Goal: Information Seeking & Learning: Learn about a topic

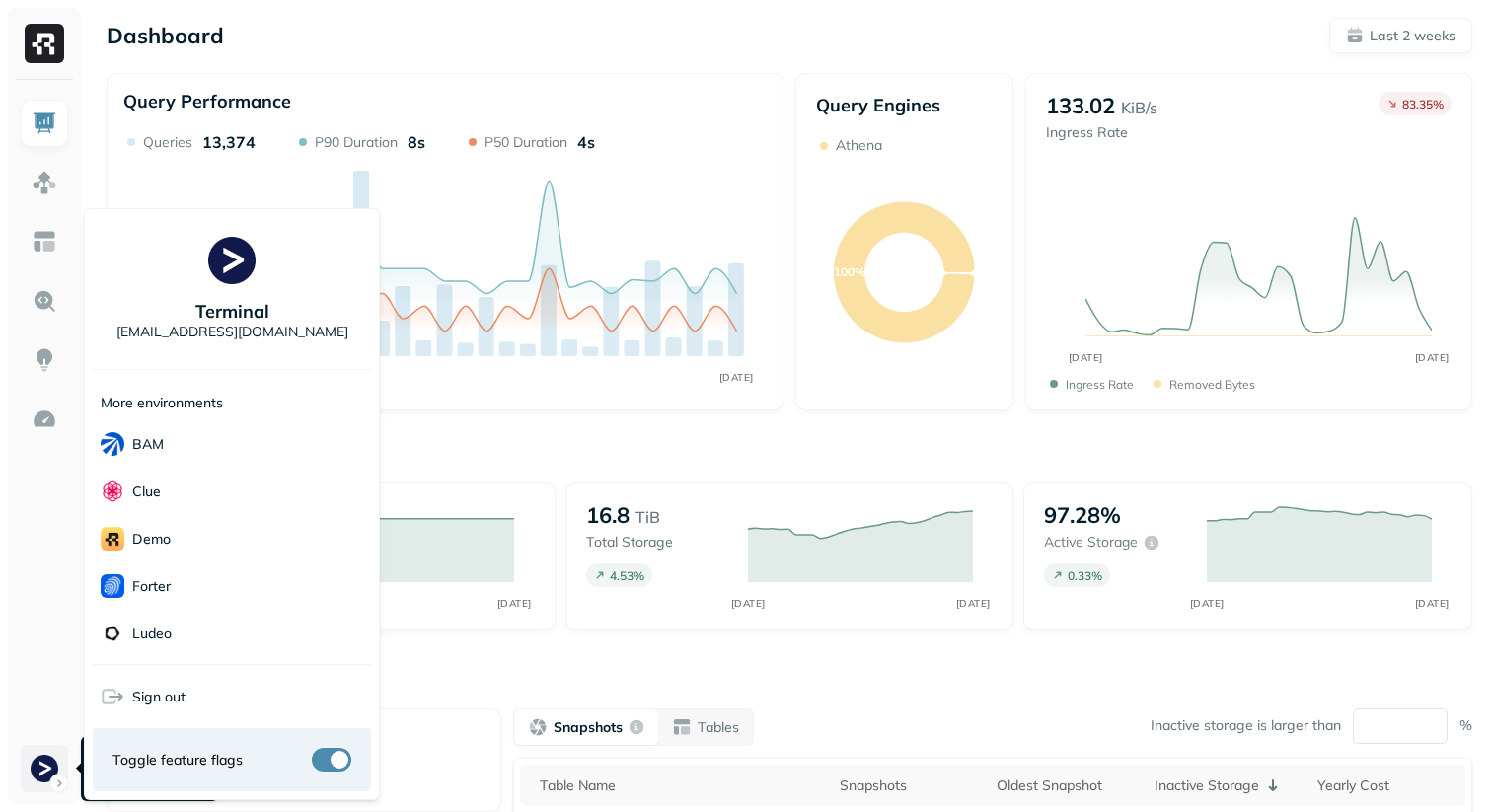
click at [55, 790] on html "Dashboard Last 2 weeks Query Performance AUG 28 SEP 11 Queries 13,374 P90 Durat…" at bounding box center [746, 548] width 1492 height 1098
click at [22, 607] on html "Dashboard Last 2 weeks Query Performance AUG 28 SEP 11 Queries 13,374 P90 Durat…" at bounding box center [746, 548] width 1492 height 1098
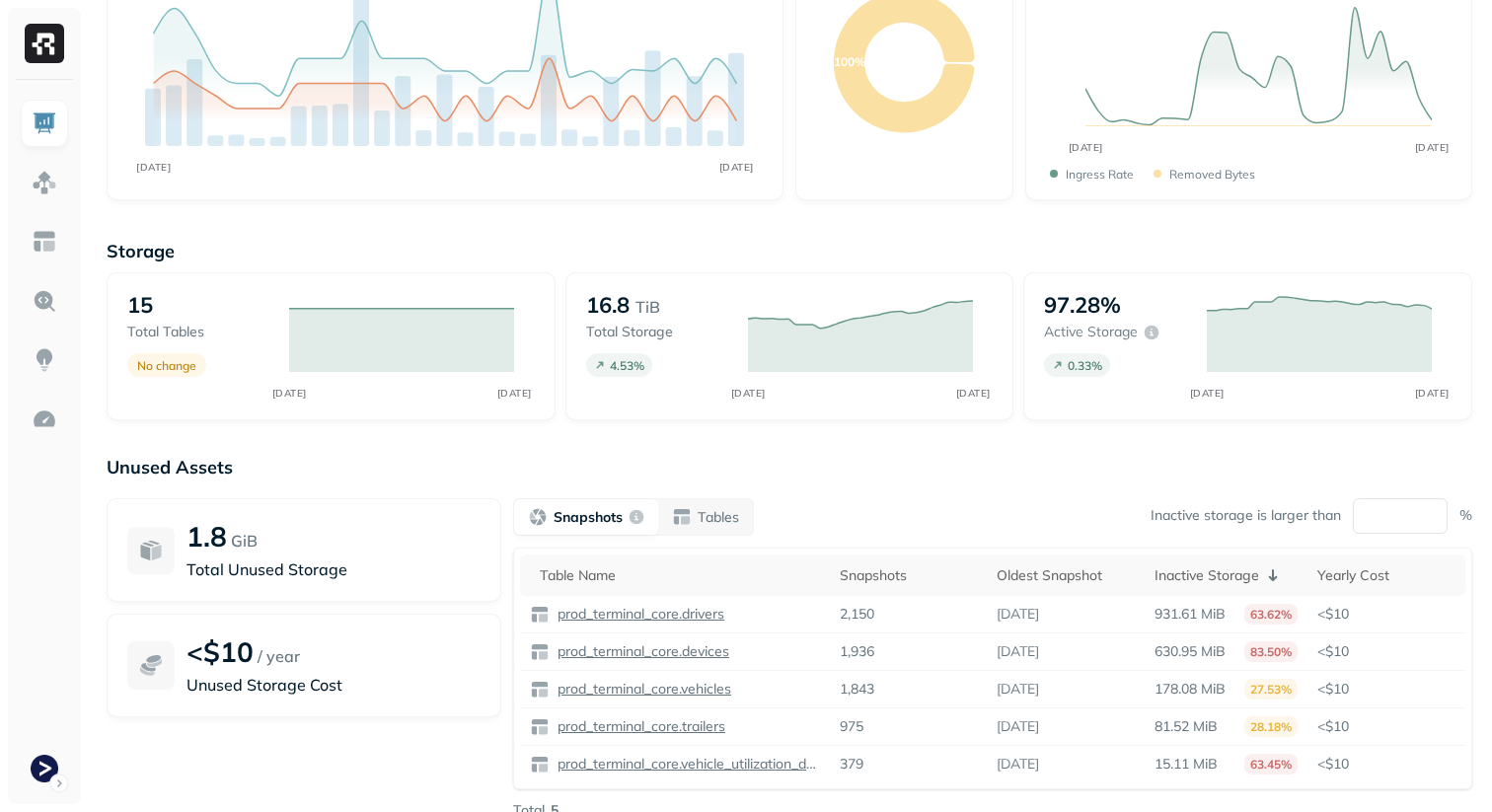
scroll to position [287, 0]
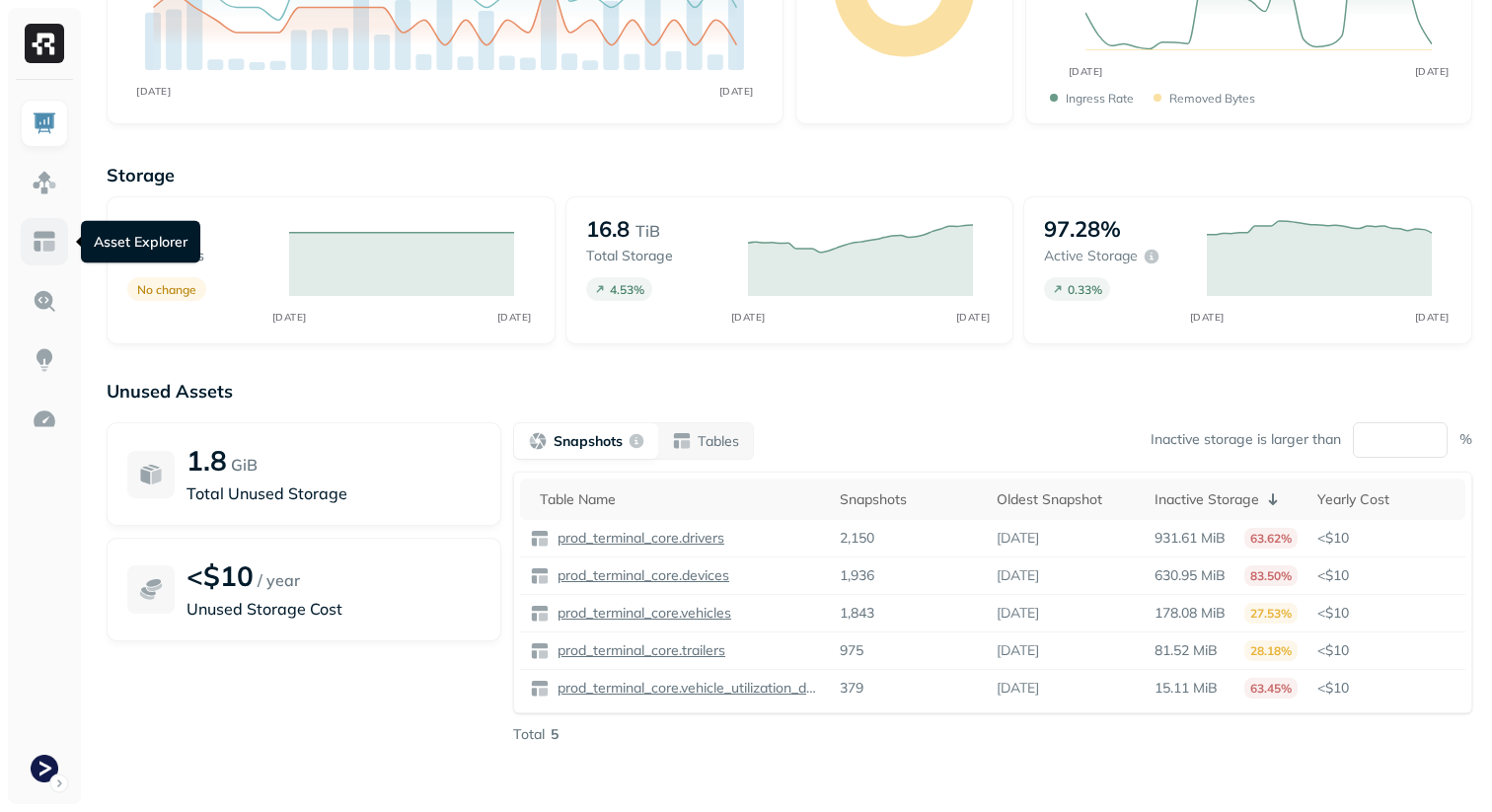
click at [48, 236] on img at bounding box center [45, 242] width 26 height 26
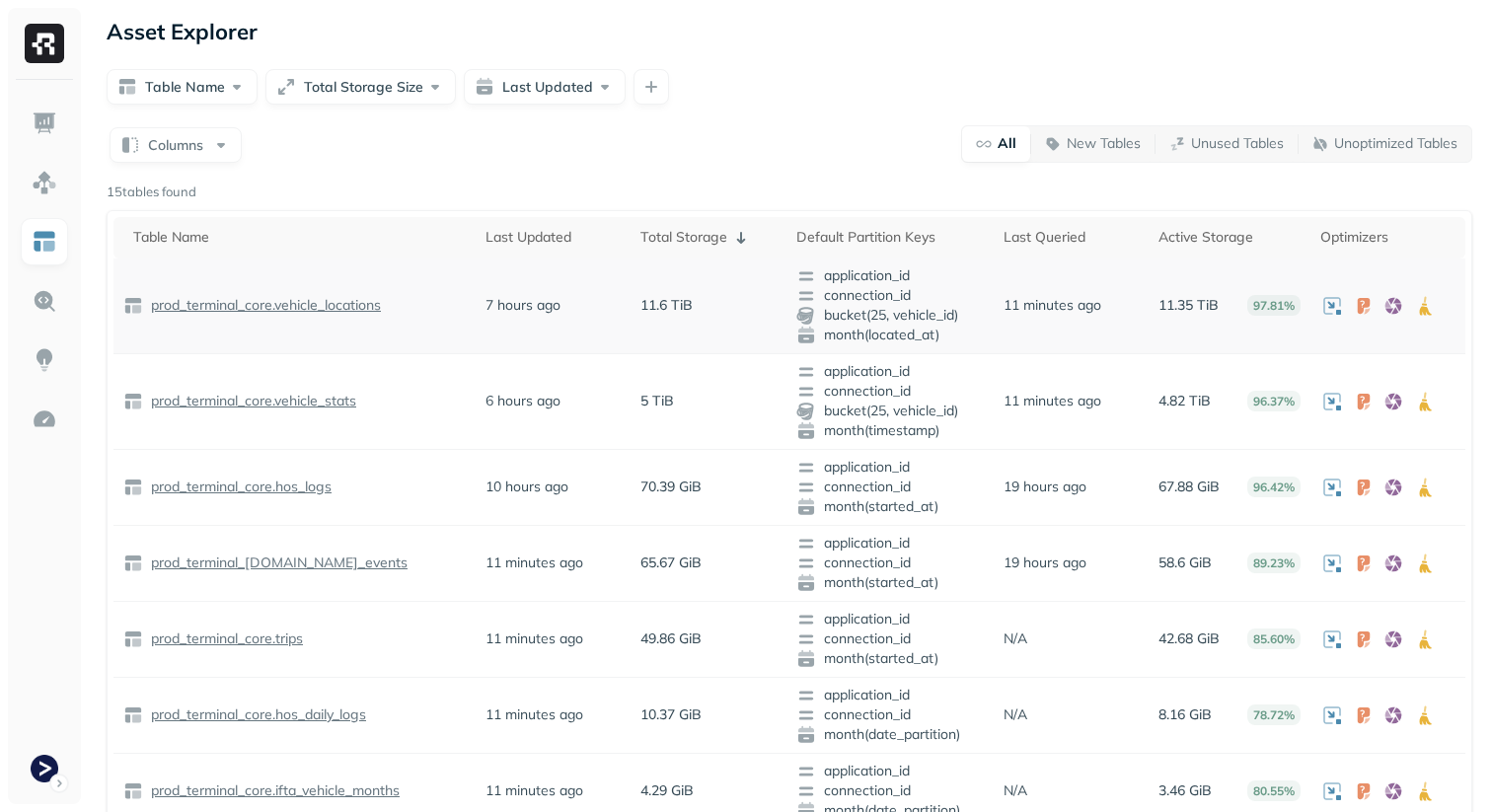
click at [332, 304] on p "prod_terminal_core.vehicle_locations" at bounding box center [264, 304] width 234 height 19
click at [314, 400] on p "prod_terminal_core.vehicle_stats" at bounding box center [251, 401] width 209 height 19
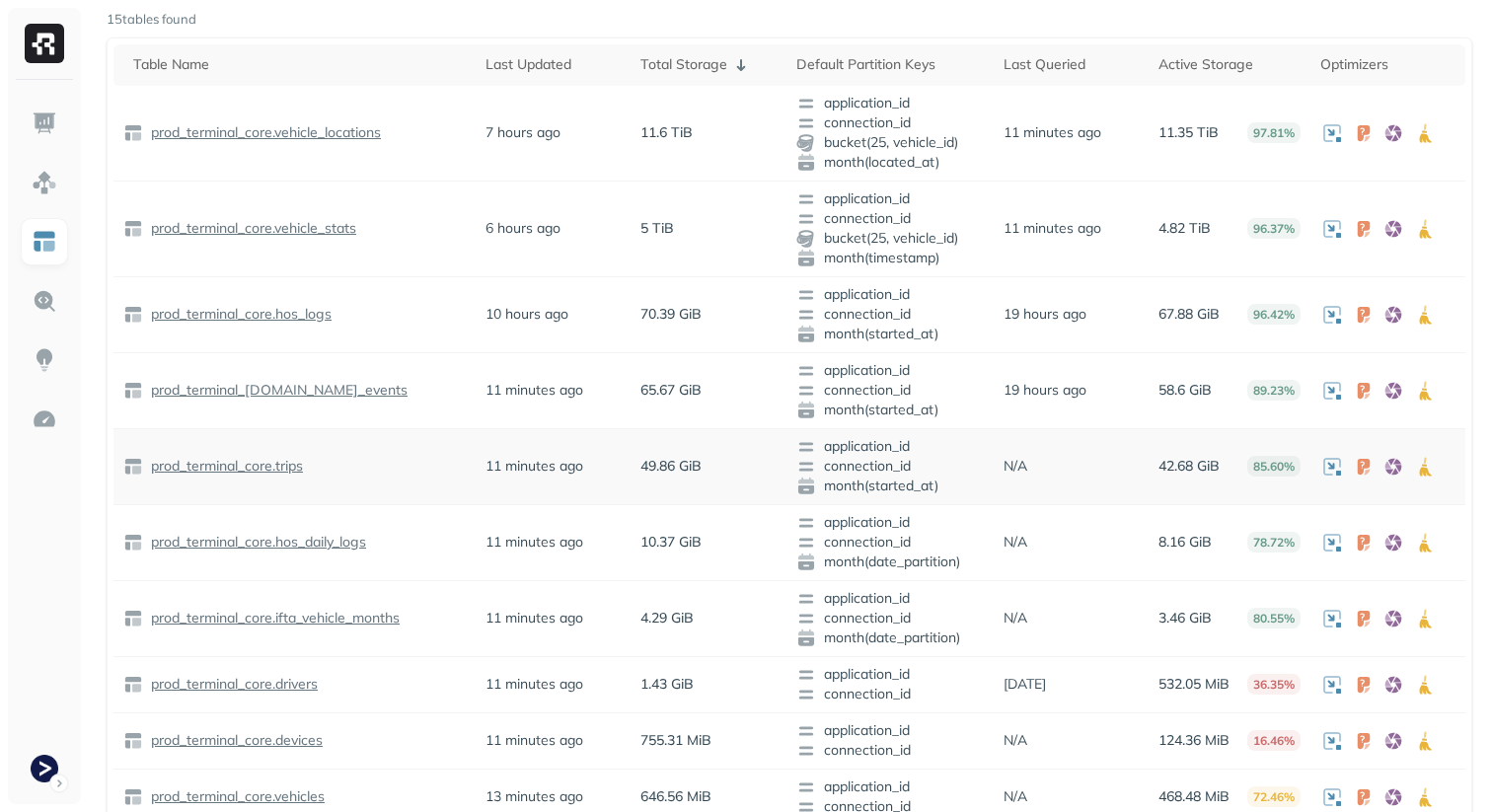
scroll to position [174, 0]
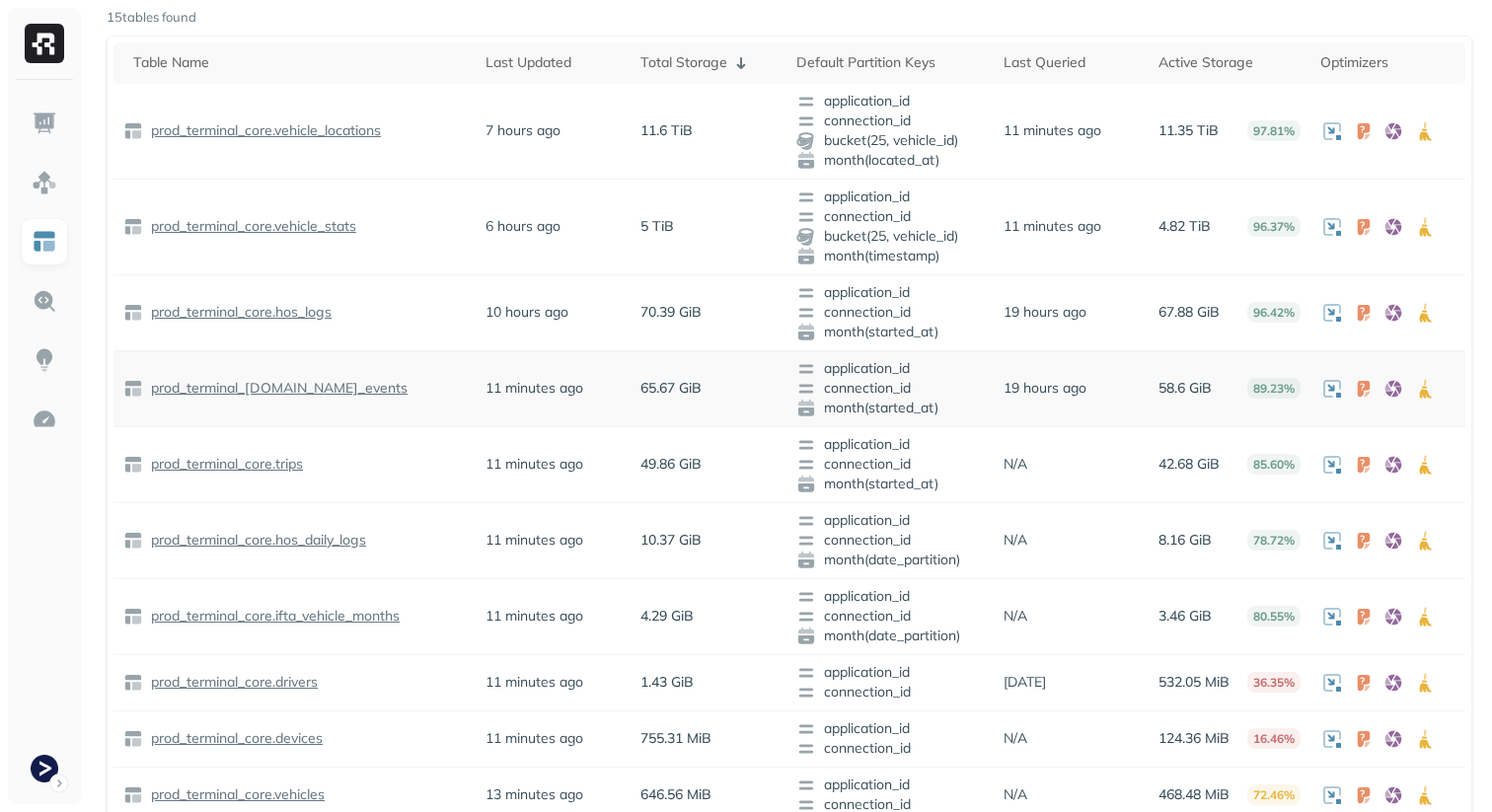
click at [336, 384] on p "prod_terminal_core.safety_events" at bounding box center [277, 388] width 261 height 19
click at [279, 461] on p "prod_terminal_core.trips" at bounding box center [224, 464] width 156 height 19
click at [295, 541] on p "prod_terminal_core.hos_daily_logs" at bounding box center [256, 539] width 219 height 19
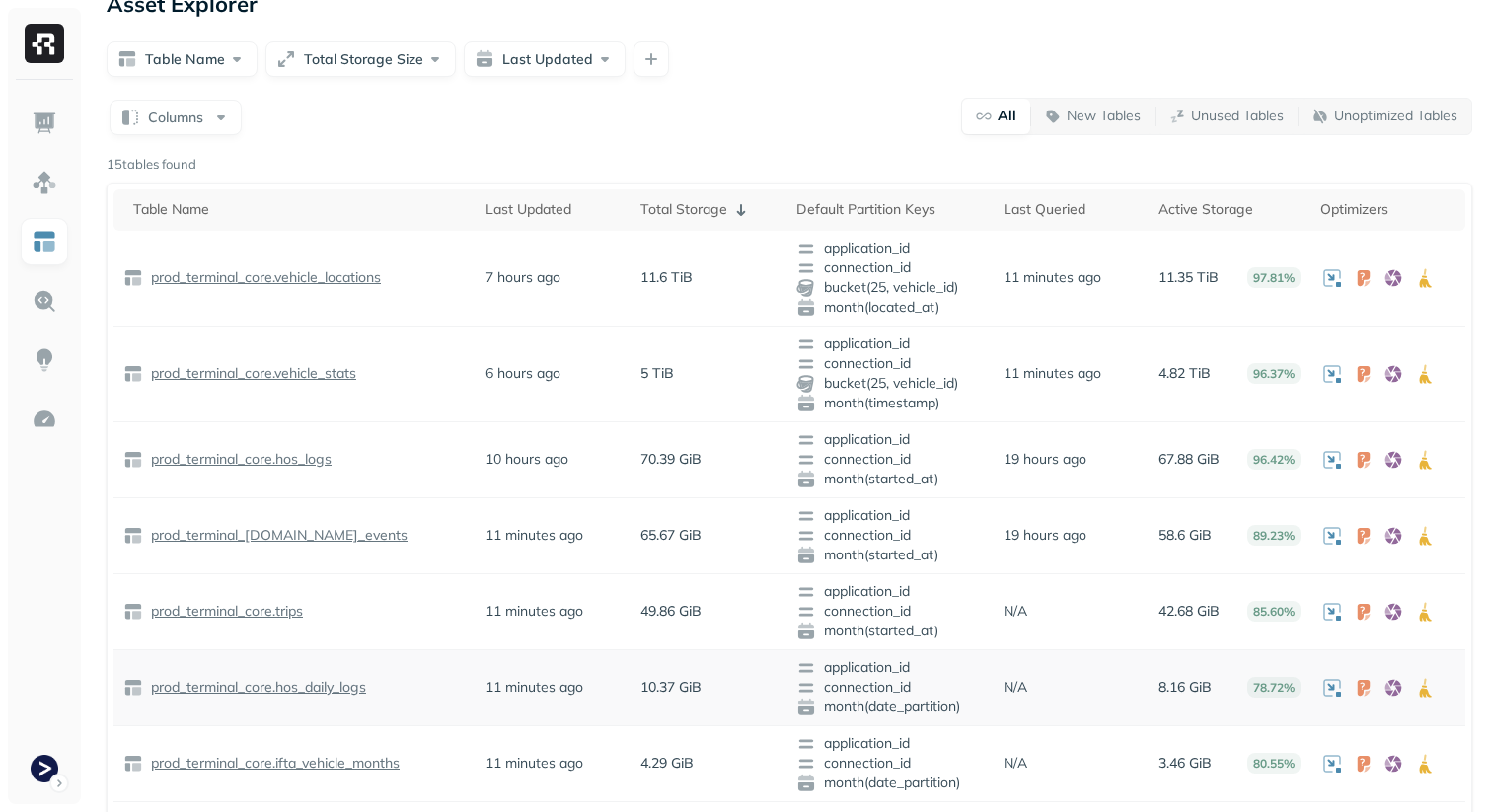
scroll to position [0, 0]
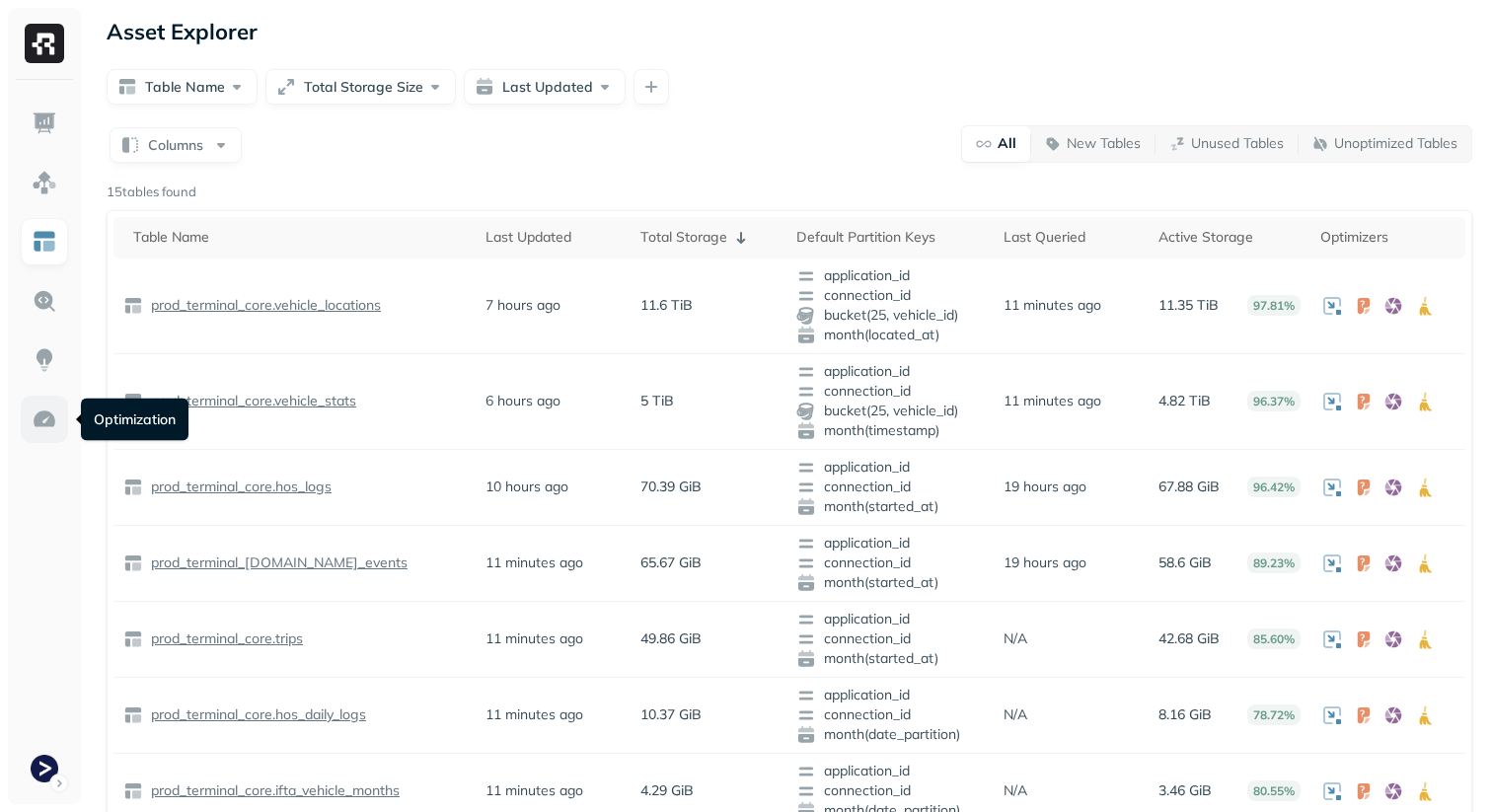
click at [46, 423] on img at bounding box center [45, 419] width 26 height 26
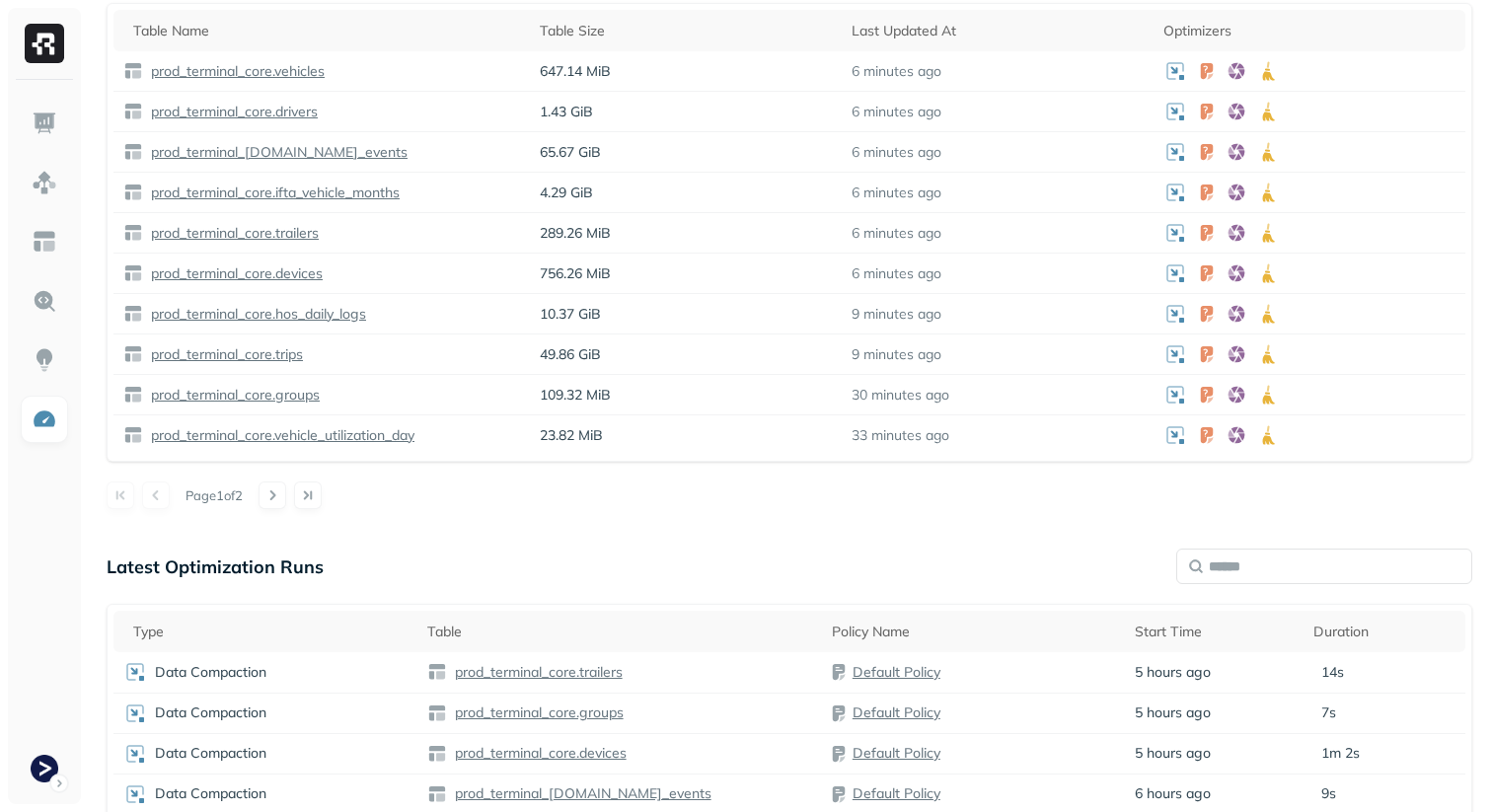
scroll to position [675, 0]
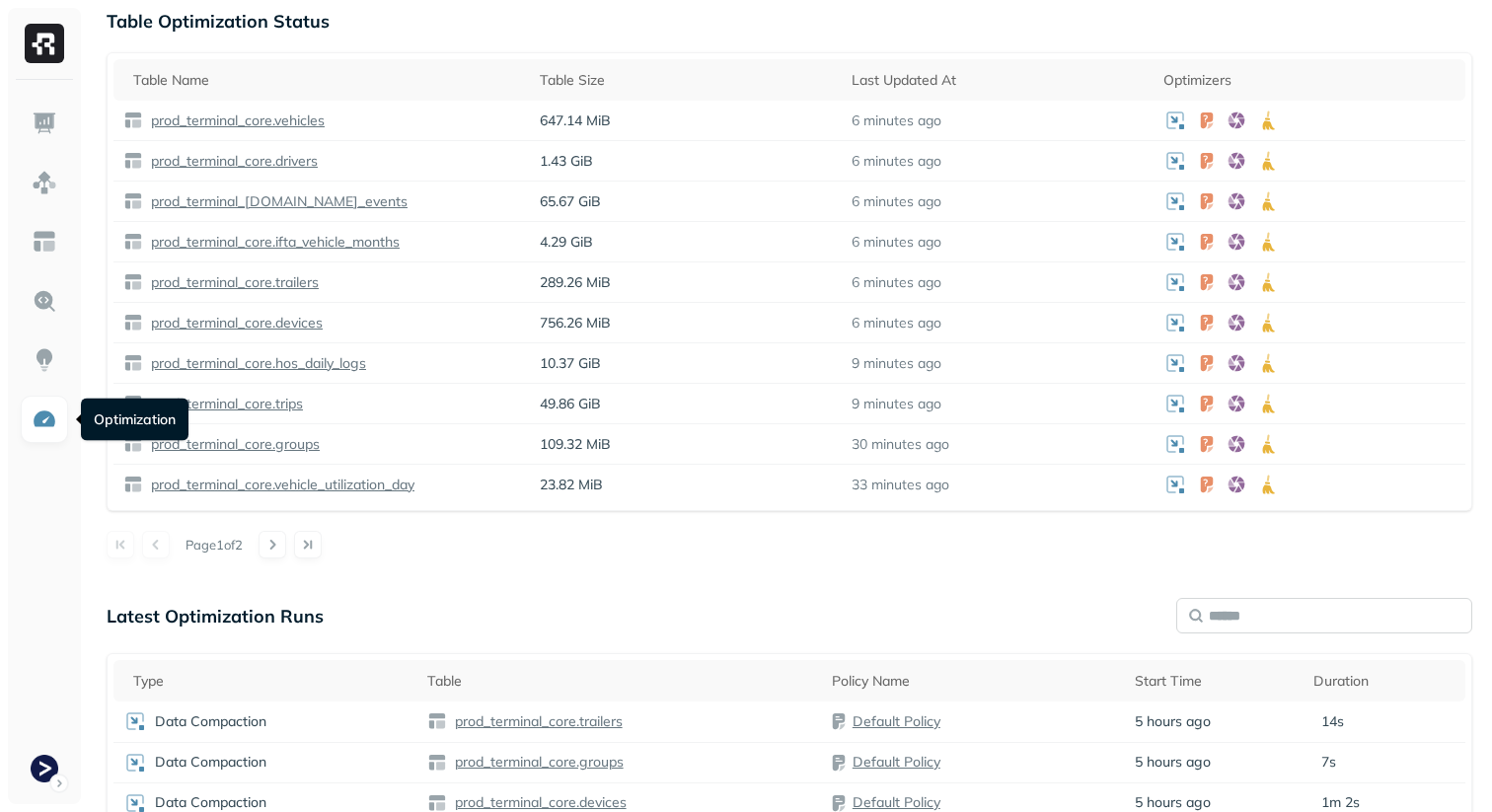
click at [1346, 627] on input "text" at bounding box center [1324, 616] width 296 height 36
type input "*****"
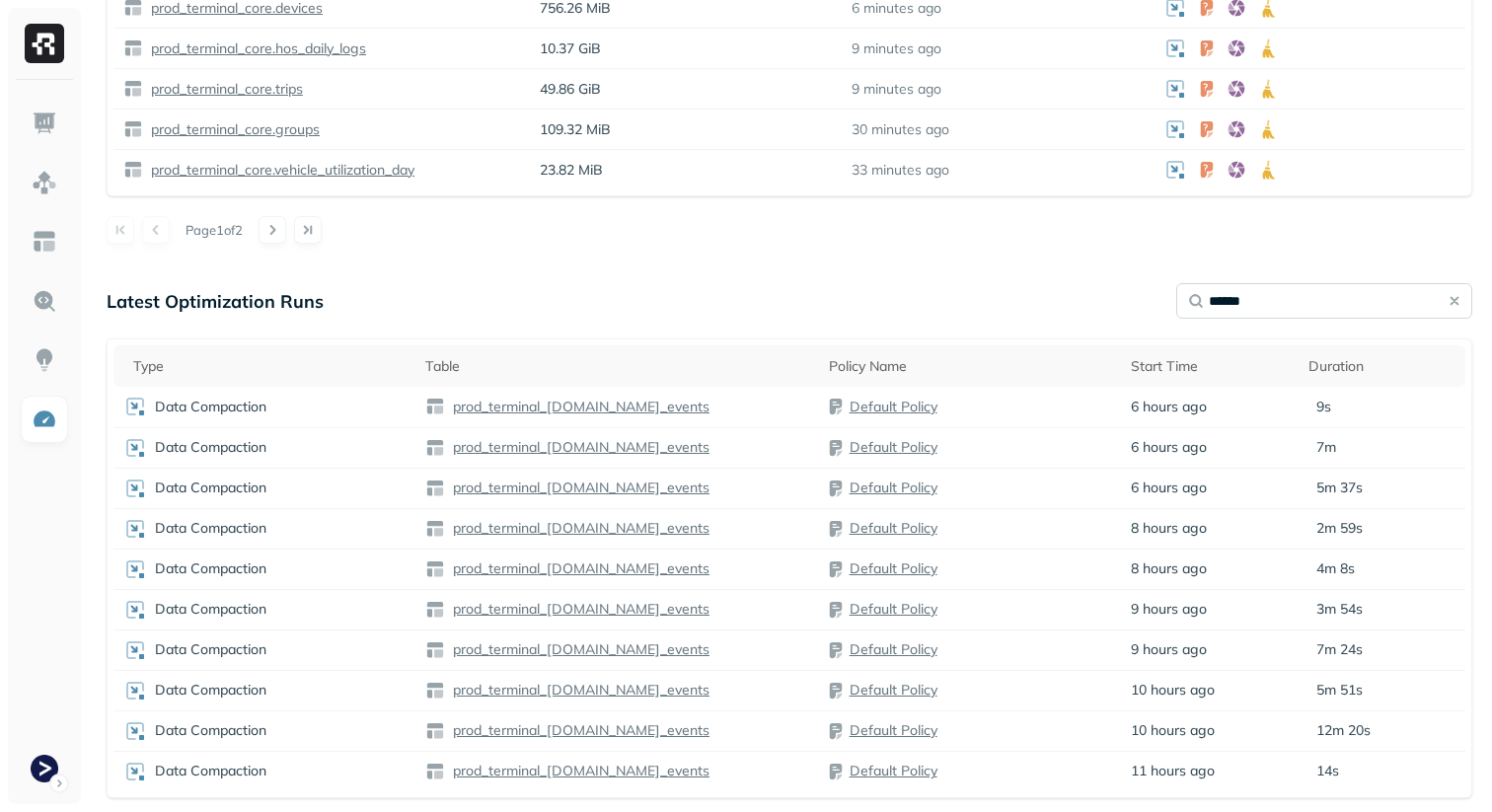
scroll to position [1043, 0]
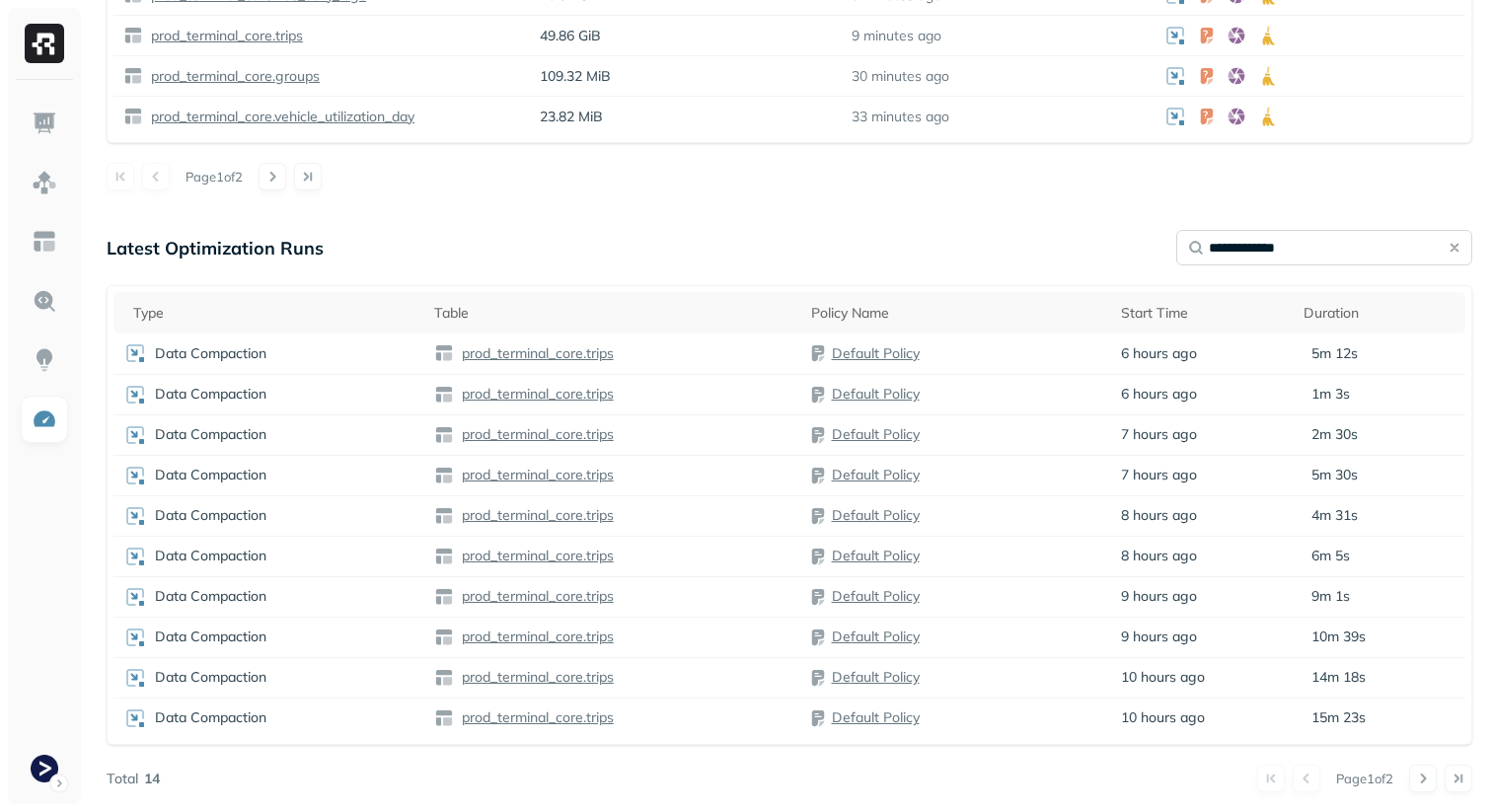
type input "**********"
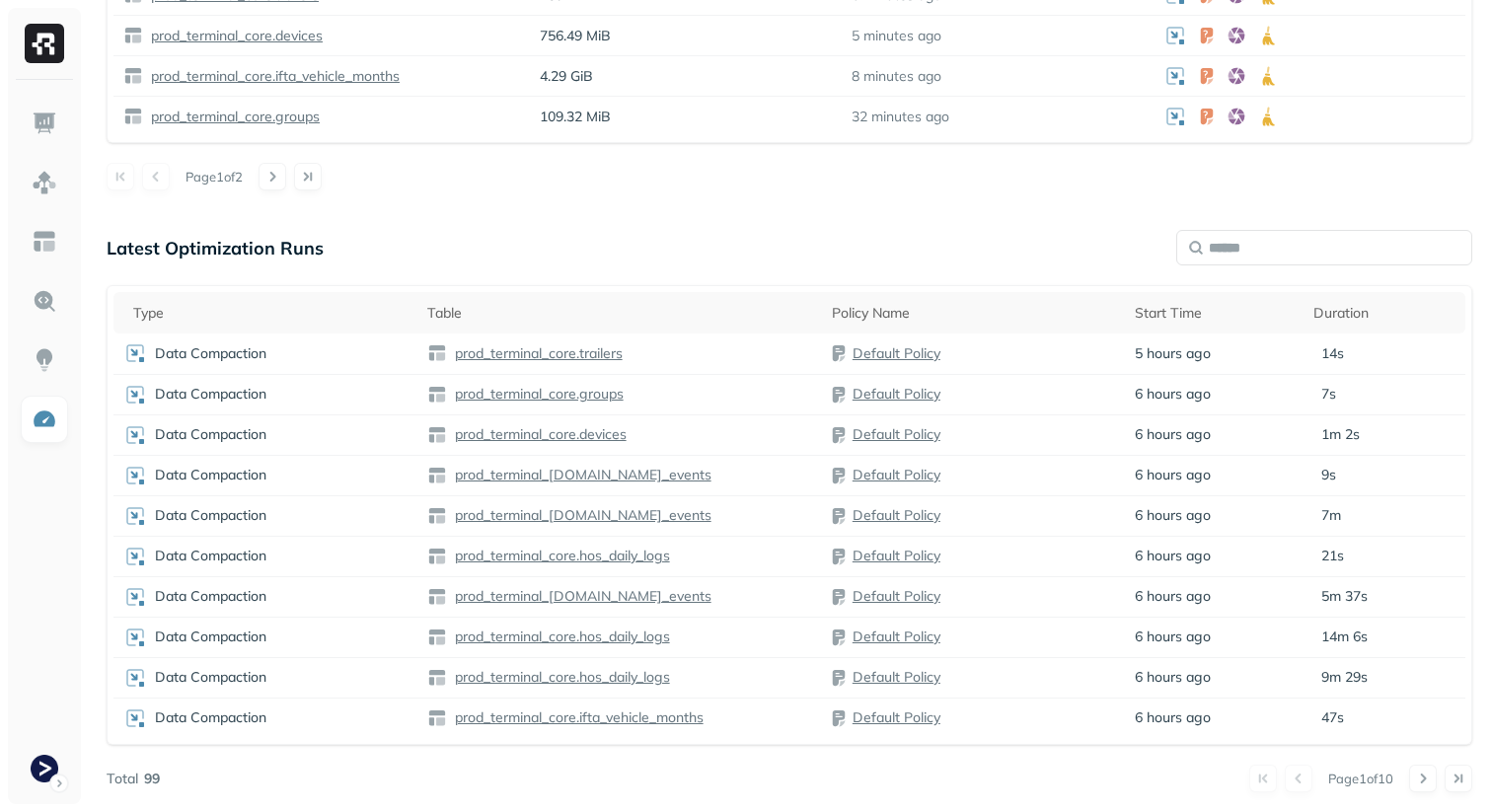
click at [571, 279] on div "Latest Optimization Runs Type Table Policy Name Start Time Duration Data Compac…" at bounding box center [789, 511] width 1366 height 562
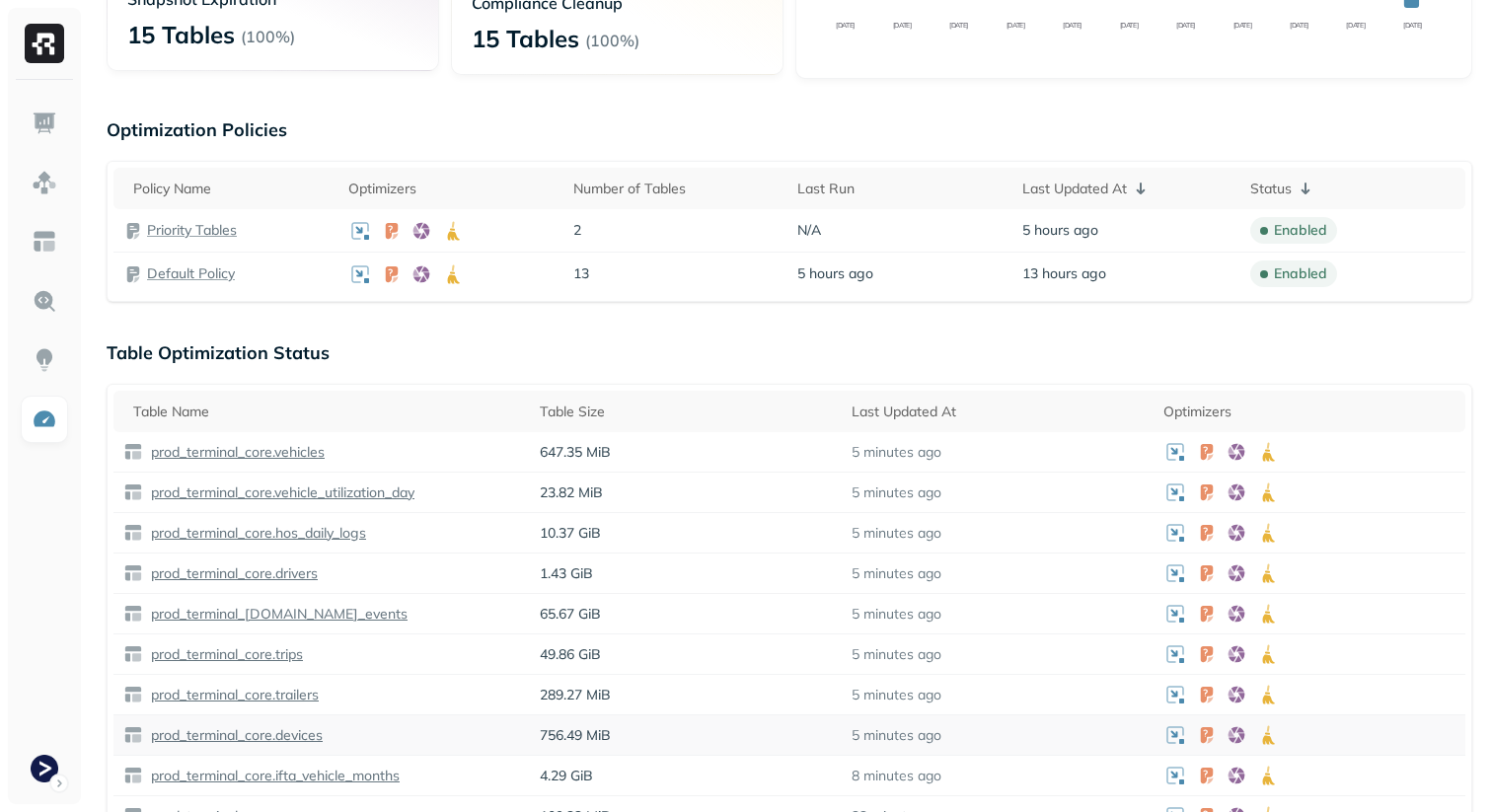
scroll to position [300, 0]
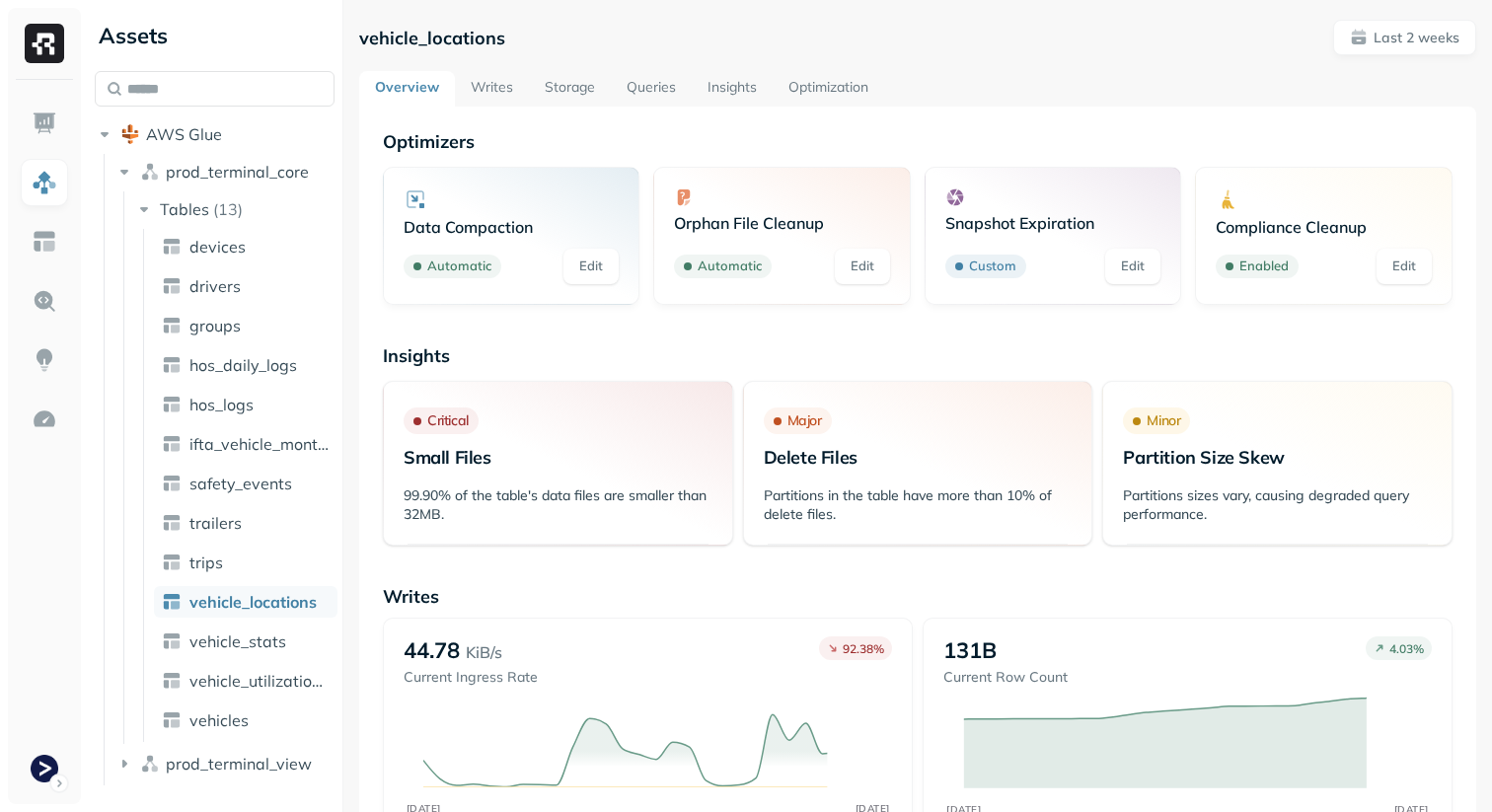
scroll to position [13, 0]
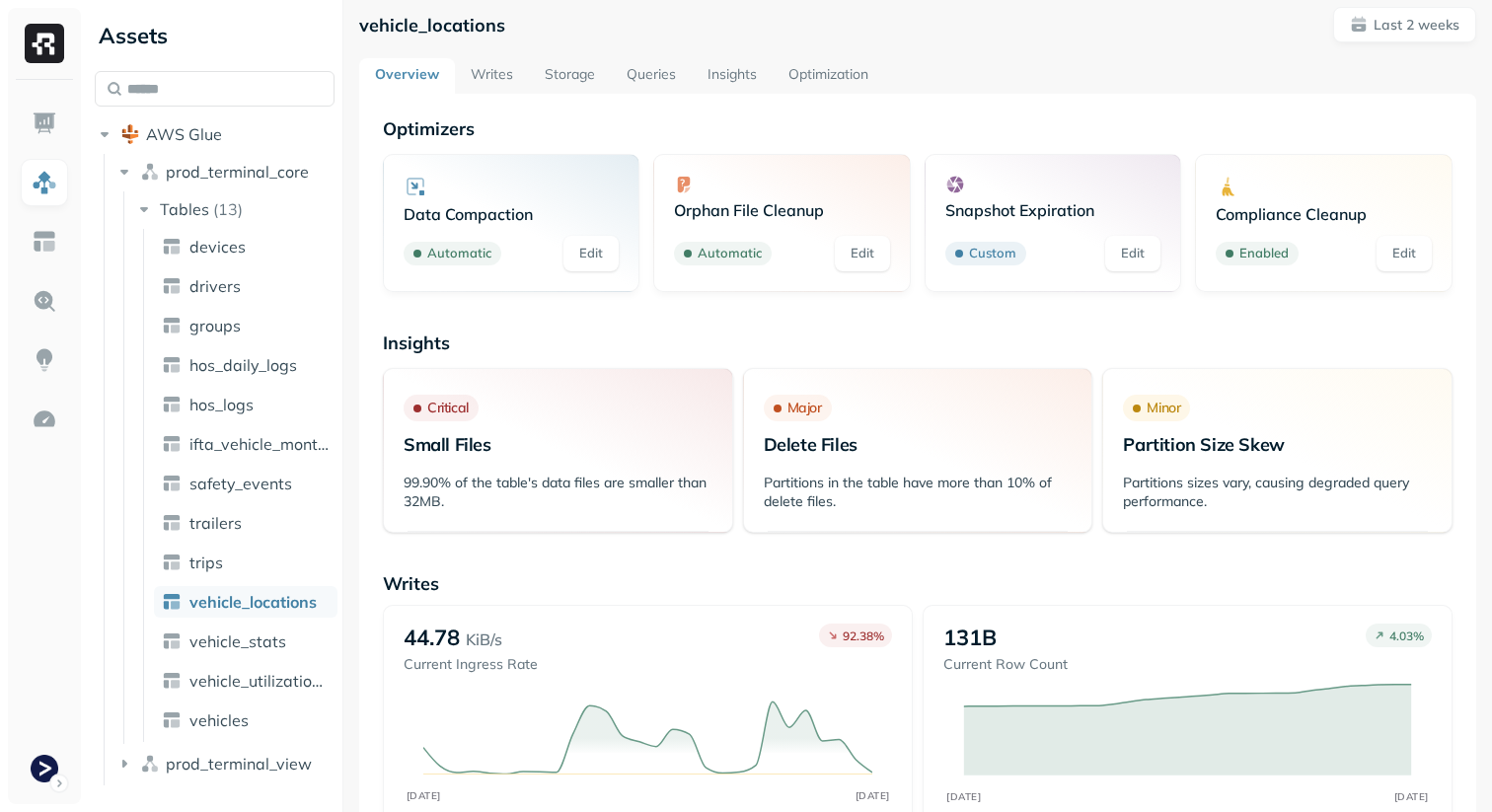
click at [551, 80] on link "Storage" at bounding box center [569, 76] width 82 height 36
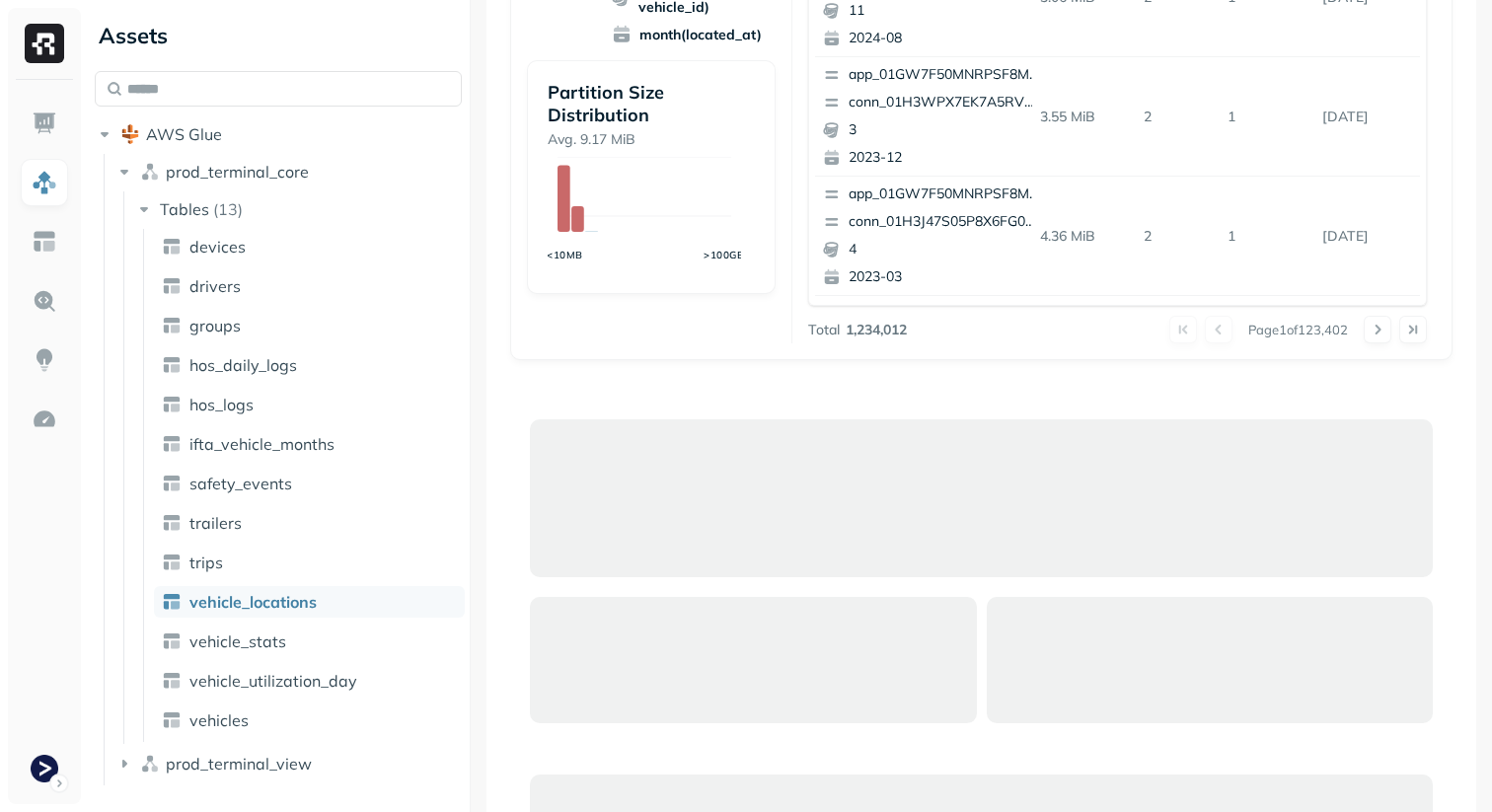
scroll to position [552, 0]
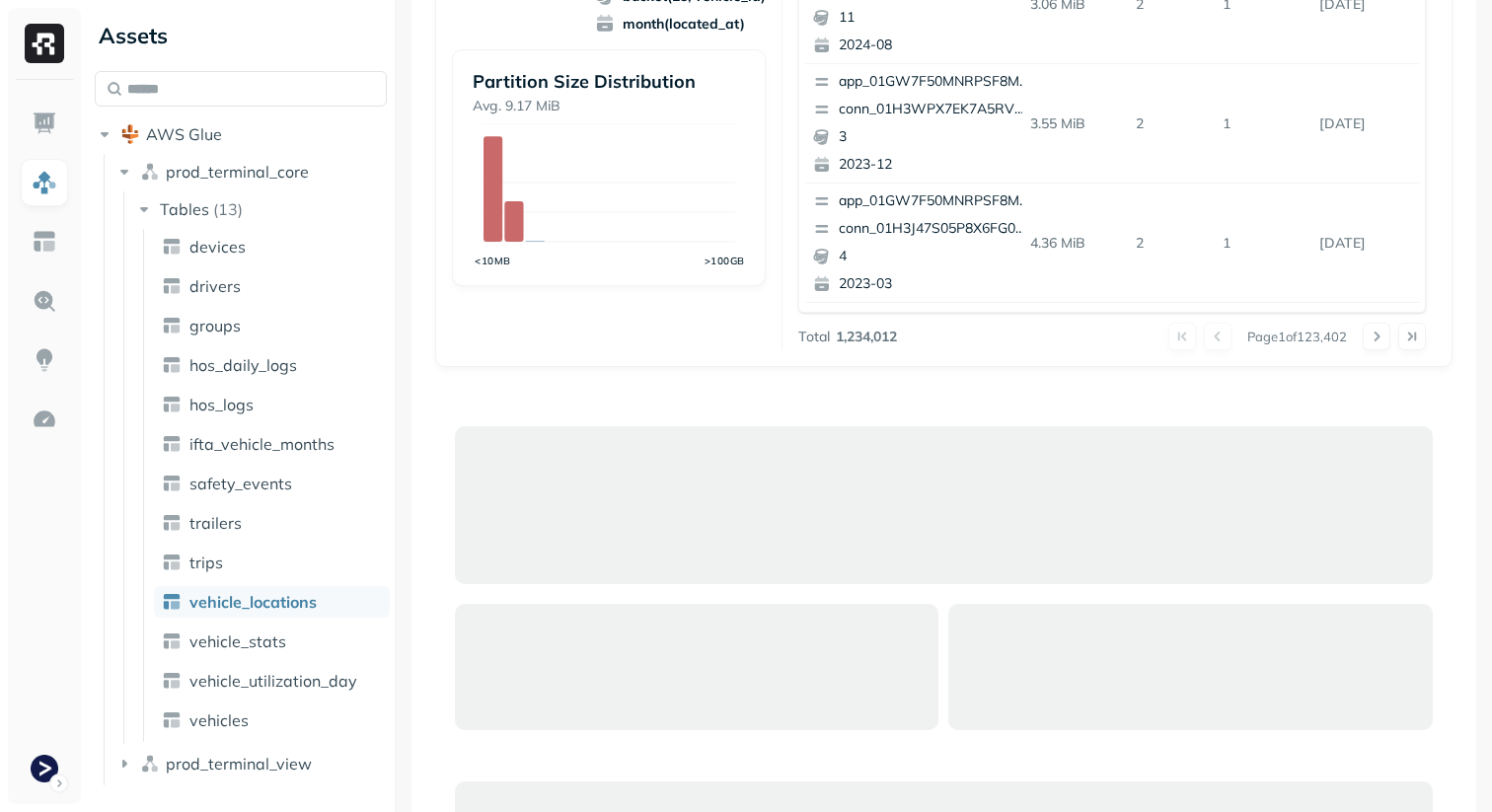
click at [395, 442] on div at bounding box center [395, 406] width 1 height 812
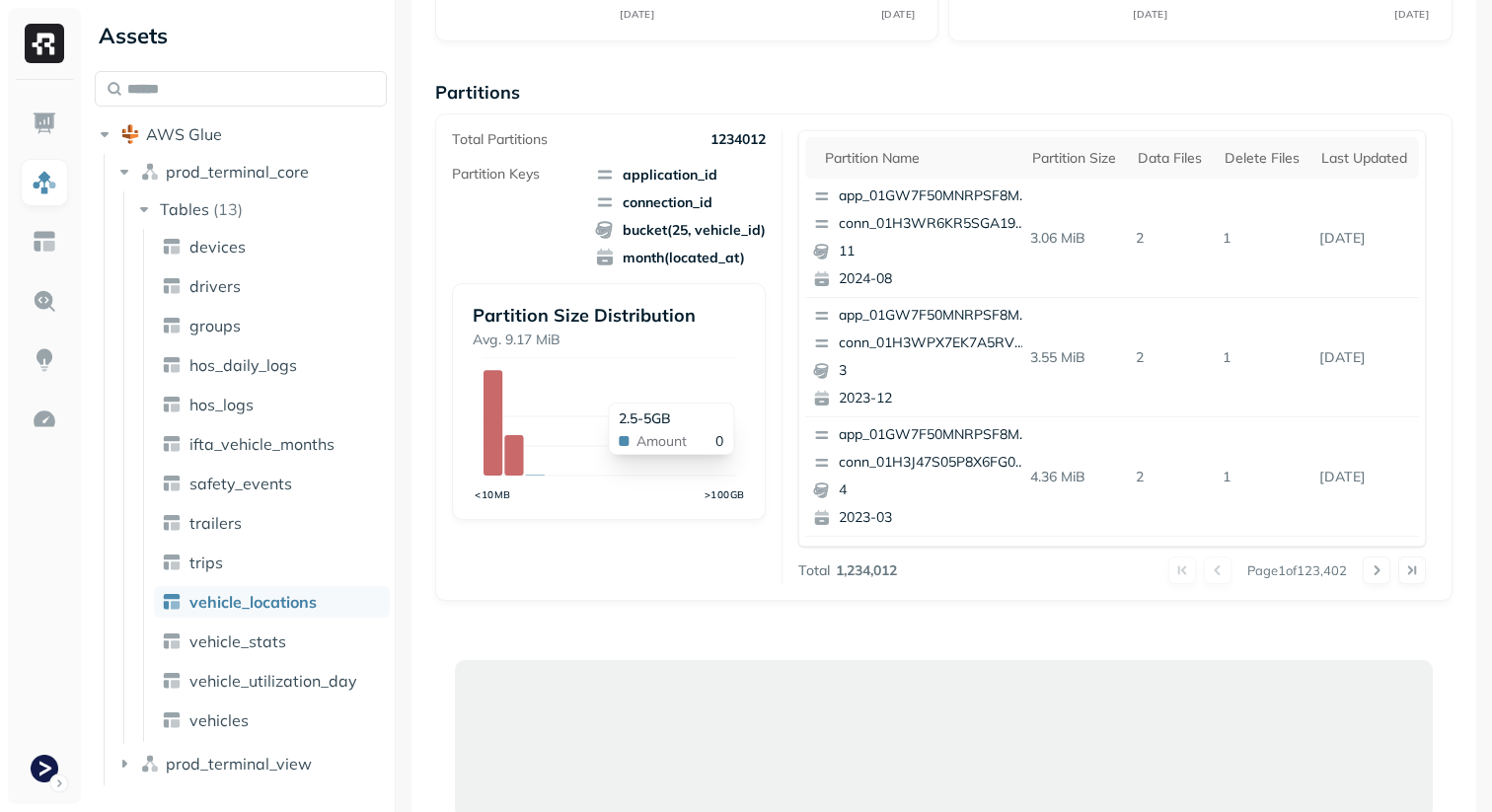
scroll to position [295, 0]
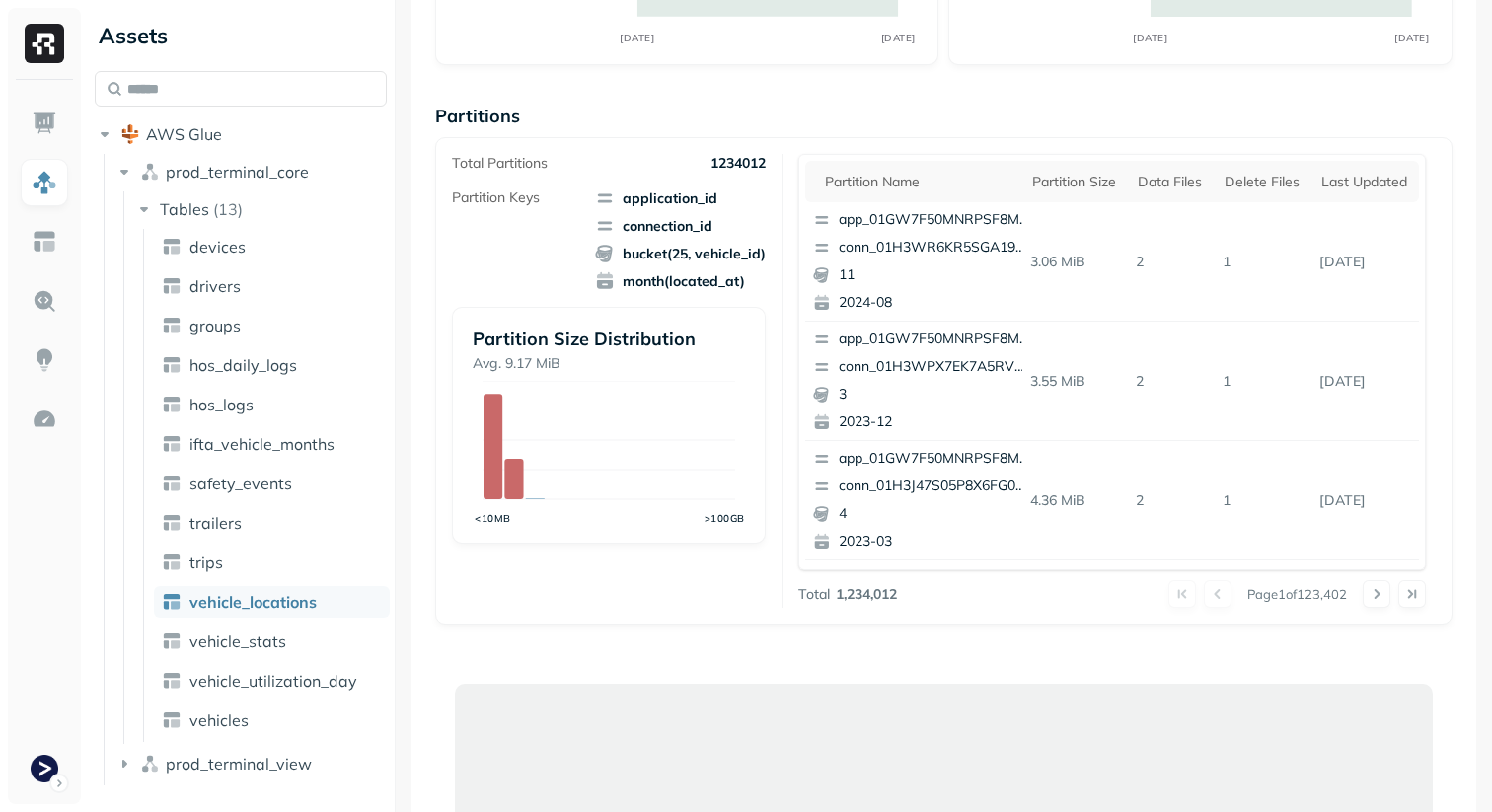
click at [624, 194] on span "application_id" at bounding box center [681, 198] width 171 height 20
drag, startPoint x: 624, startPoint y: 194, endPoint x: 687, endPoint y: 270, distance: 98.7
click at [687, 270] on span "application_id connection_id bucket(25, vehicle_id) month(located_at)" at bounding box center [681, 239] width 171 height 102
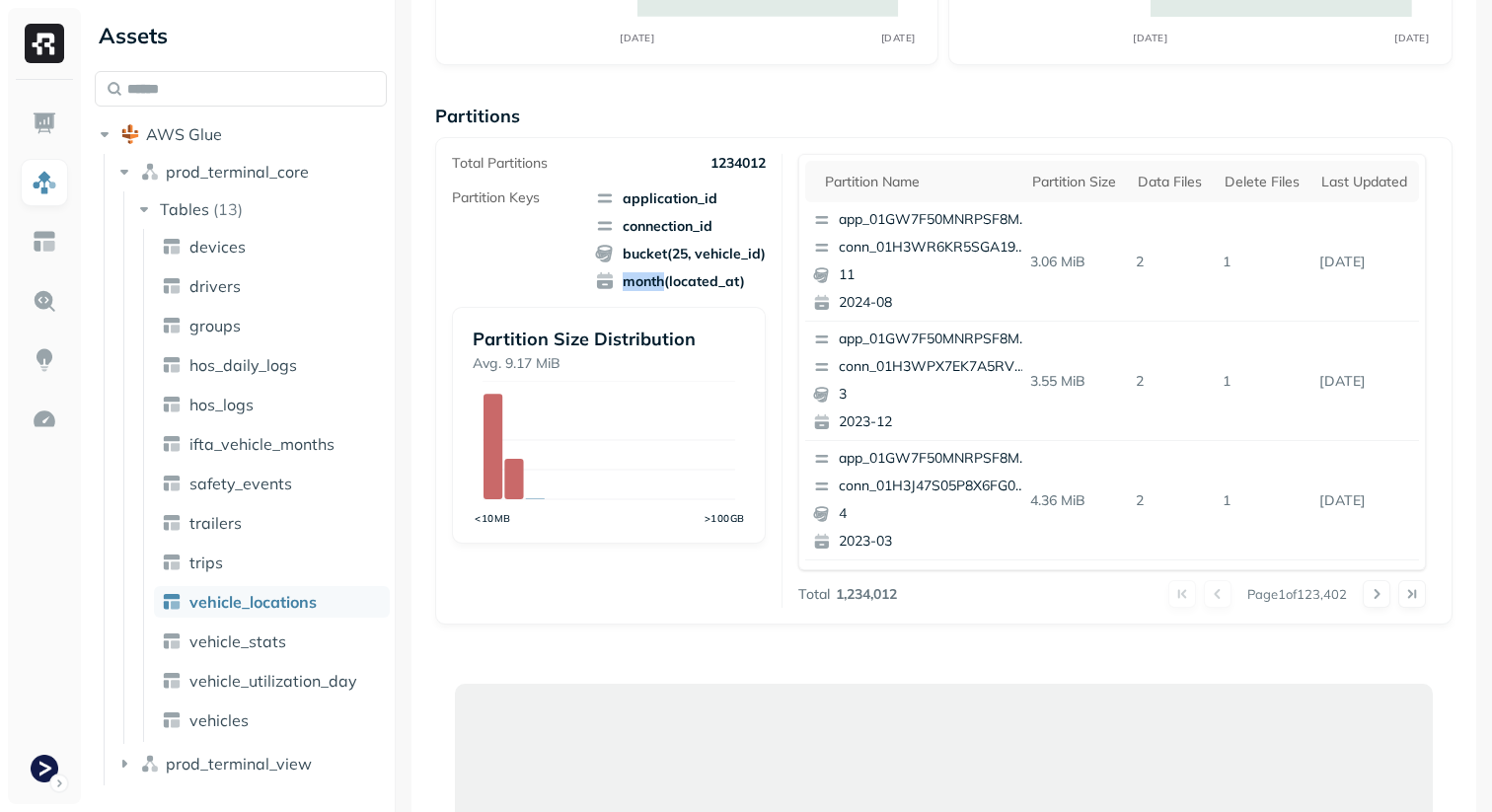
click at [687, 270] on span "application_id connection_id bucket(25, vehicle_id) month(located_at)" at bounding box center [681, 239] width 171 height 102
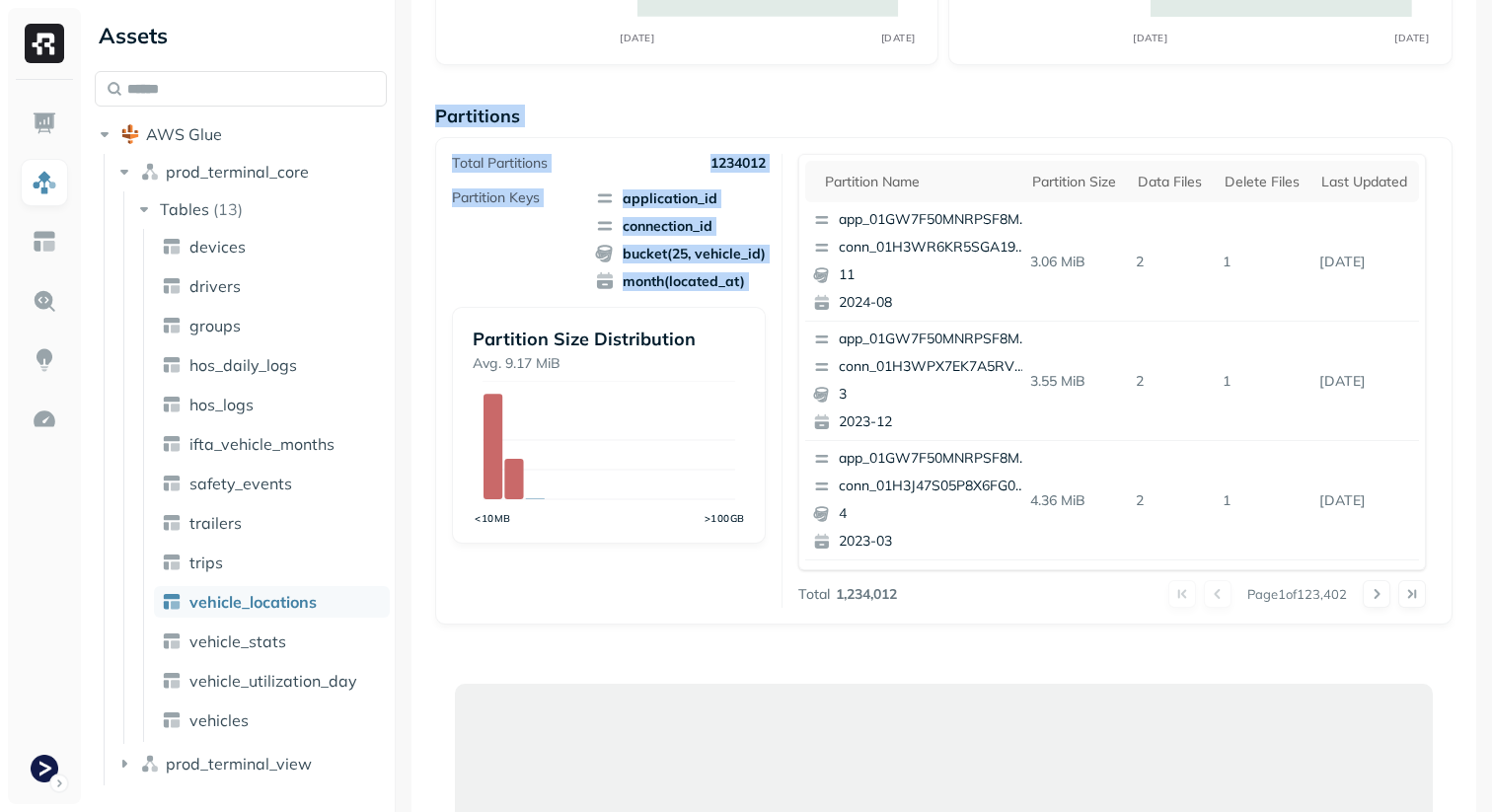
drag, startPoint x: 687, startPoint y: 270, endPoint x: 451, endPoint y: 96, distance: 293.2
click at [451, 96] on div "Overview 11.6 TiB Total Storage 4.32 % AUG 28 SEP 11 97.81% Active storage 0.39…" at bounding box center [944, 655] width 1018 height 1641
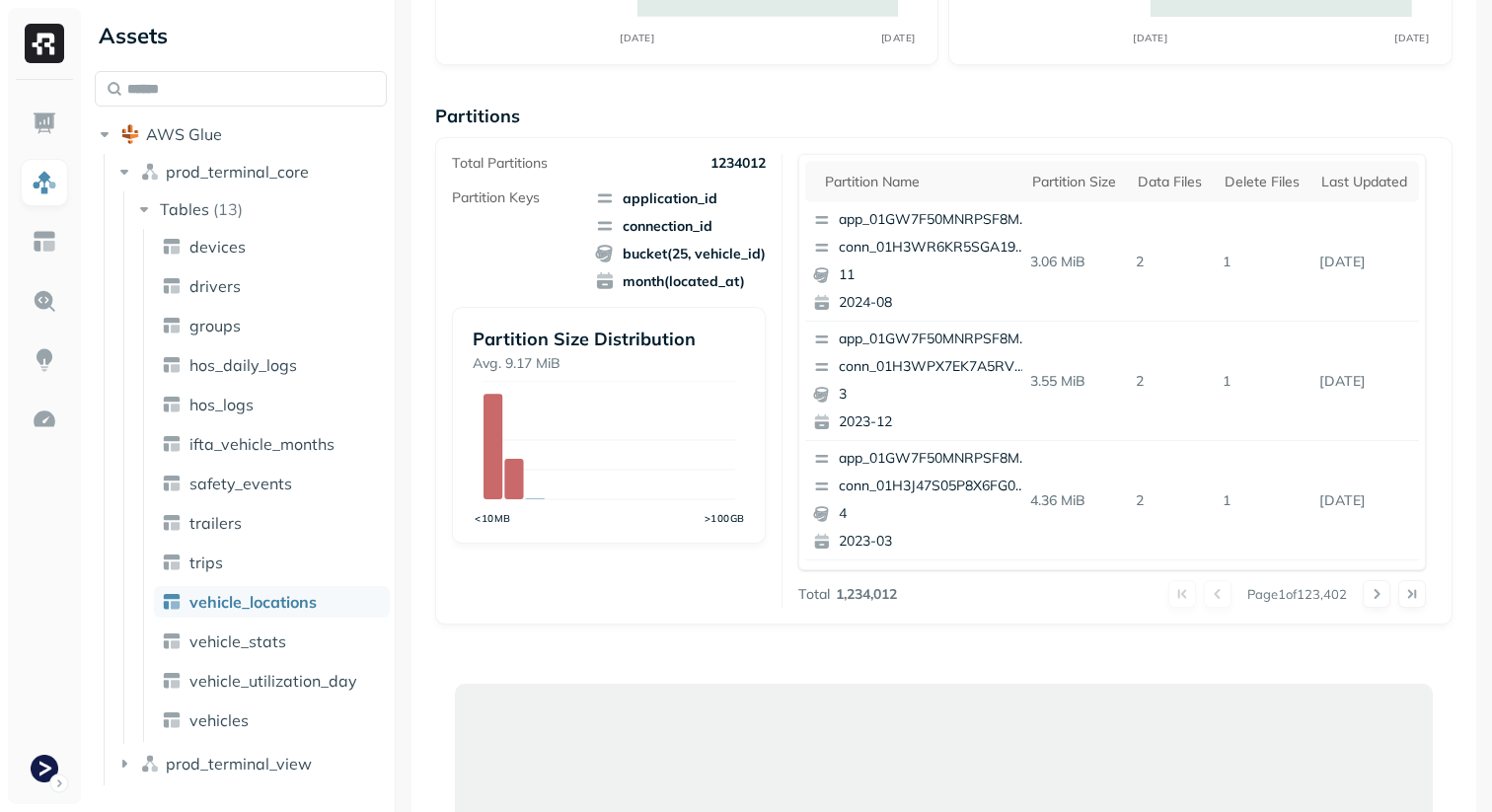
click at [451, 96] on div "Overview 11.6 TiB Total Storage 4.32 % AUG 28 SEP 11 97.81% Active storage 0.39…" at bounding box center [944, 655] width 1018 height 1641
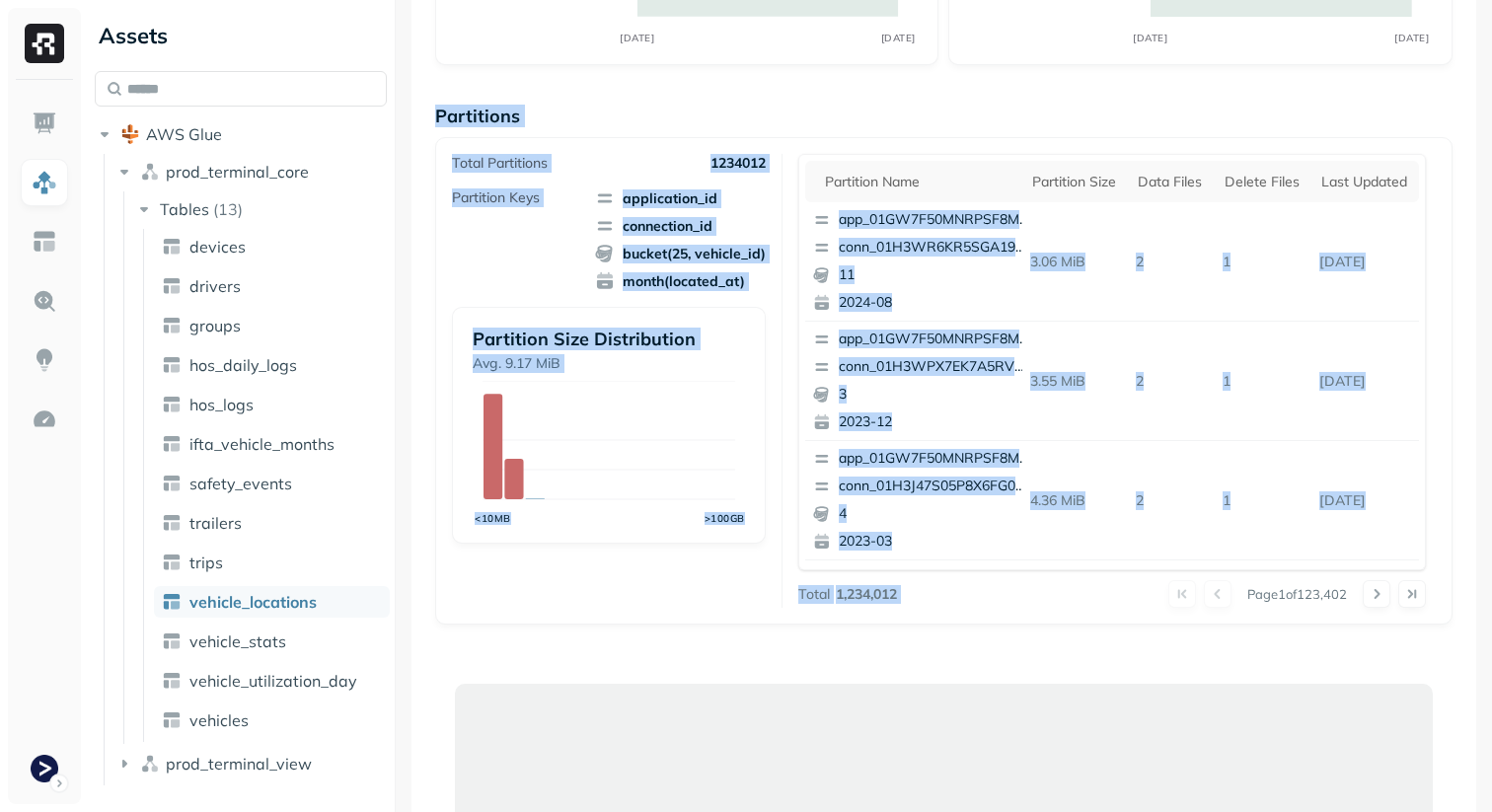
drag, startPoint x: 451, startPoint y: 96, endPoint x: 1300, endPoint y: 626, distance: 1000.9
click at [1300, 626] on div "Overview 11.6 TiB Total Storage 4.32 % AUG 28 SEP 11 97.81% Active storage 0.39…" at bounding box center [944, 655] width 1018 height 1641
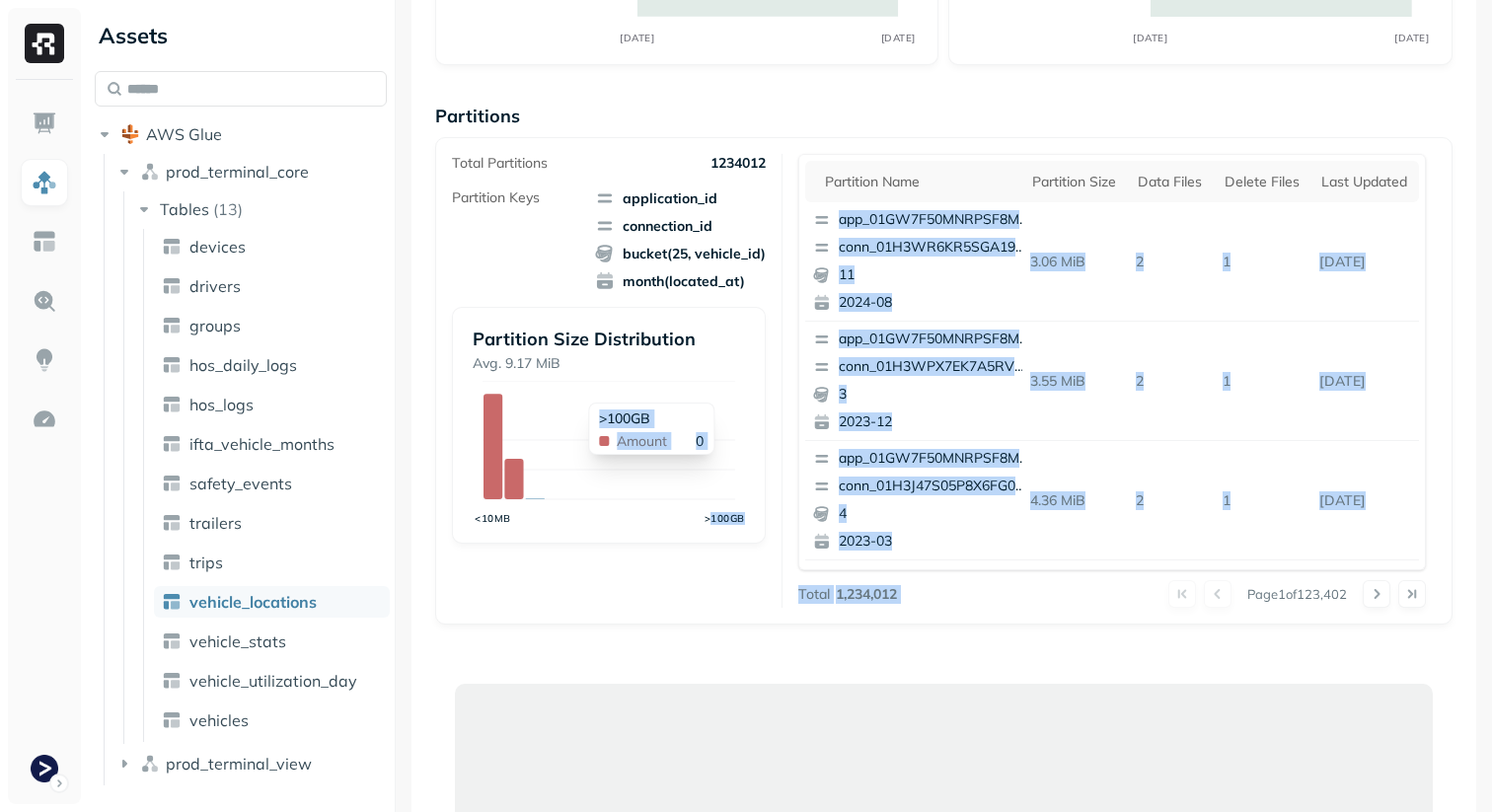
scroll to position [295, 0]
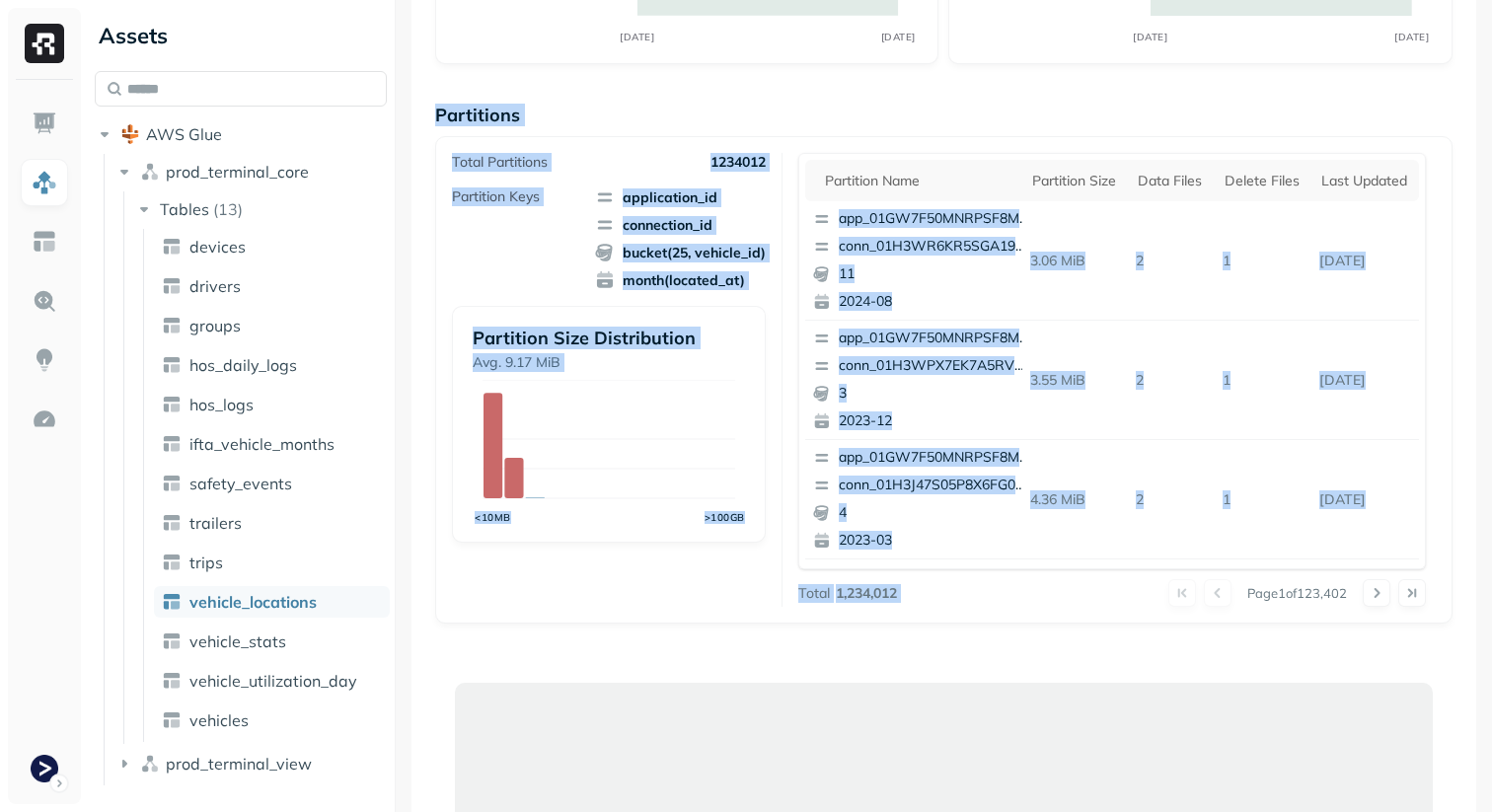
drag, startPoint x: 1300, startPoint y: 626, endPoint x: 477, endPoint y: 114, distance: 969.3
click at [477, 114] on div "Overview 11.6 TiB Total Storage 4.32 % AUG 28 SEP 11 97.81% Active storage 0.39…" at bounding box center [944, 654] width 1018 height 1641
click at [477, 114] on p "Partitions" at bounding box center [944, 114] width 1018 height 23
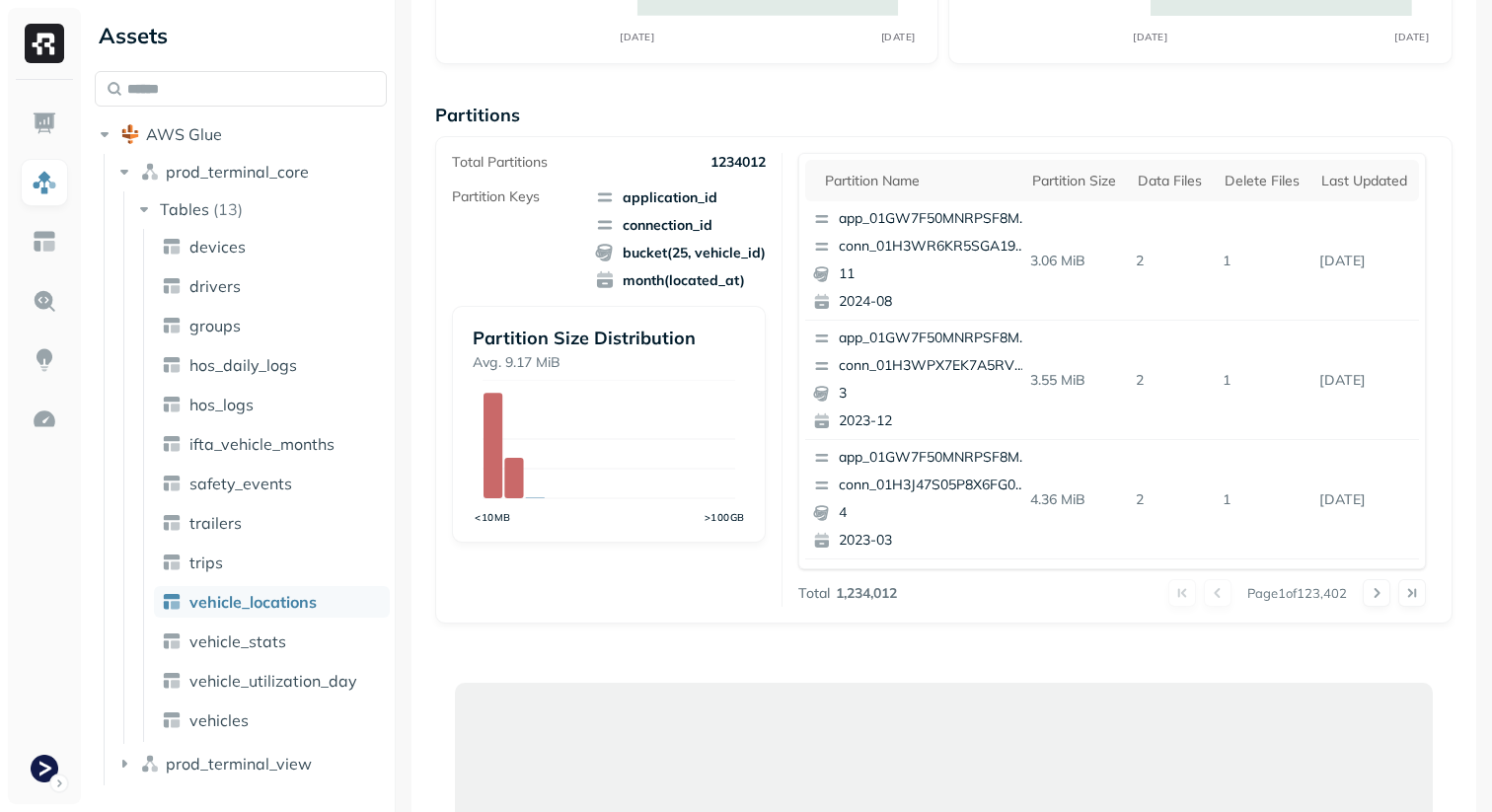
click at [477, 114] on p "Partitions" at bounding box center [944, 114] width 1018 height 23
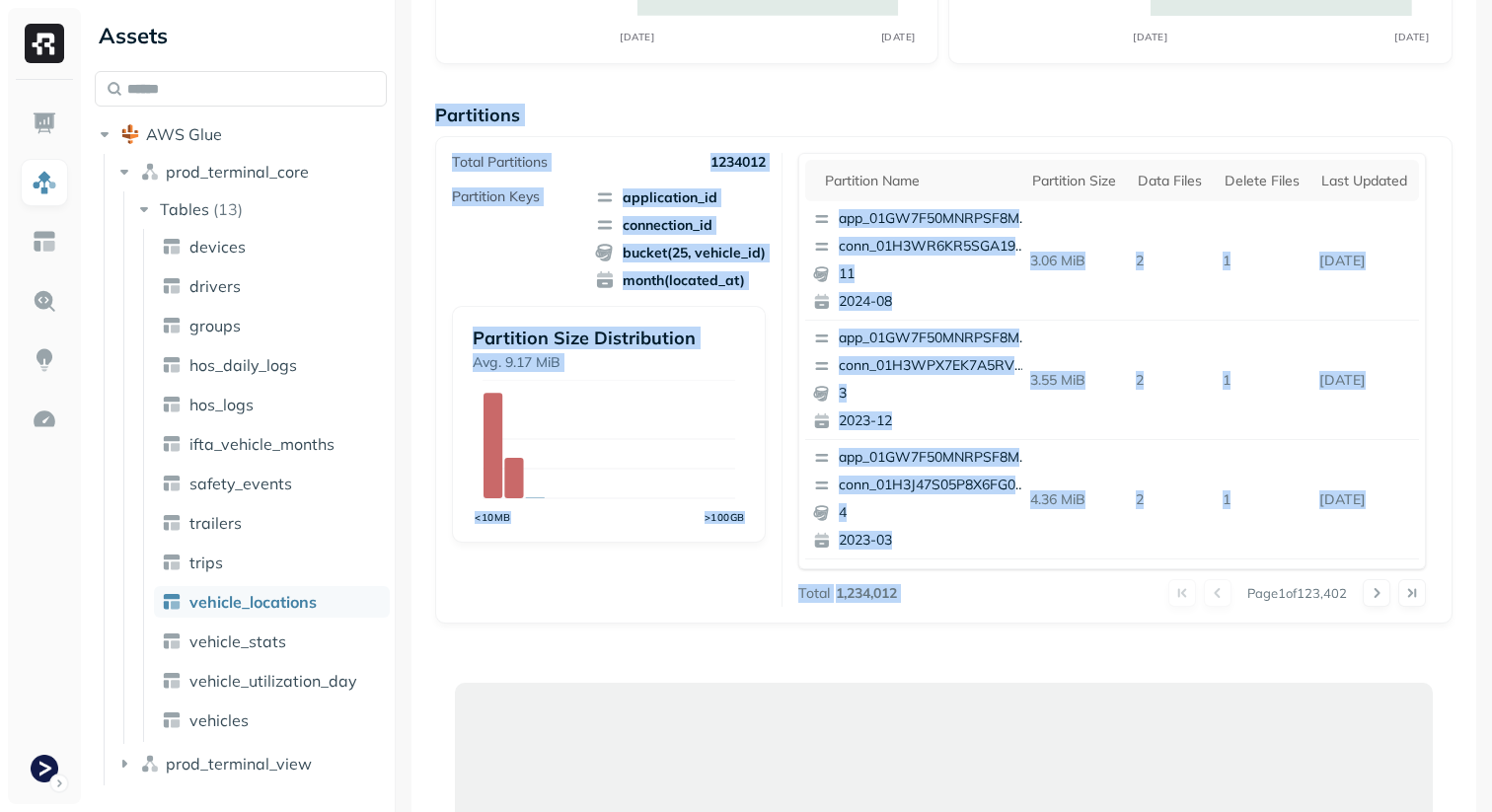
drag, startPoint x: 477, startPoint y: 114, endPoint x: 1308, endPoint y: 606, distance: 965.7
click at [1308, 606] on div "Partitions Total Partitions 1234012 Partition Keys application_id connection_id…" at bounding box center [944, 363] width 1018 height 520
click at [1308, 606] on div "Page 1 of 123,402" at bounding box center [1161, 593] width 529 height 28
drag, startPoint x: 1308, startPoint y: 606, endPoint x: 585, endPoint y: 116, distance: 873.4
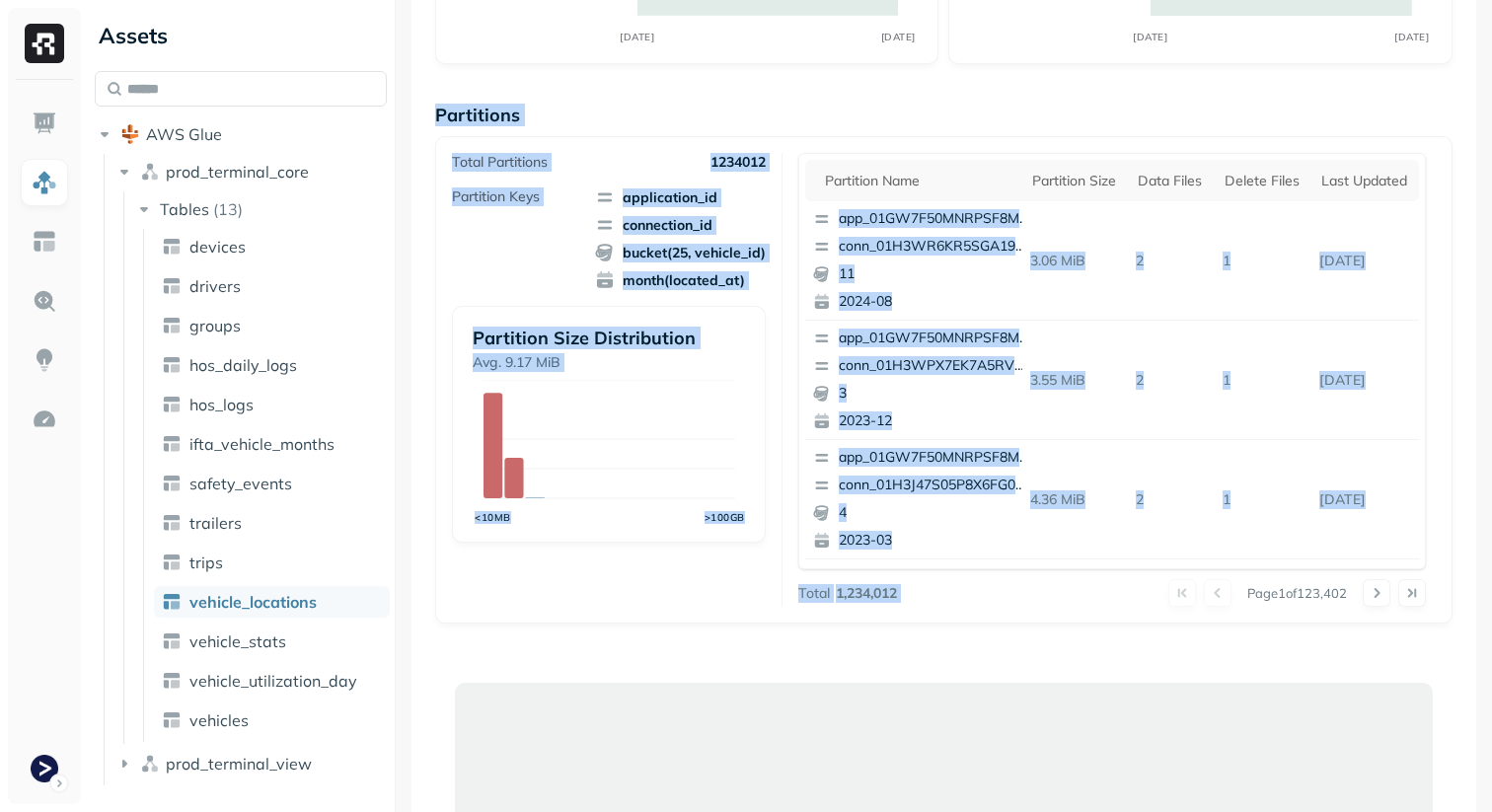
click at [585, 116] on div "Partitions Total Partitions 1234012 Partition Keys application_id connection_id…" at bounding box center [944, 363] width 1018 height 520
click at [585, 116] on p "Partitions" at bounding box center [944, 114] width 1018 height 23
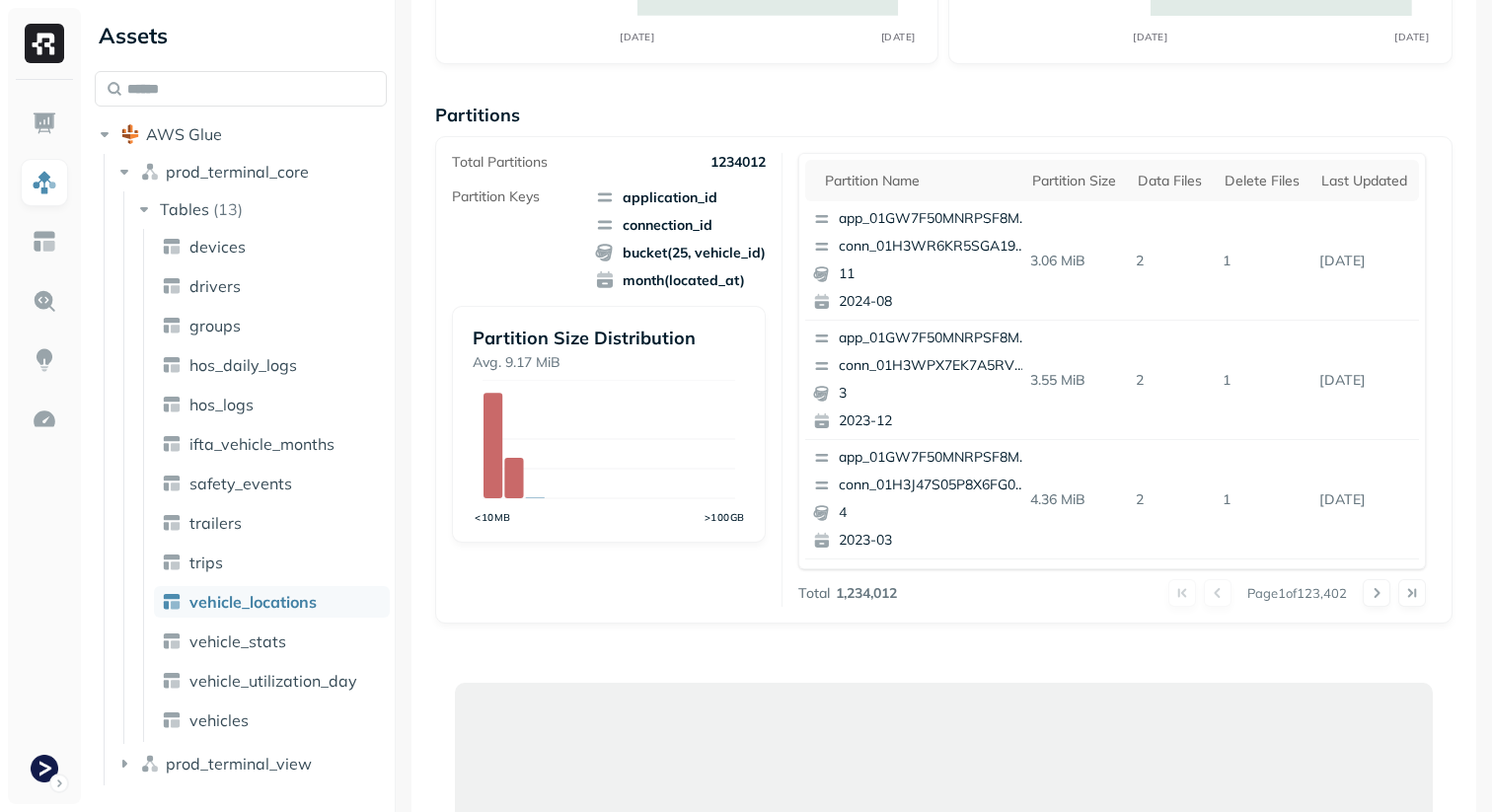
click at [585, 116] on p "Partitions" at bounding box center [944, 114] width 1018 height 23
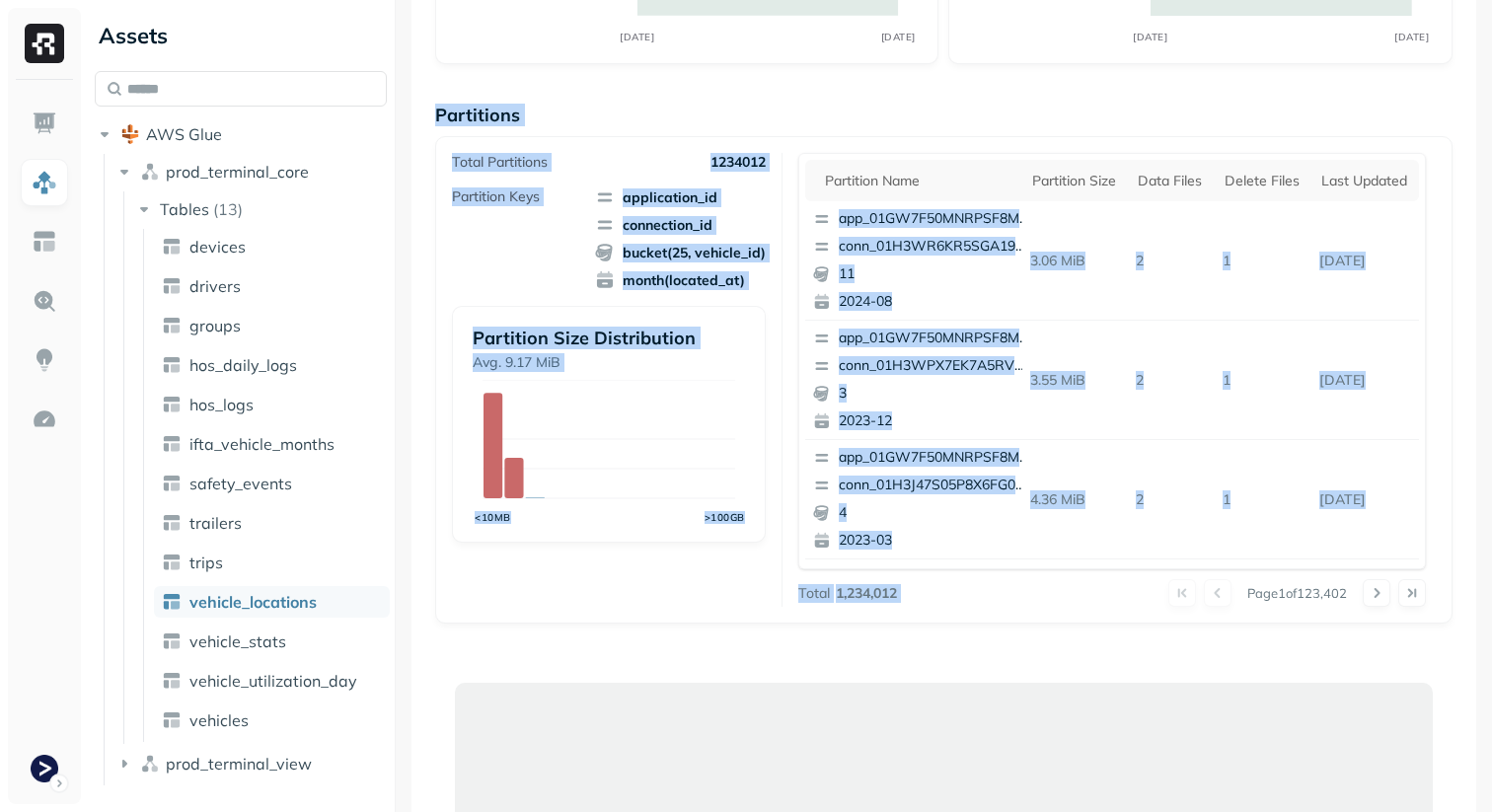
drag, startPoint x: 585, startPoint y: 116, endPoint x: 1175, endPoint y: 601, distance: 763.8
click at [1175, 601] on div "Partitions Total Partitions 1234012 Partition Keys application_id connection_id…" at bounding box center [944, 363] width 1018 height 520
click at [1114, 604] on div "Page 1 of 123,402" at bounding box center [1161, 593] width 529 height 28
click at [1073, 604] on div "Page 1 of 123,402" at bounding box center [1161, 593] width 529 height 28
click at [861, 617] on div "Total Partitions 1234012 Partition Keys application_id connection_id bucket(25,…" at bounding box center [944, 380] width 1018 height 488
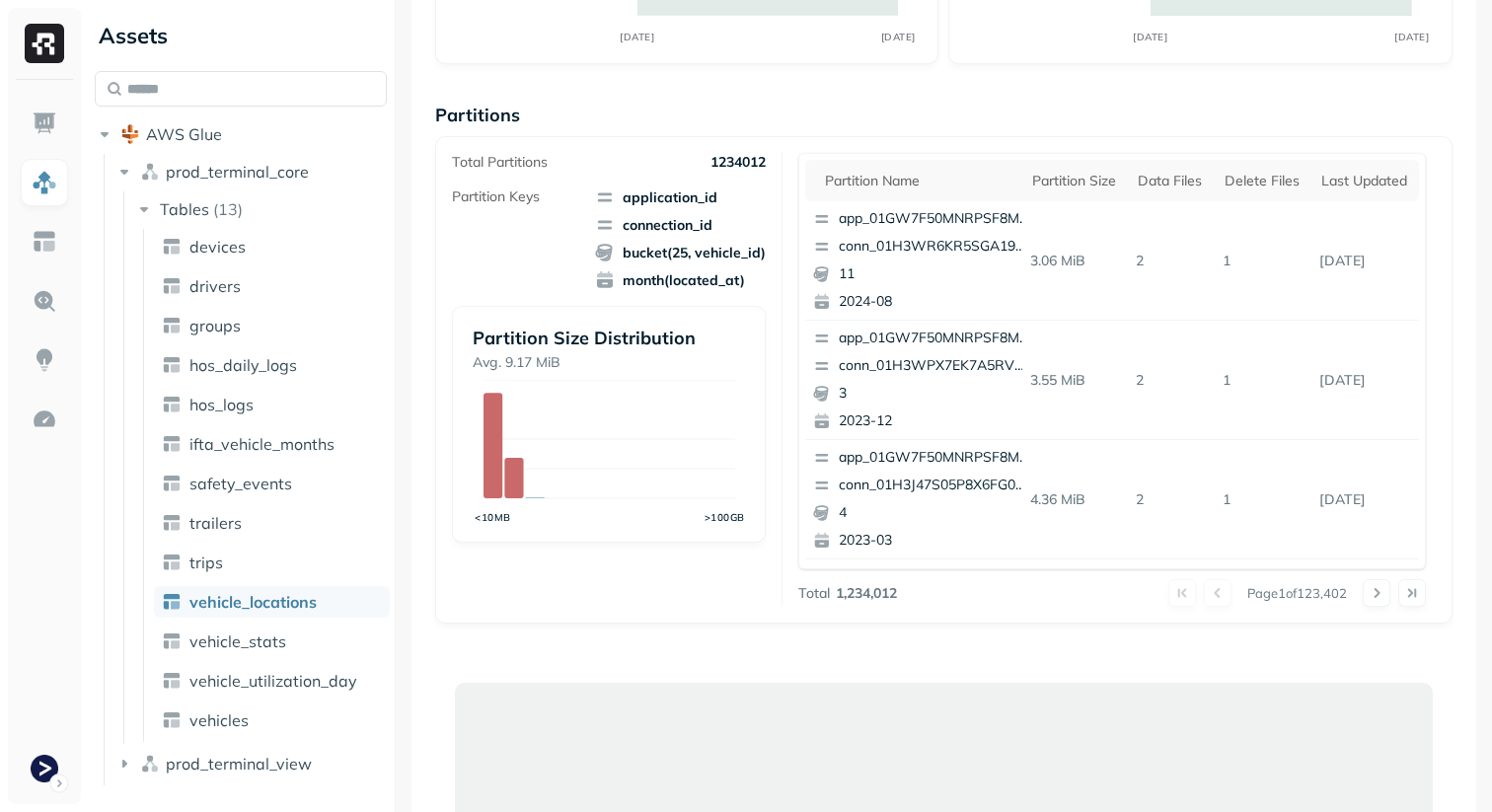
click at [865, 603] on div "Total 1,234,012 Page 1 of 123,402" at bounding box center [1112, 593] width 628 height 28
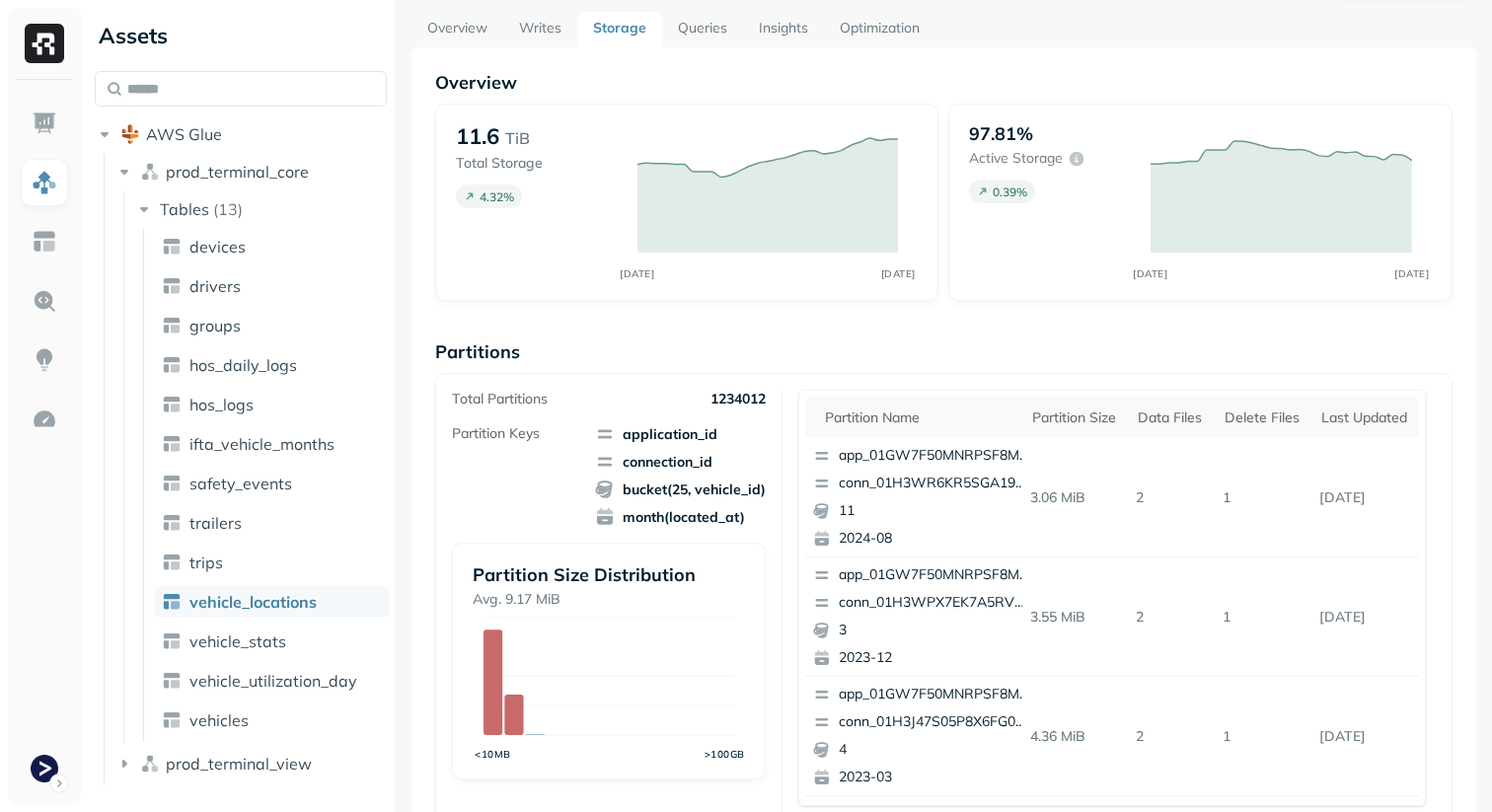
scroll to position [0, 0]
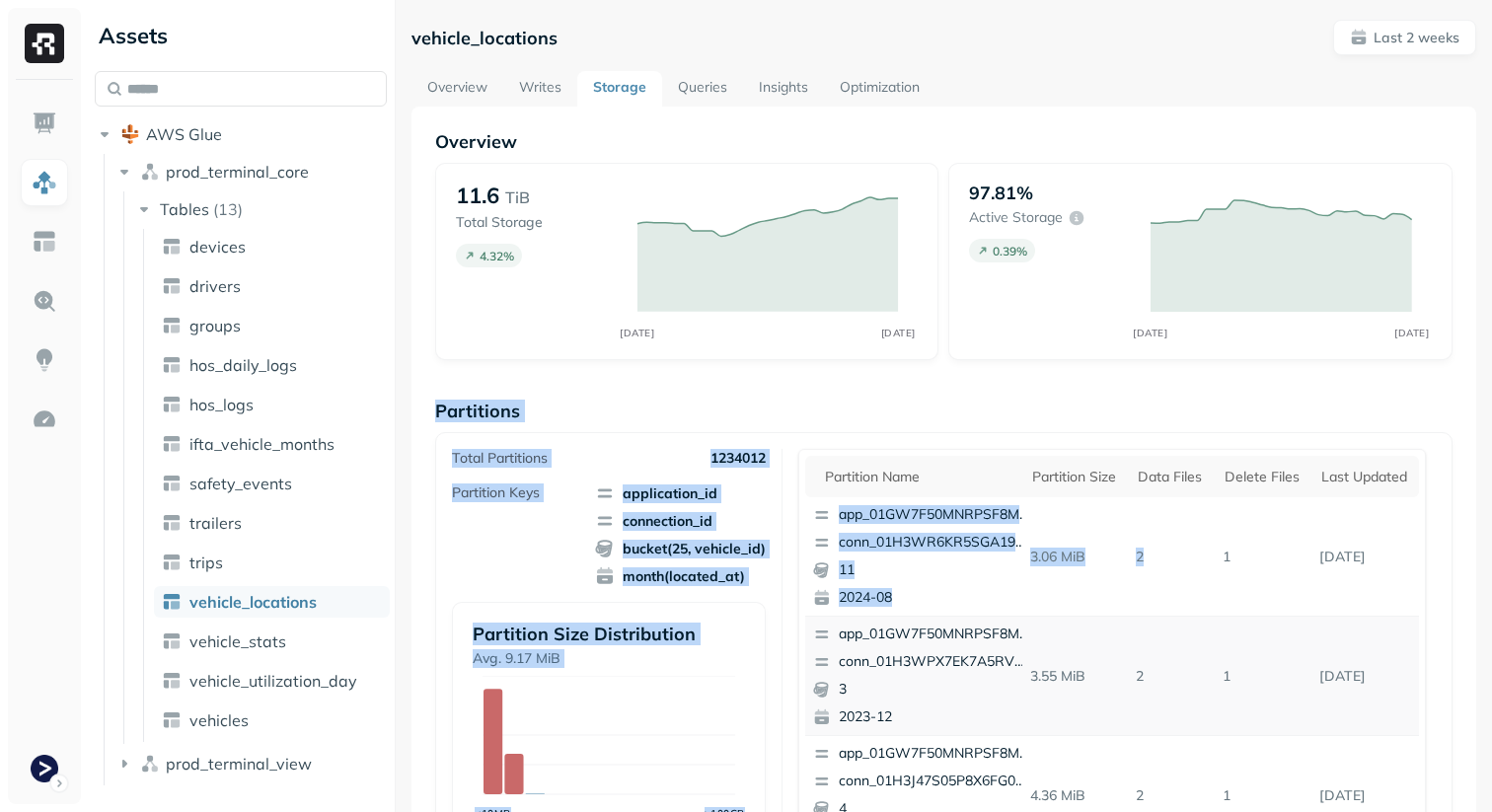
drag, startPoint x: 849, startPoint y: 385, endPoint x: 1129, endPoint y: 616, distance: 363.0
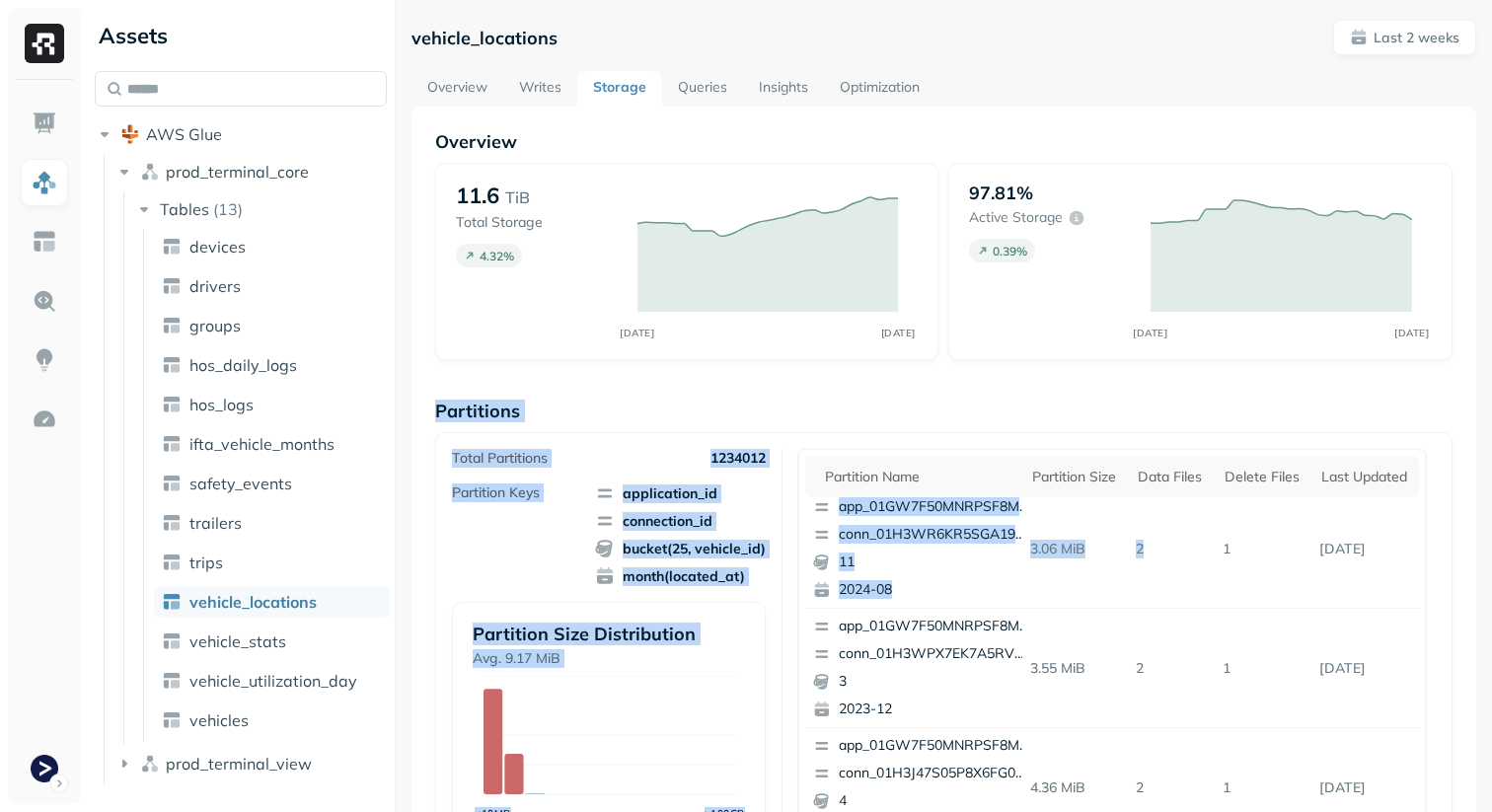
scroll to position [339, 0]
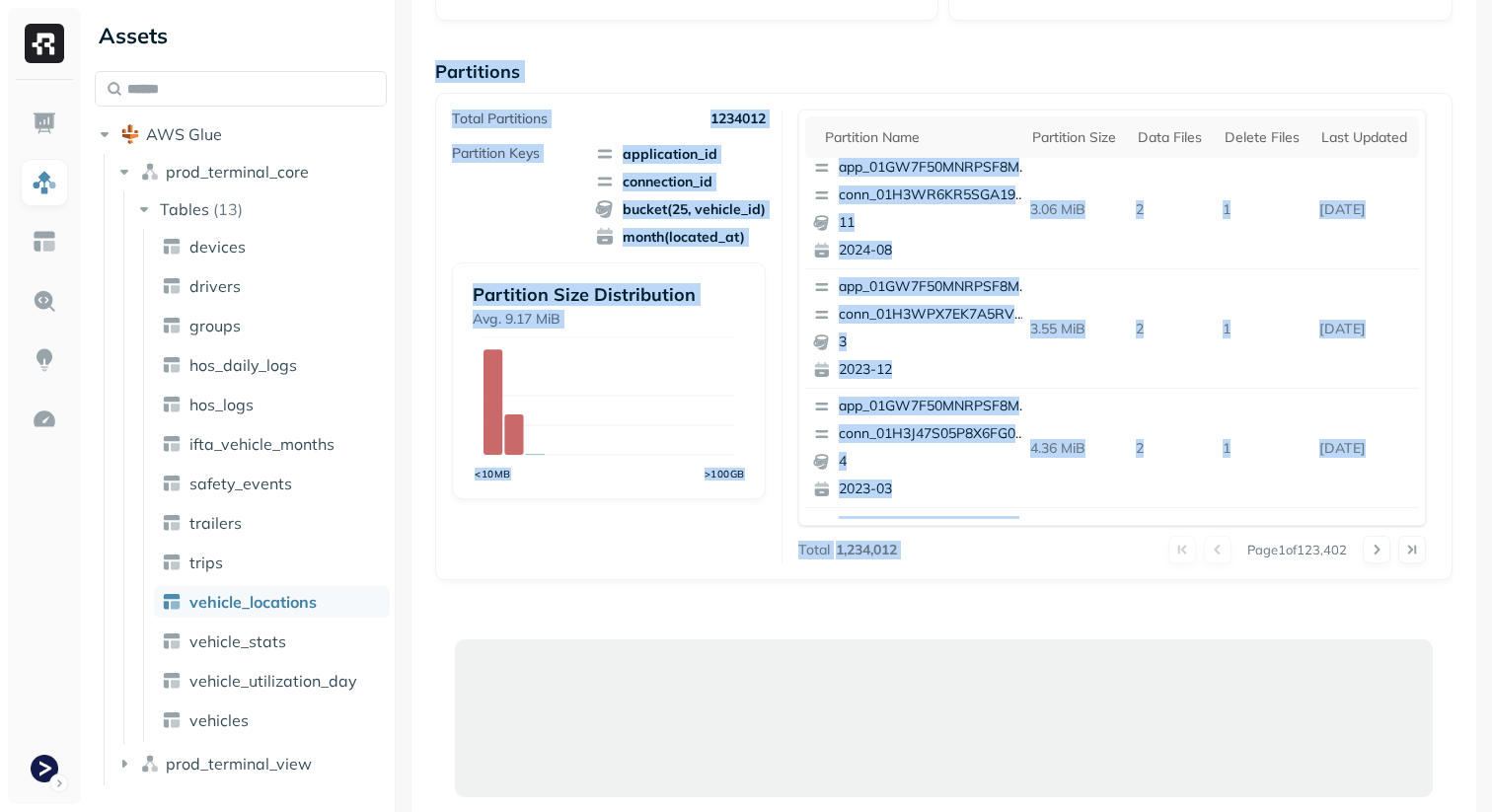
drag, startPoint x: 1431, startPoint y: 547, endPoint x: 1434, endPoint y: 561, distance: 14.3
click at [1434, 561] on div "Total Partitions 1234012 Partition Keys application_id connection_id bucket(25,…" at bounding box center [944, 336] width 984 height 454
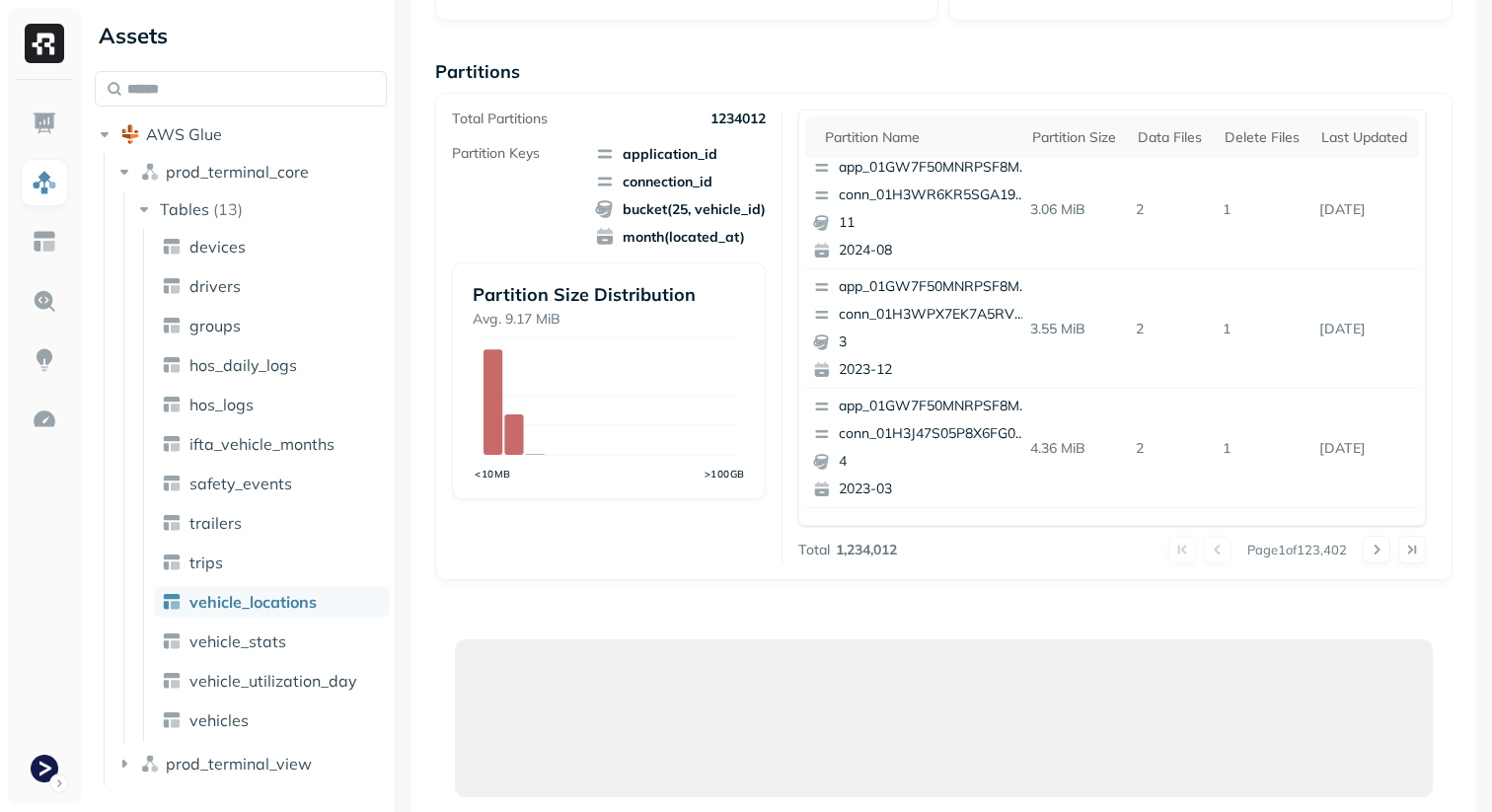
click at [1434, 561] on div "Total Partitions 1234012 Partition Keys application_id connection_id bucket(25,…" at bounding box center [944, 336] width 984 height 454
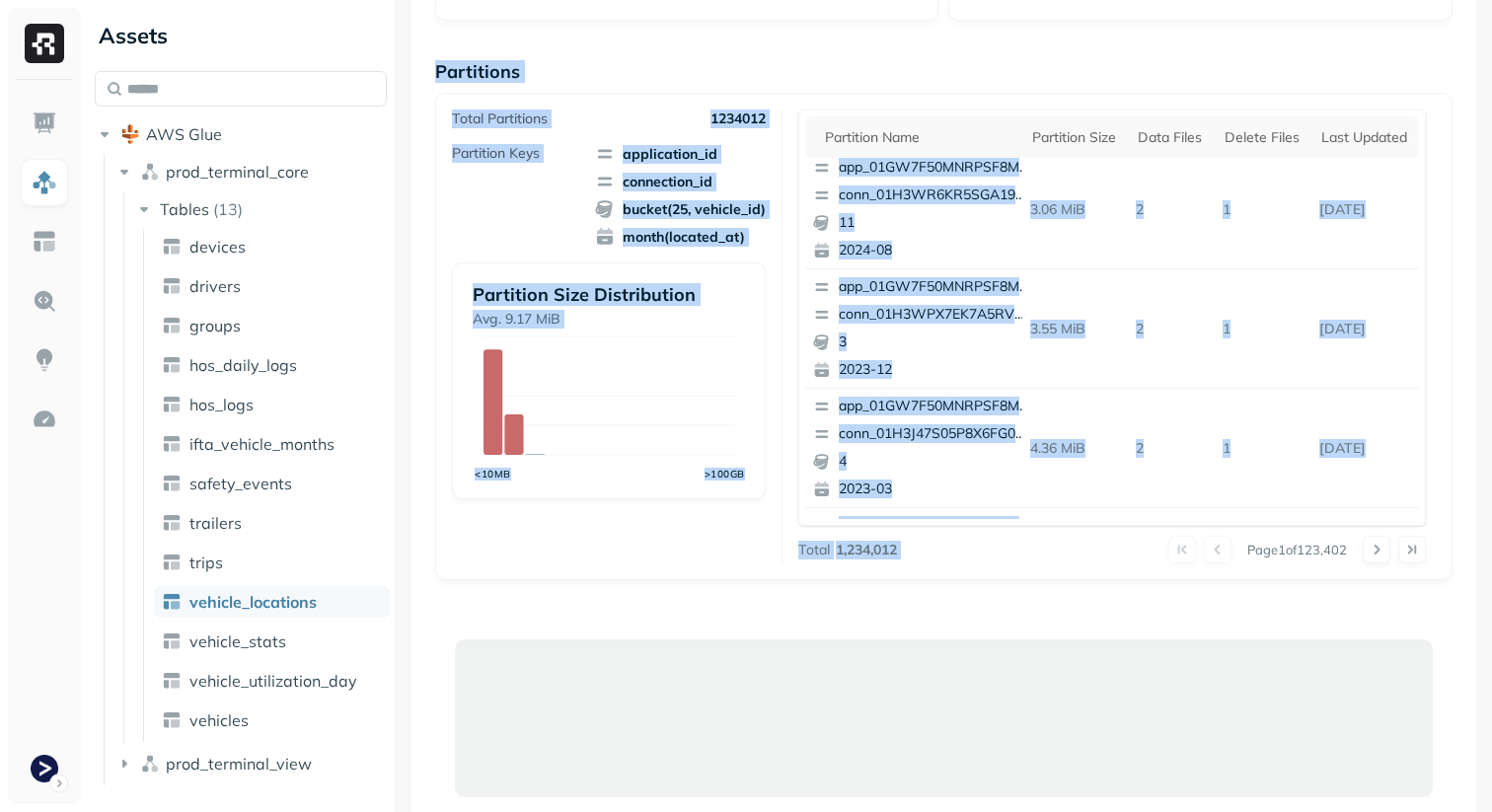
drag, startPoint x: 1434, startPoint y: 561, endPoint x: 479, endPoint y: 61, distance: 1078.0
click at [479, 61] on div "Partitions Total Partitions 1234012 Partition Keys application_id connection_id…" at bounding box center [944, 320] width 1018 height 520
click at [479, 61] on p "Partitions" at bounding box center [944, 71] width 1018 height 23
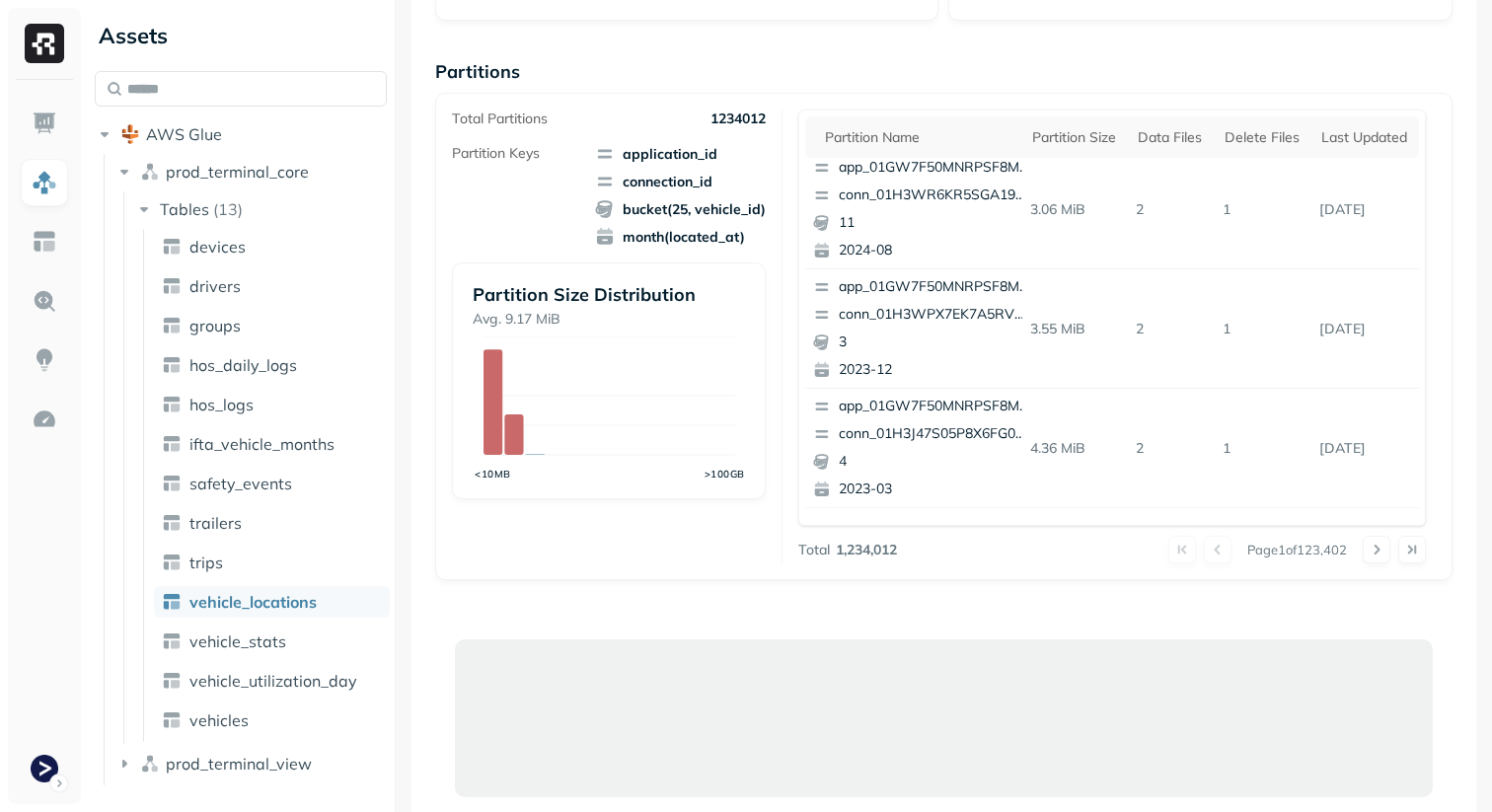
click at [479, 61] on p "Partitions" at bounding box center [944, 71] width 1018 height 23
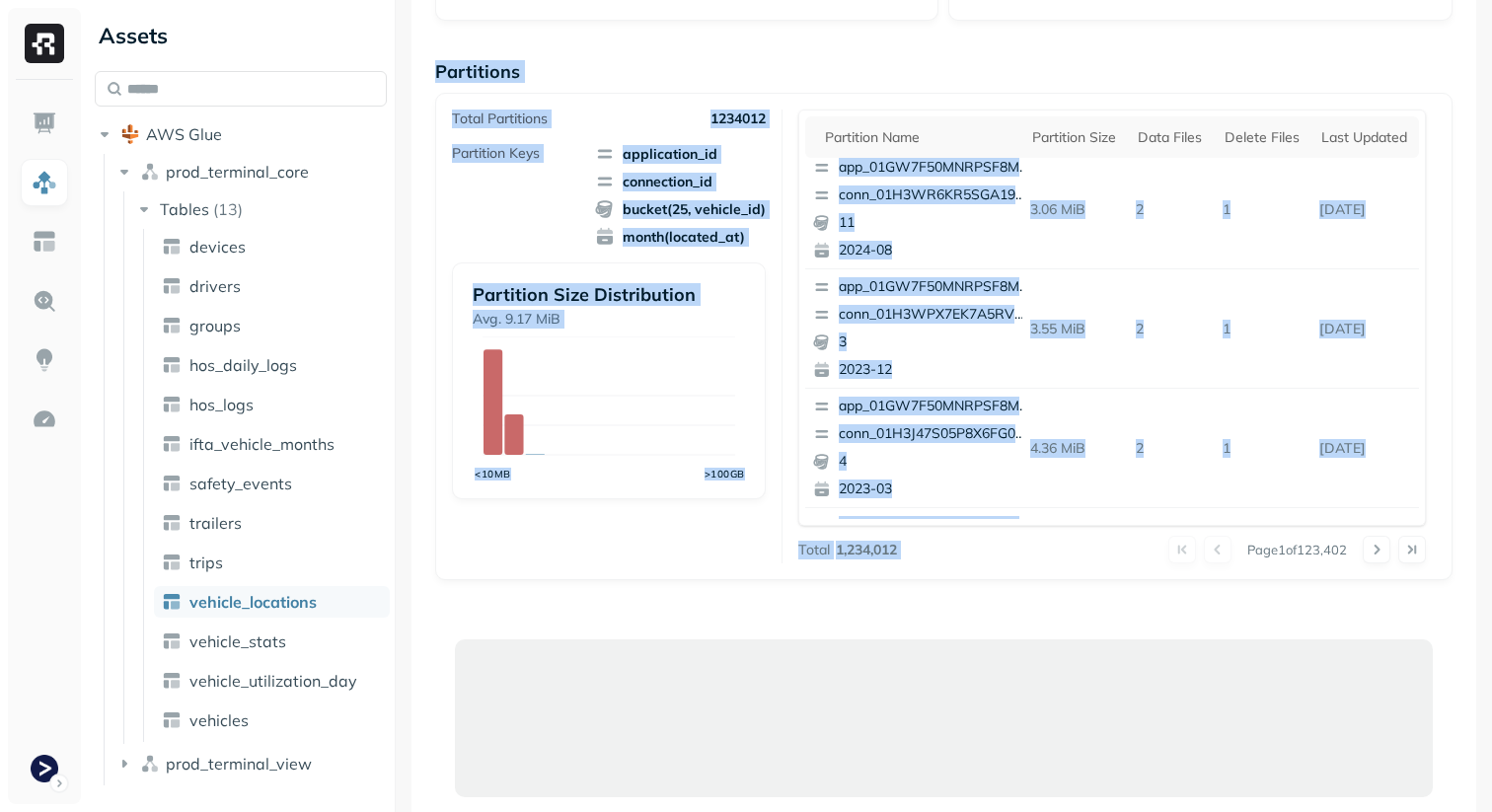
drag, startPoint x: 479, startPoint y: 61, endPoint x: 927, endPoint y: 569, distance: 677.3
click at [927, 569] on div "Partitions Total Partitions 1234012 Partition Keys application_id connection_id…" at bounding box center [944, 320] width 1018 height 520
click at [927, 569] on div "Total Partitions 1234012 Partition Keys application_id connection_id bucket(25,…" at bounding box center [944, 337] width 1018 height 488
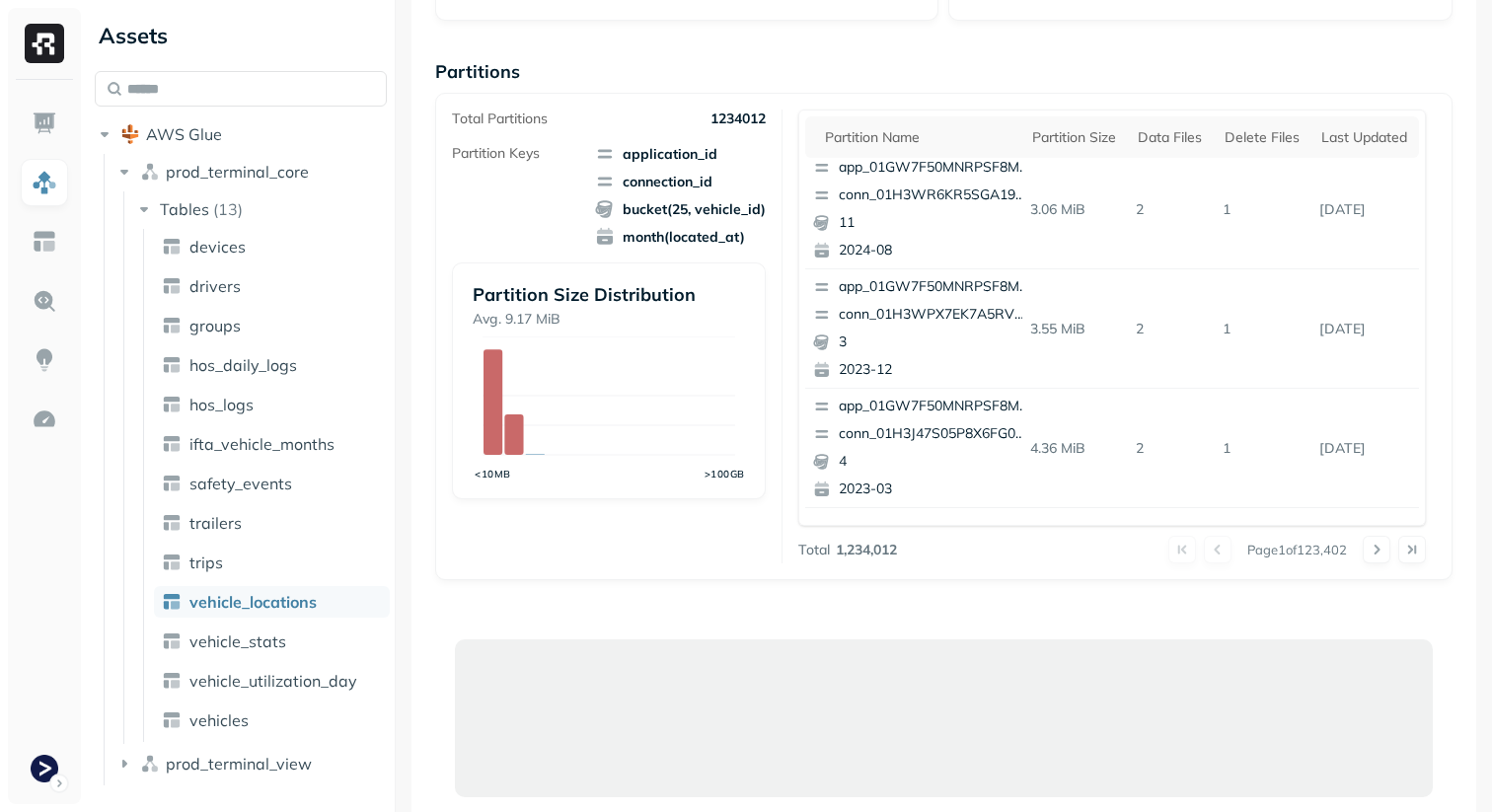
click at [920, 588] on div "Overview 11.6 TiB Total Storage 4.32 % AUG 28 SEP 11 97.81% Active storage 0.39…" at bounding box center [944, 611] width 1018 height 1641
click at [491, 590] on div "Overview 11.6 TiB Total Storage 4.32 % AUG 28 SEP 11 97.81% Active storage 0.39…" at bounding box center [944, 611] width 1018 height 1641
click at [405, 603] on div "vehicle_locations Last 2 weeks Overview Writes Storage Queries Insights Optimiz…" at bounding box center [943, 406] width 1096 height 812
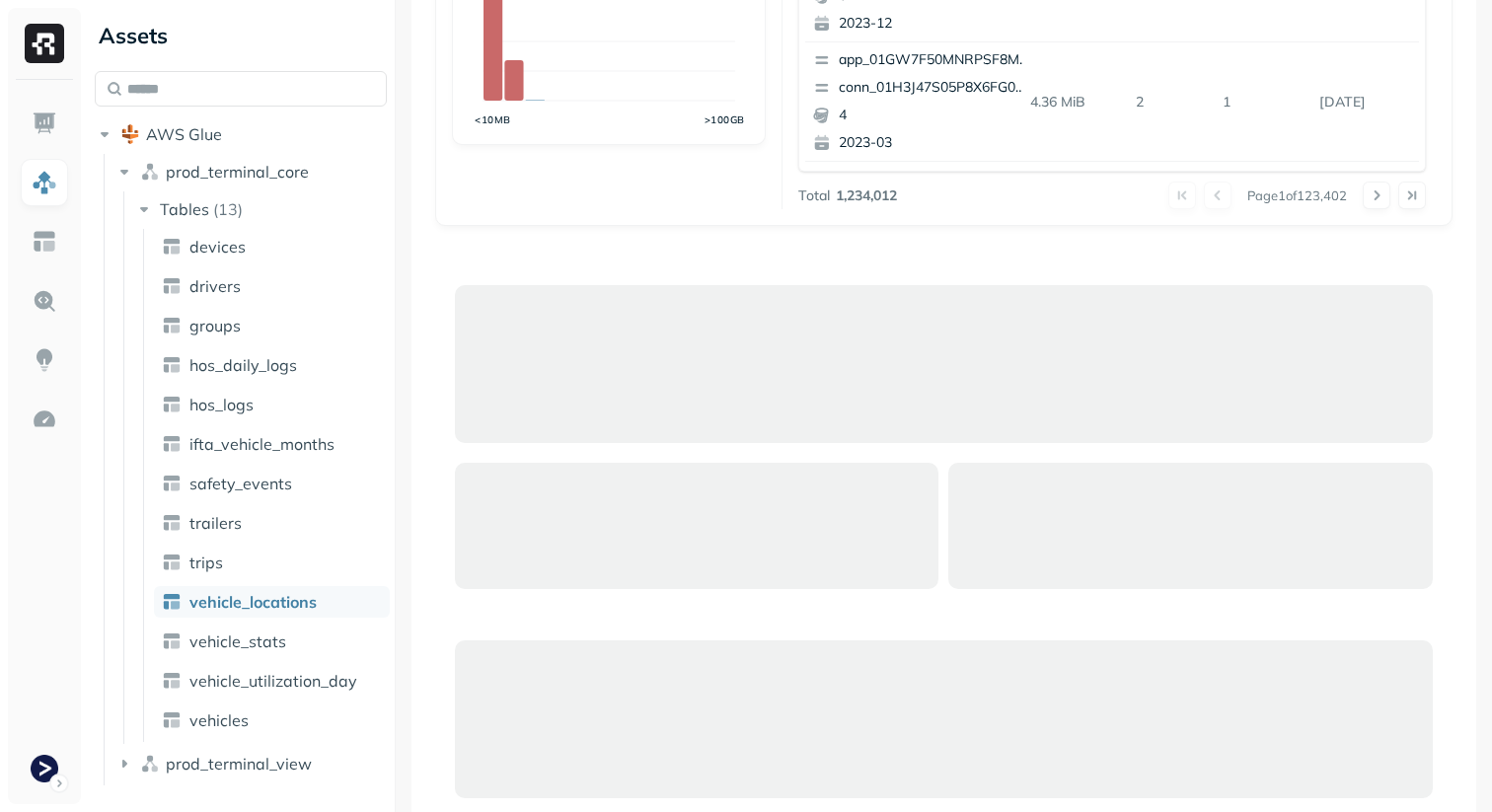
scroll to position [0, 0]
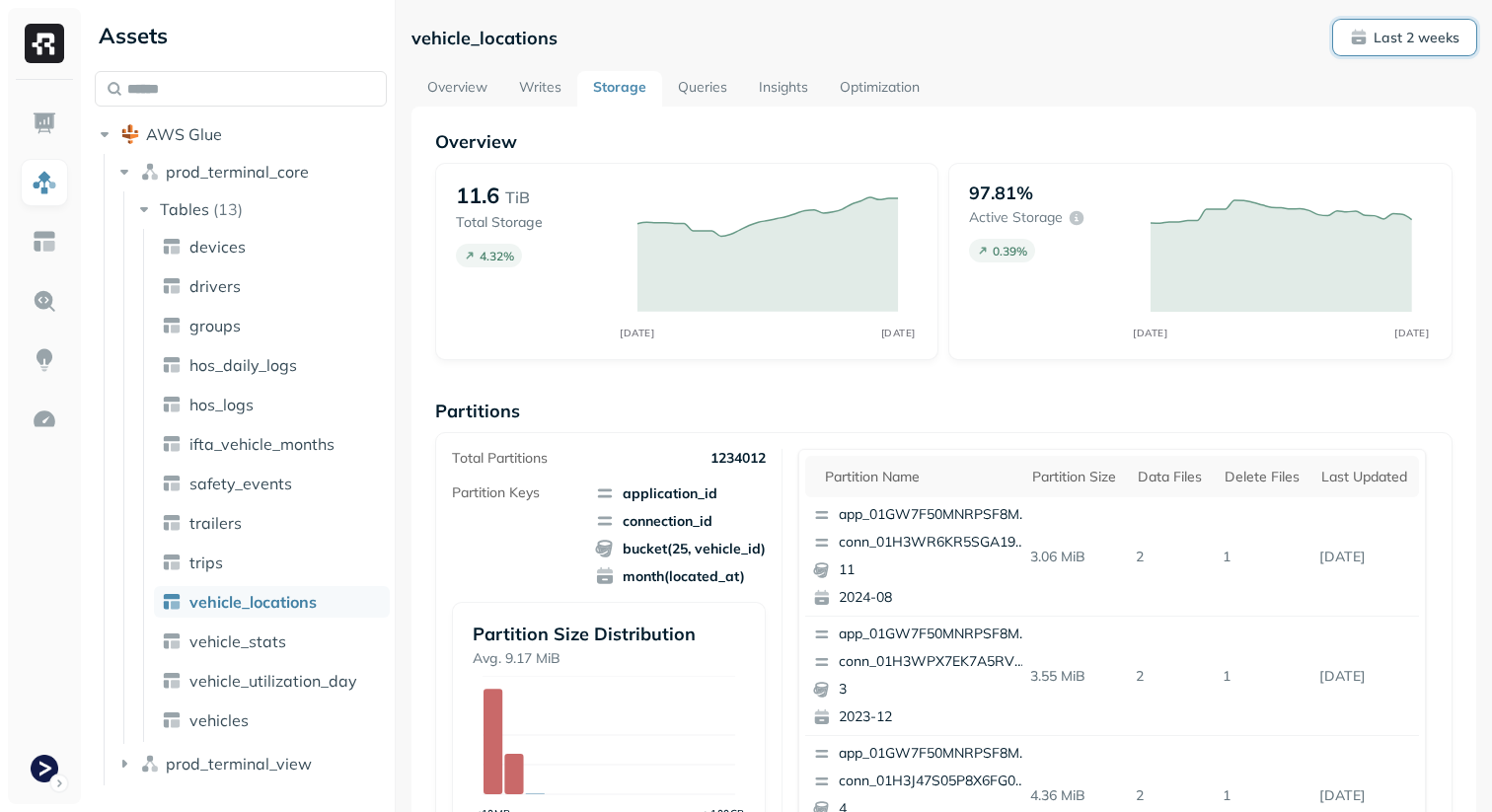
click at [1456, 40] on p "Last 2 weeks" at bounding box center [1417, 38] width 86 height 19
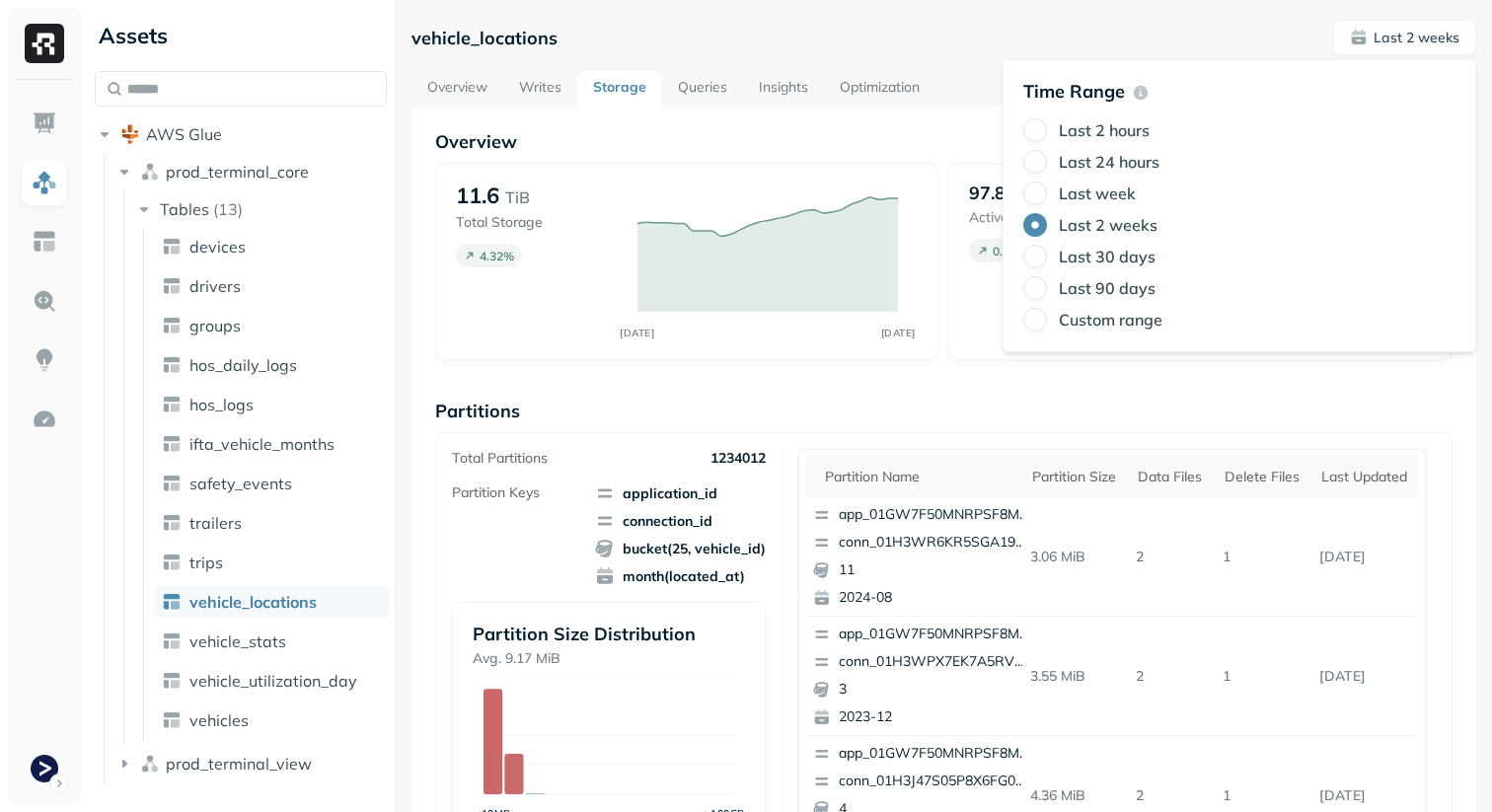
click at [1105, 171] on label "Last 24 hours" at bounding box center [1109, 162] width 100 height 20
click at [1048, 171] on button "Last 24 hours" at bounding box center [1036, 162] width 24 height 24
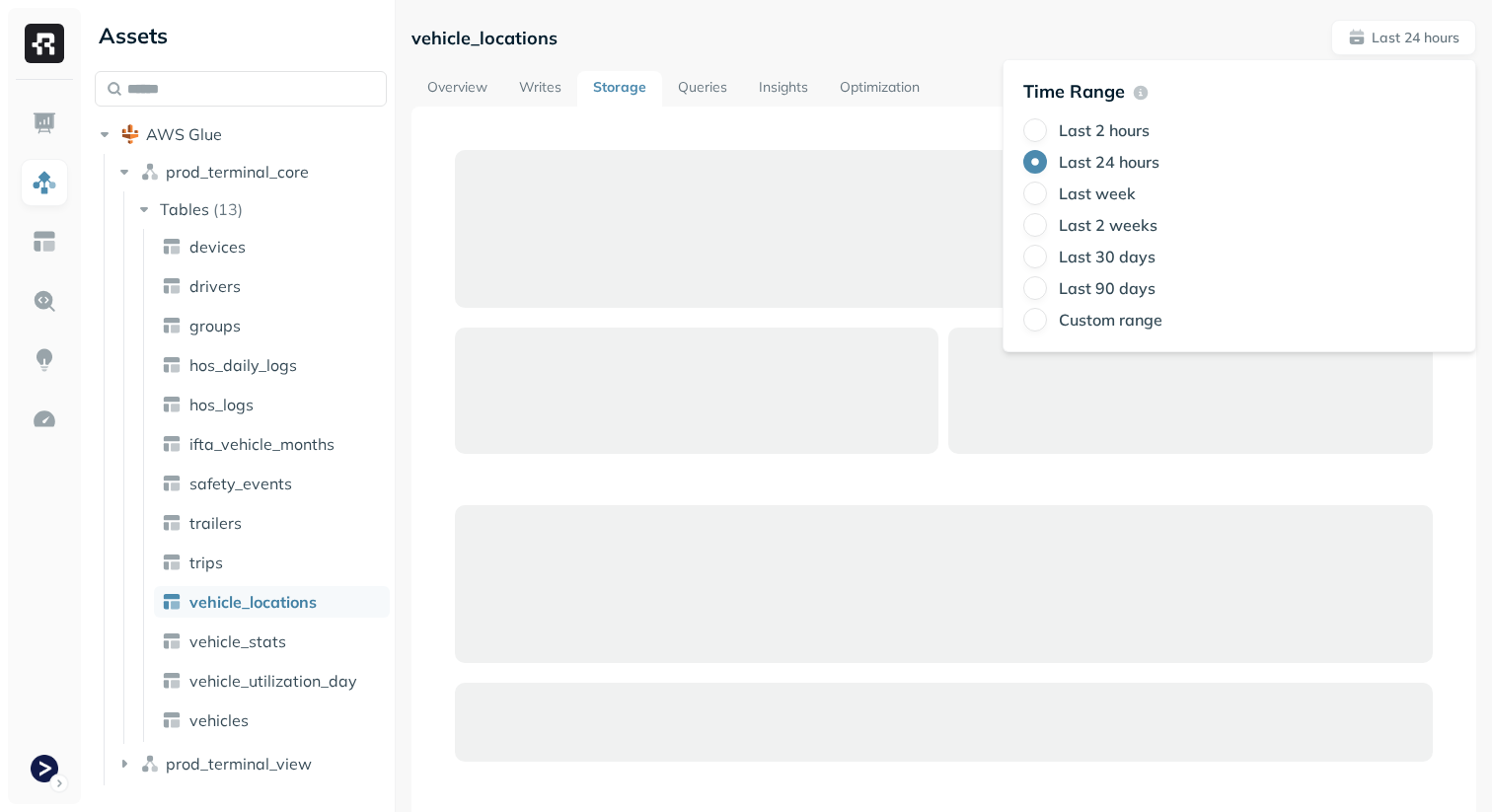
click at [947, 40] on div "vehicle_locations Last 24 hours" at bounding box center [944, 38] width 1065 height 36
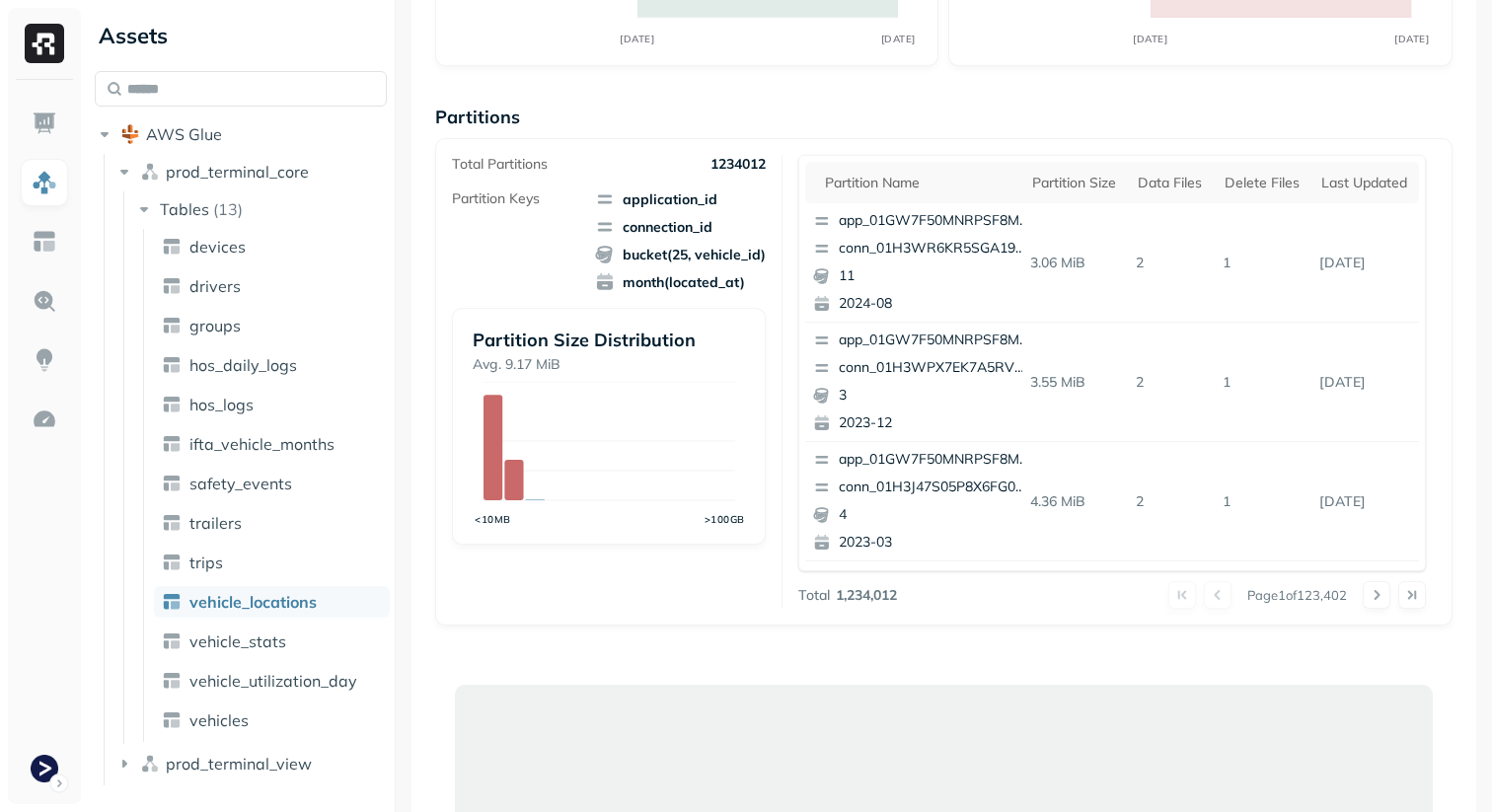
scroll to position [304, 0]
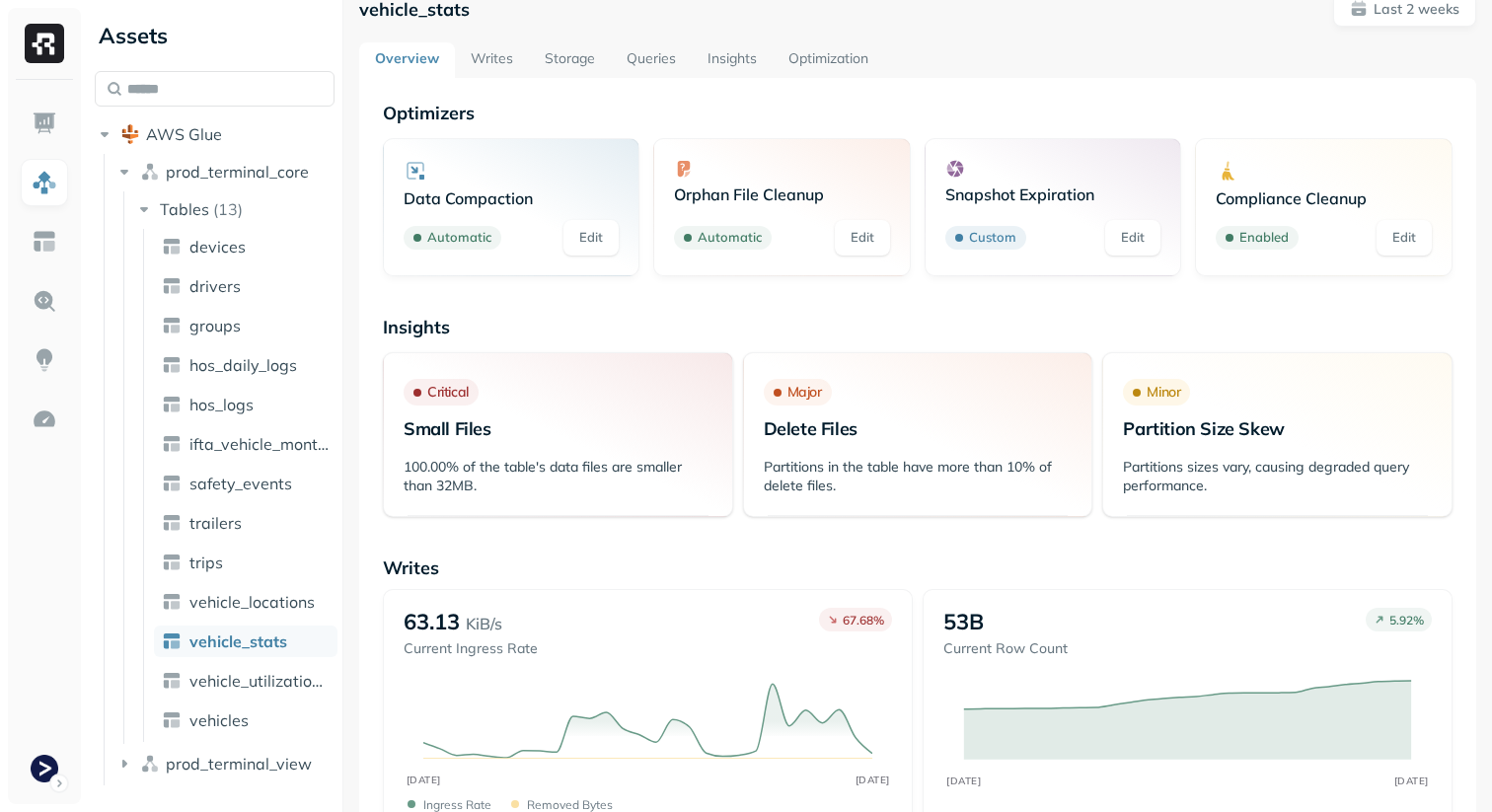
scroll to position [6, 0]
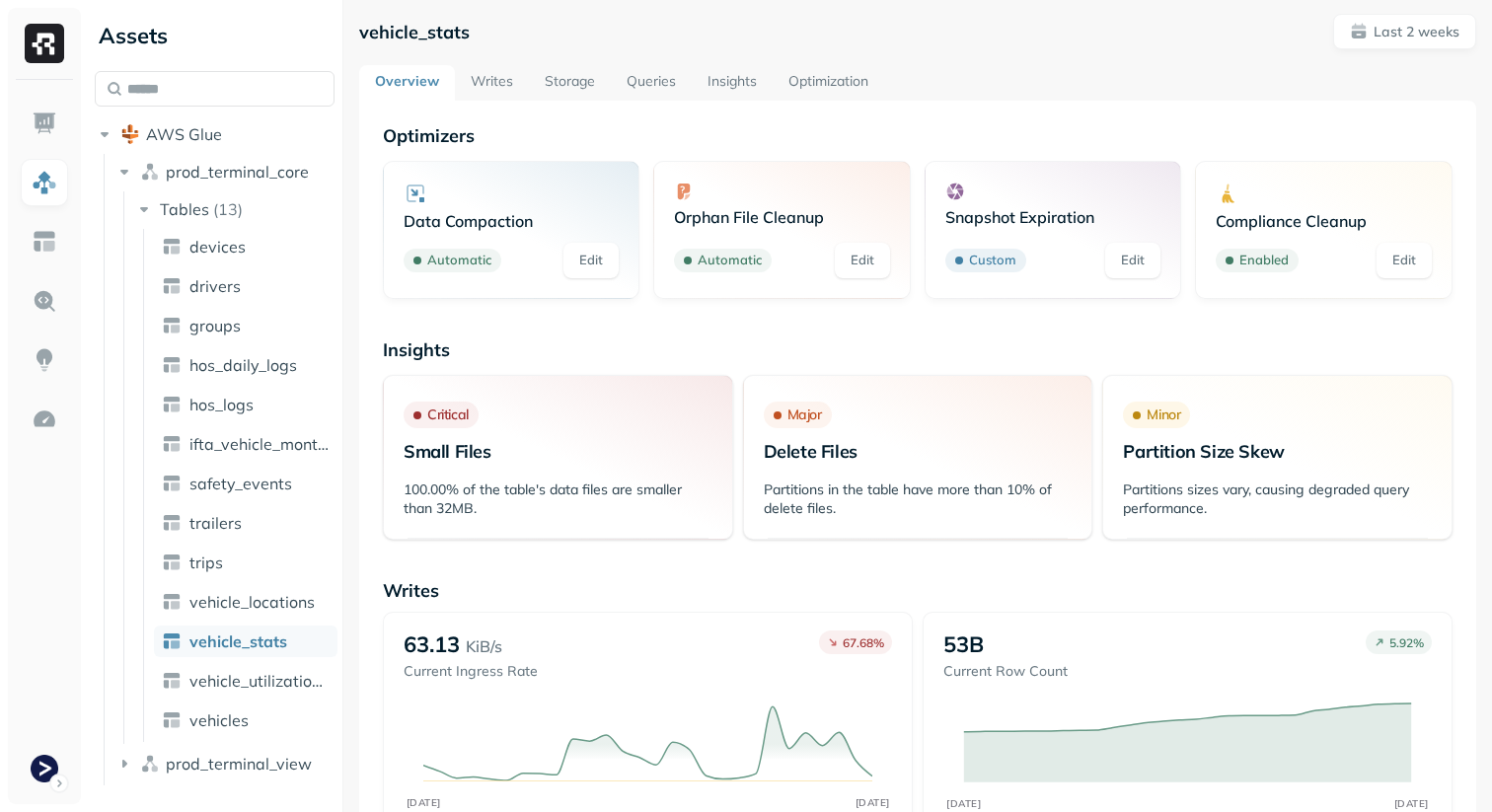
click at [560, 77] on link "Storage" at bounding box center [569, 83] width 82 height 36
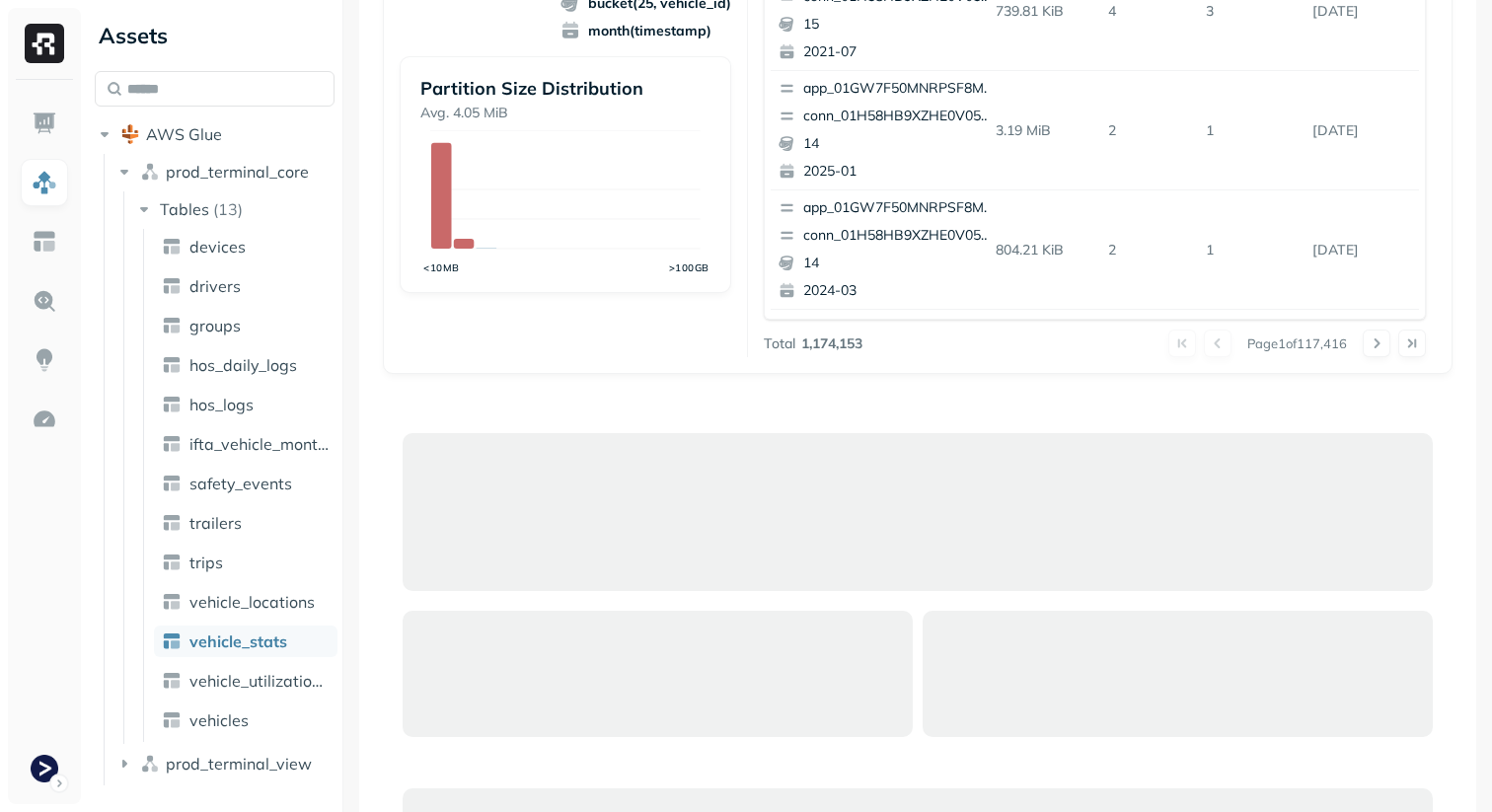
scroll to position [540, 0]
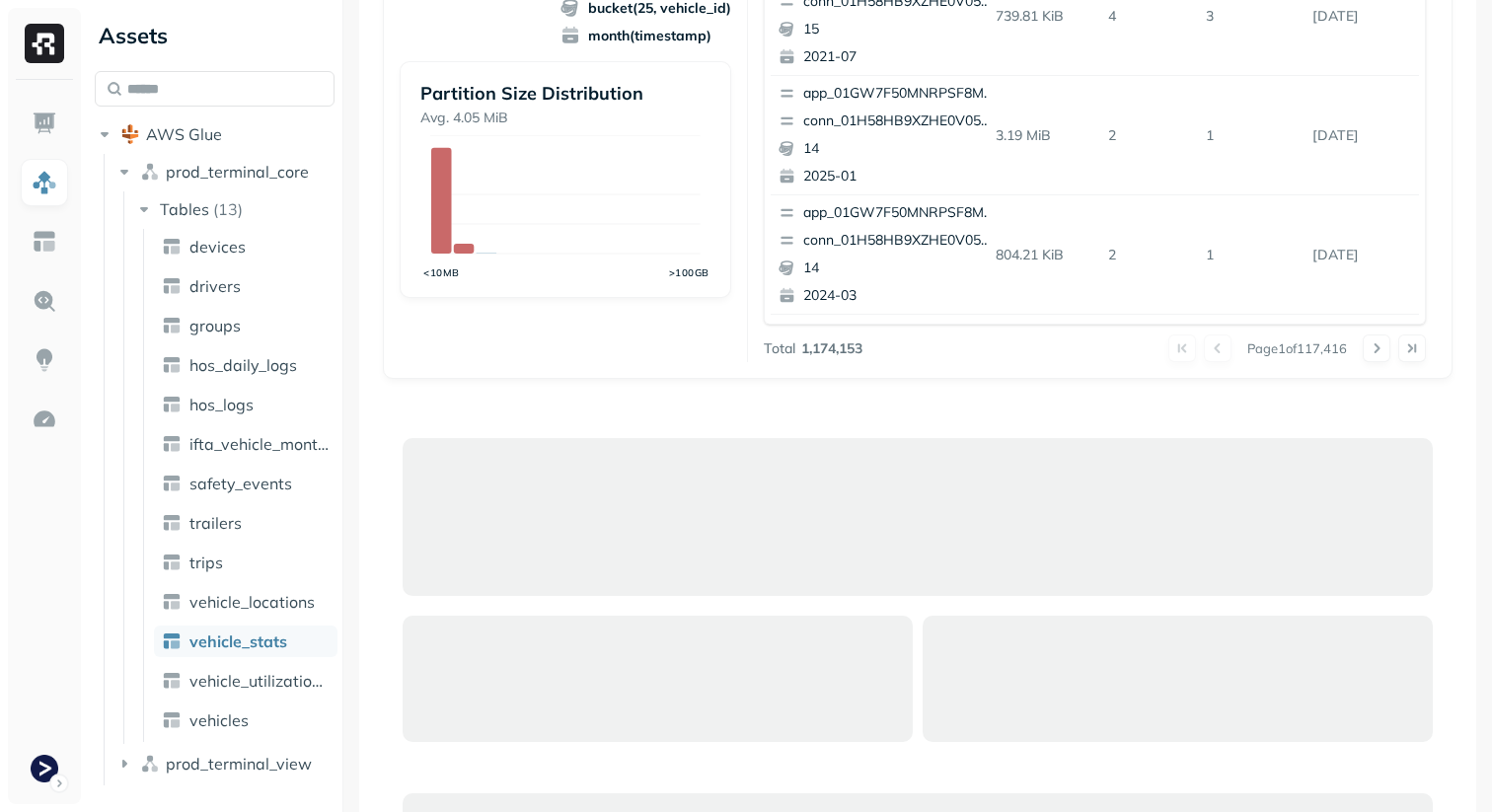
click at [837, 340] on p "1,174,153" at bounding box center [832, 348] width 62 height 19
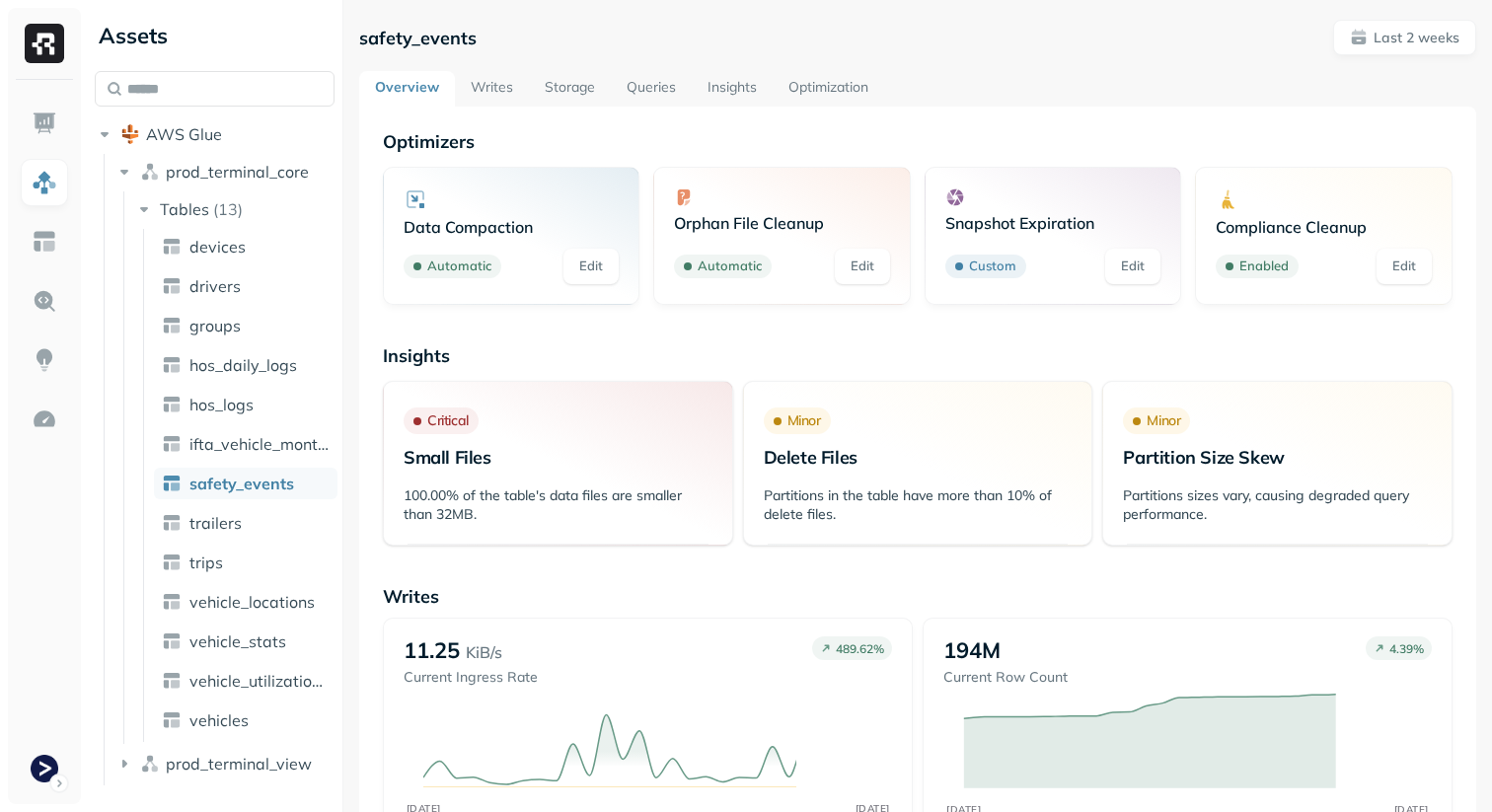
click at [576, 83] on link "Storage" at bounding box center [569, 89] width 82 height 36
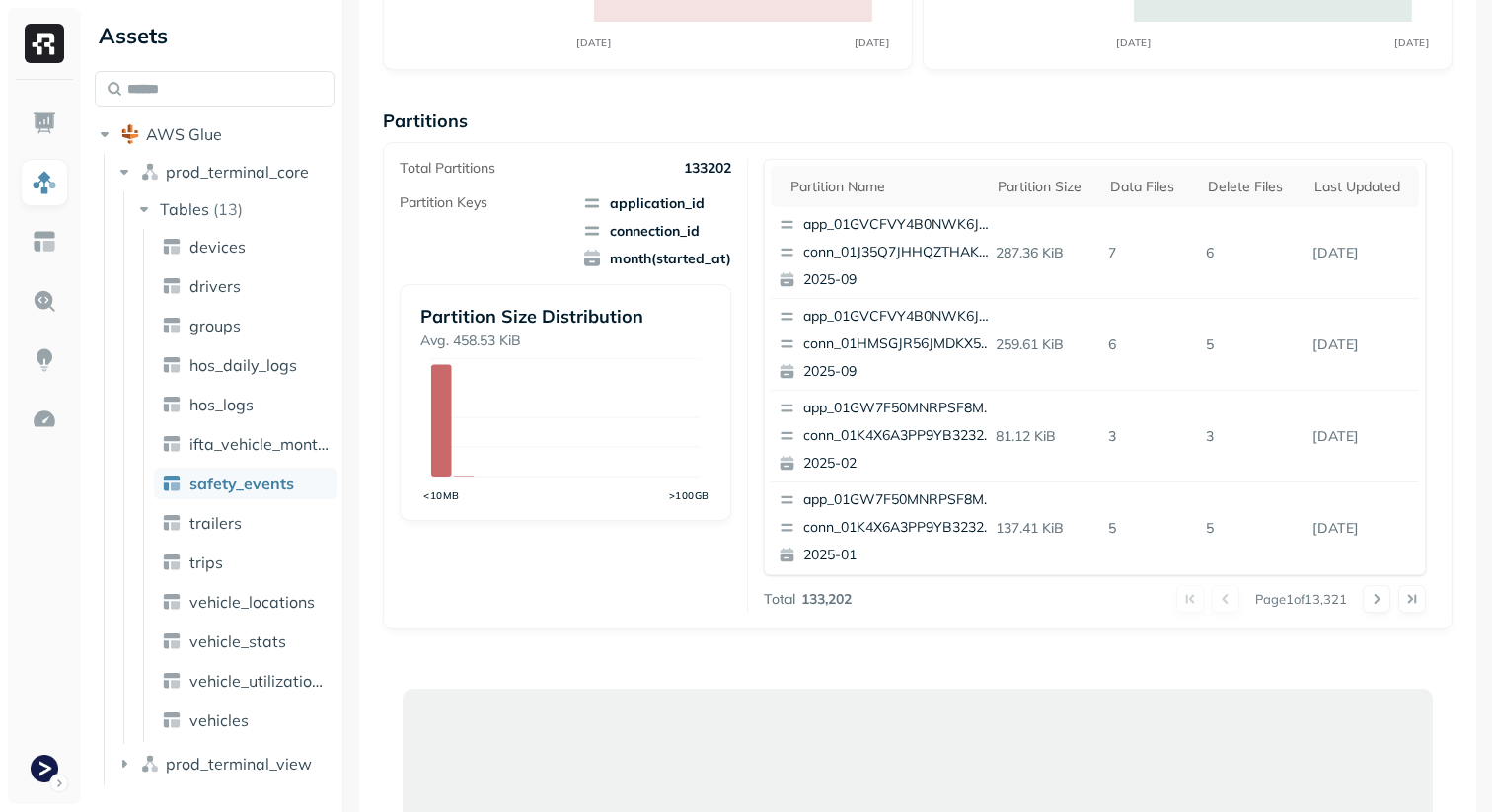
scroll to position [307, 0]
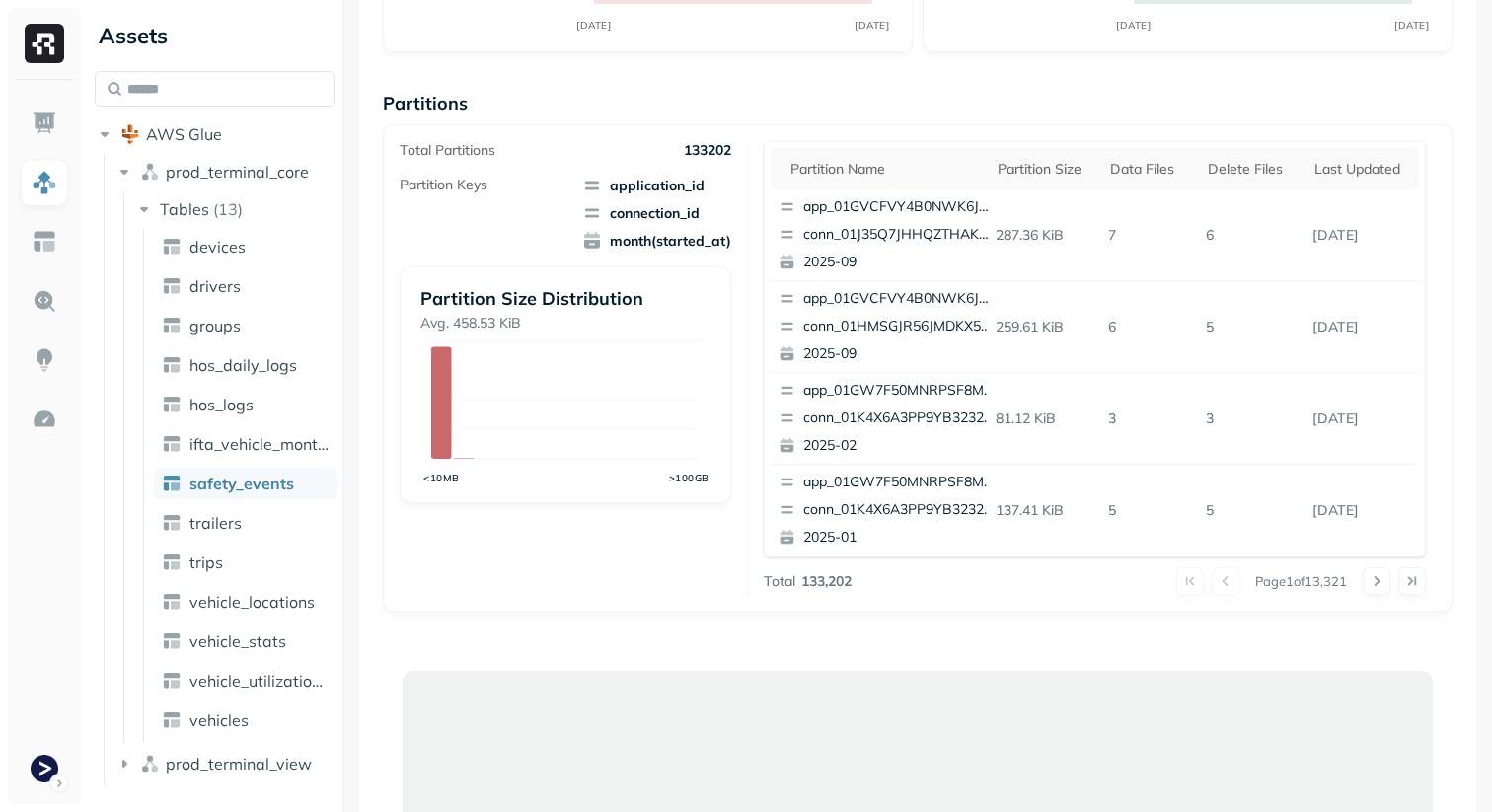
click at [717, 582] on div "Total Partitions 133202 Partition Keys application_id connection_id month(start…" at bounding box center [573, 368] width 348 height 454
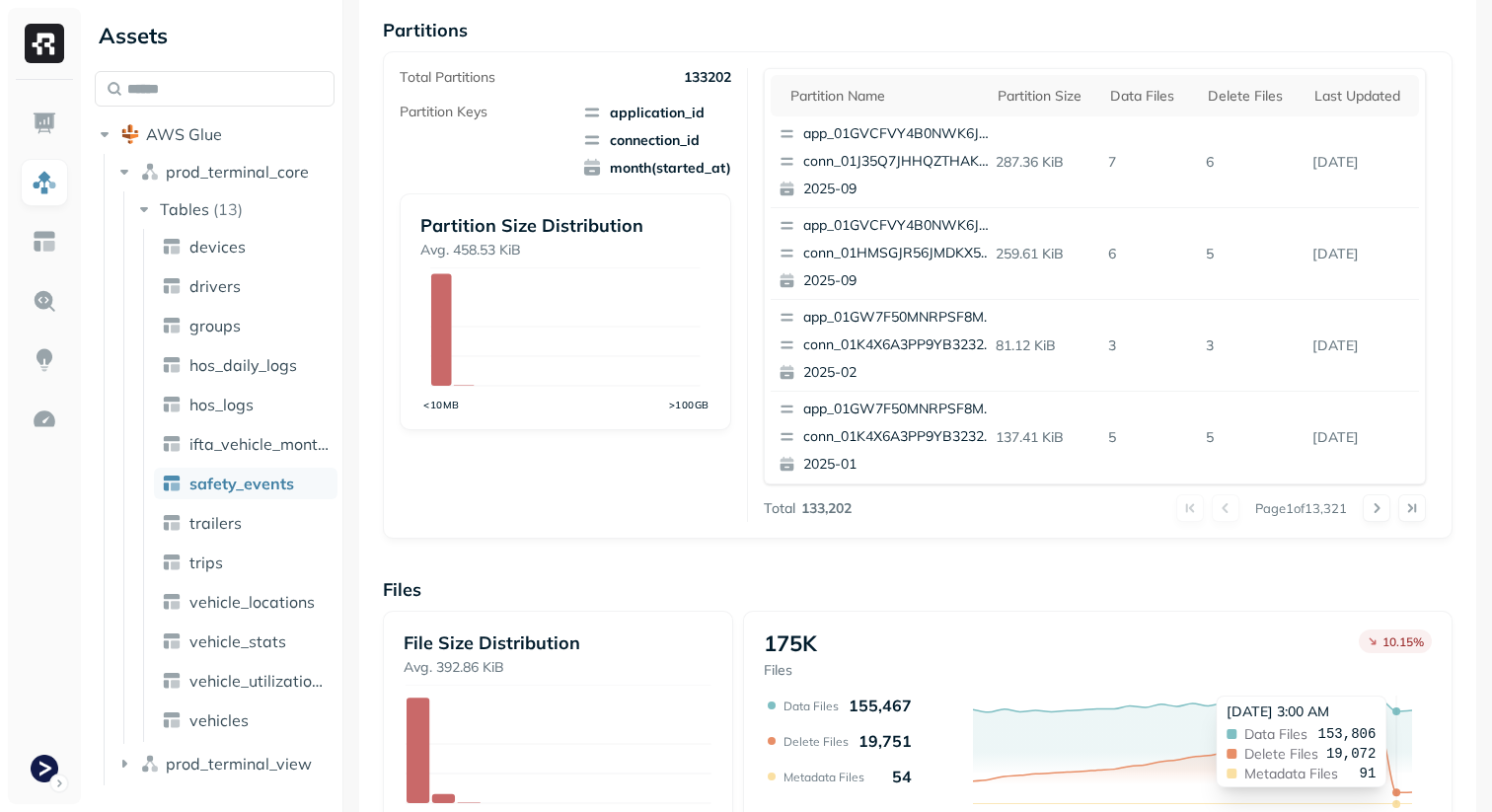
scroll to position [429, 0]
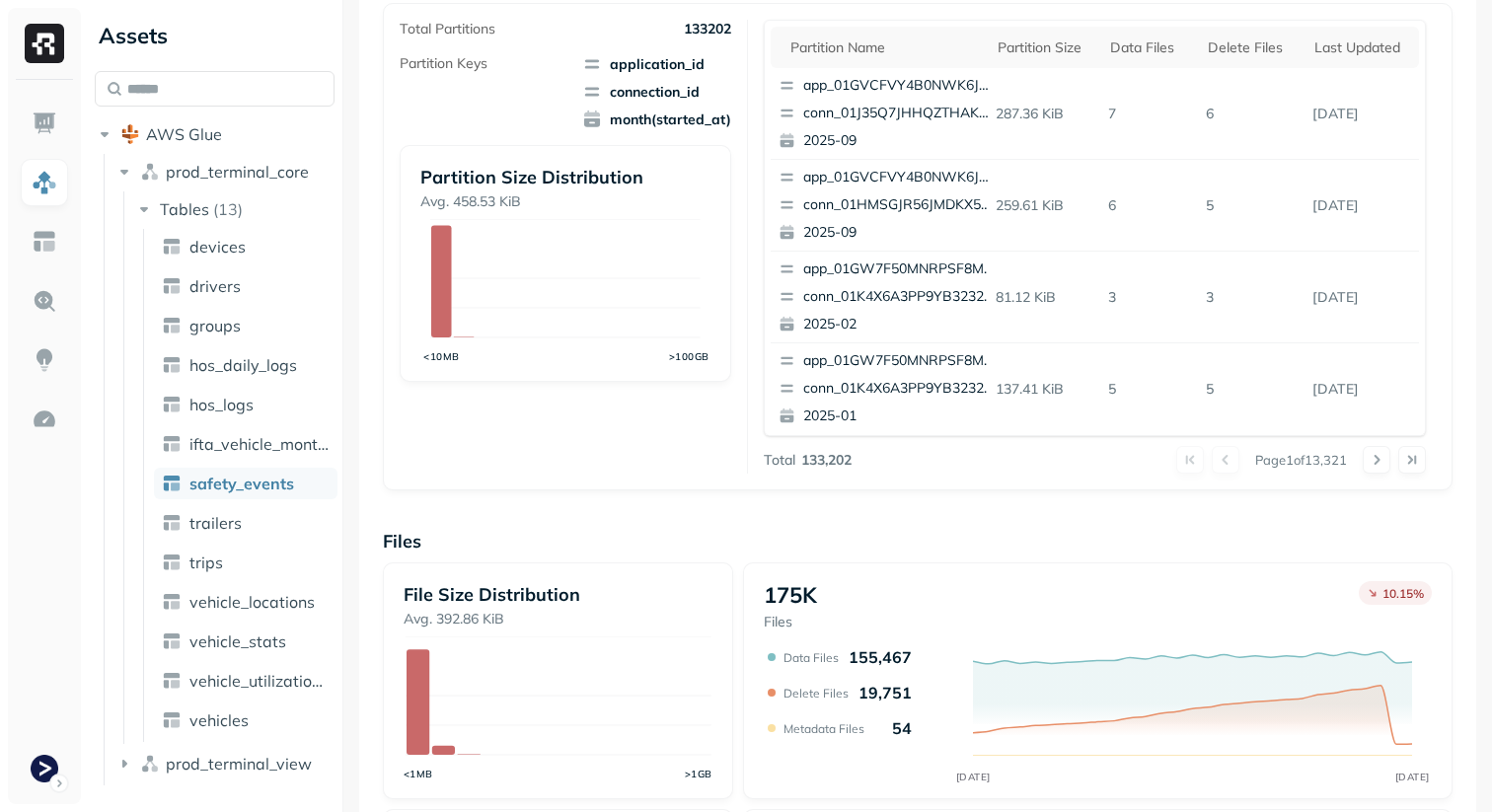
click at [1032, 575] on div "175K Files 10.15 % AUG 28 SEP 11 Data Files 155,467 Delete Files 19,751 Metadat…" at bounding box center [1097, 680] width 709 height 237
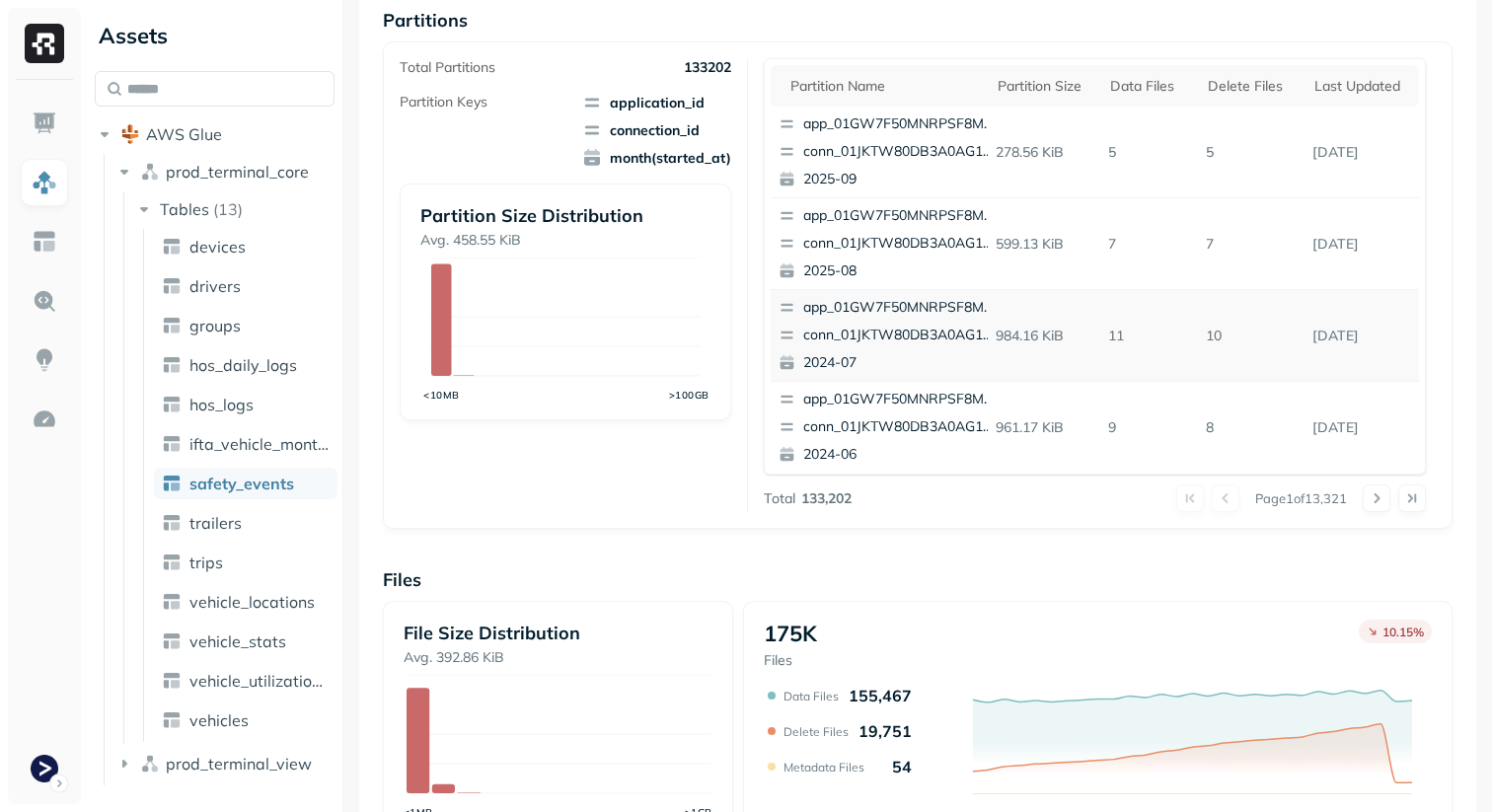
scroll to position [696, 0]
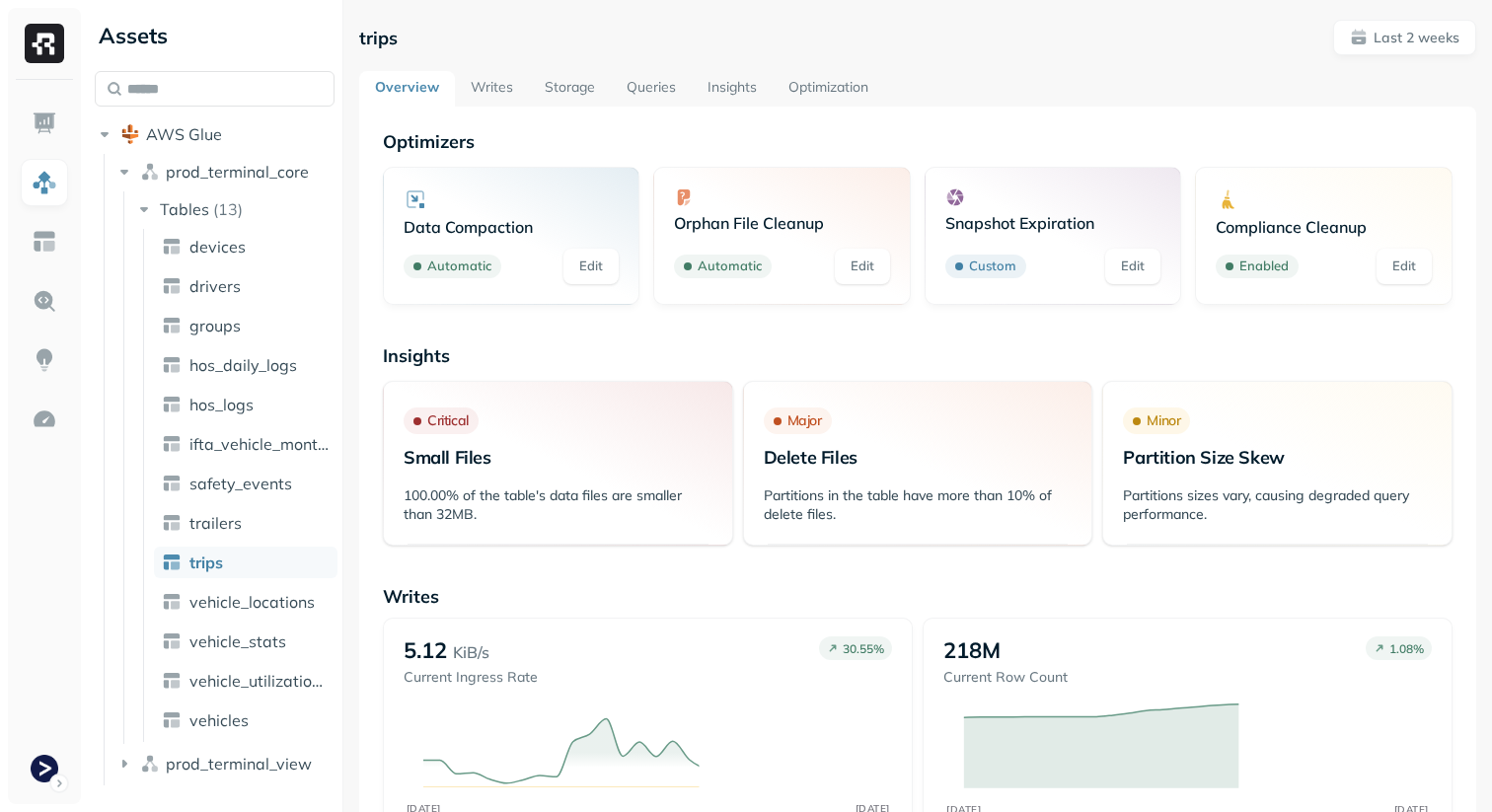
scroll to position [51, 0]
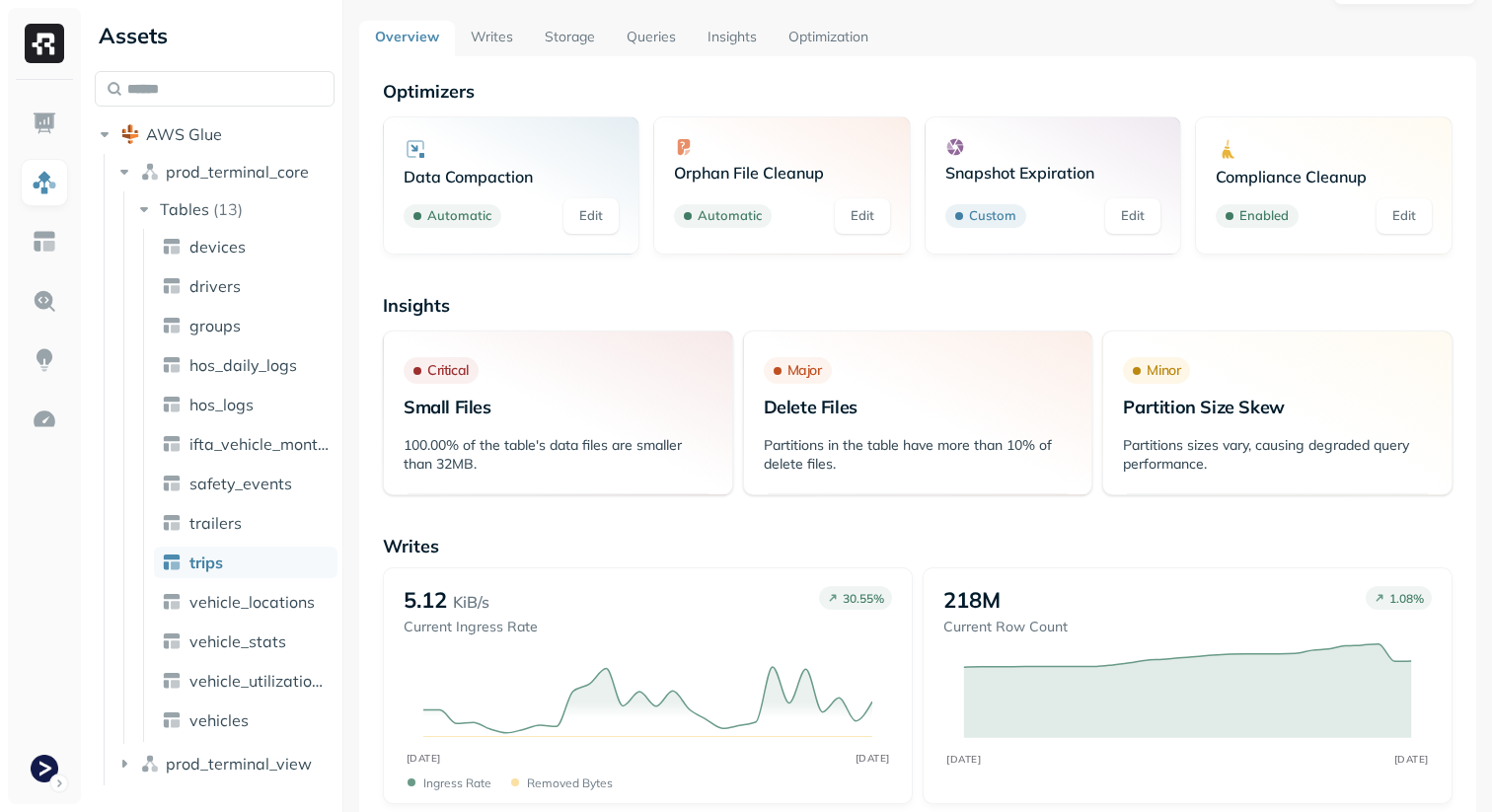
click at [560, 35] on link "Storage" at bounding box center [569, 39] width 82 height 36
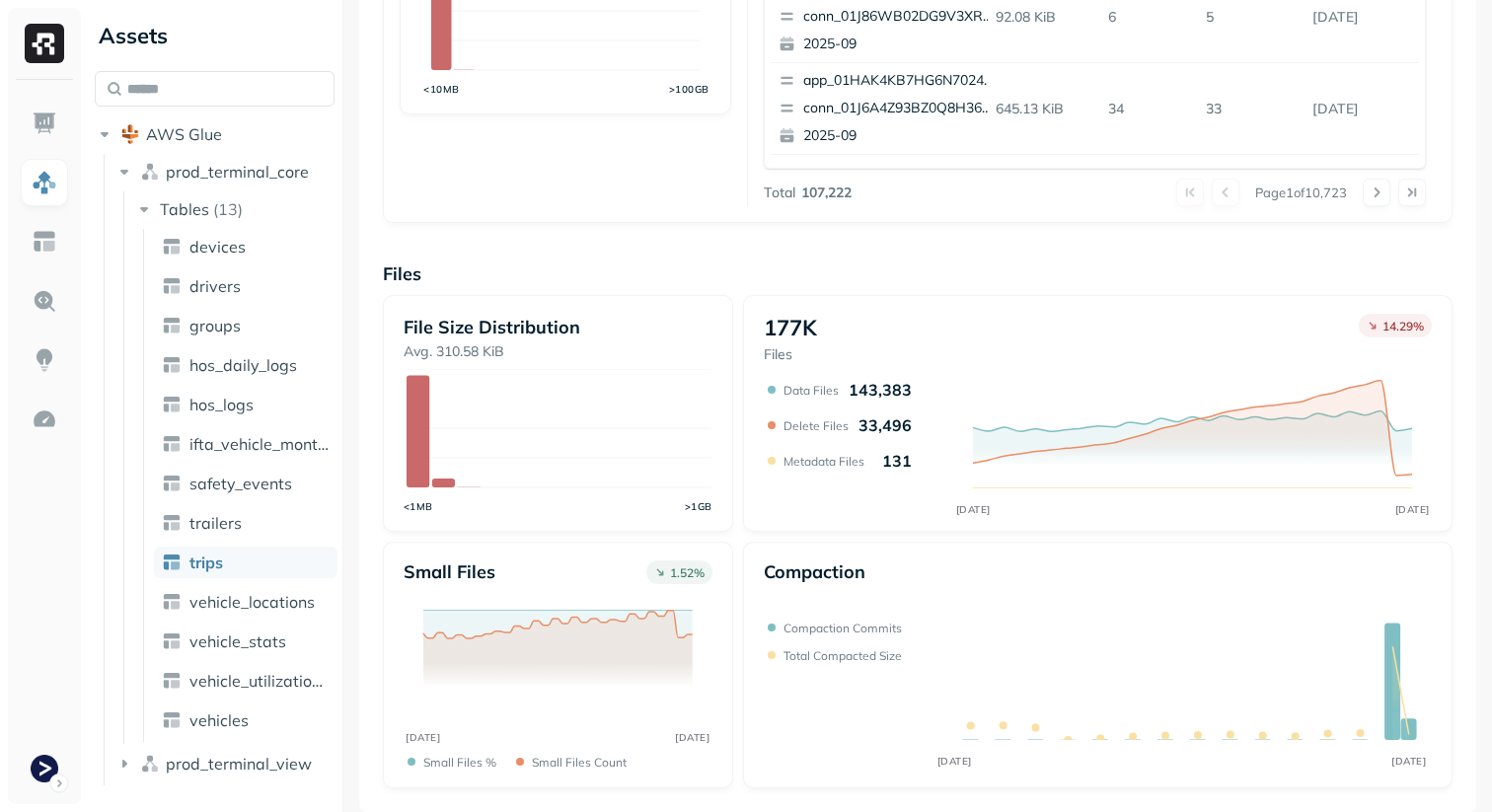
scroll to position [663, 0]
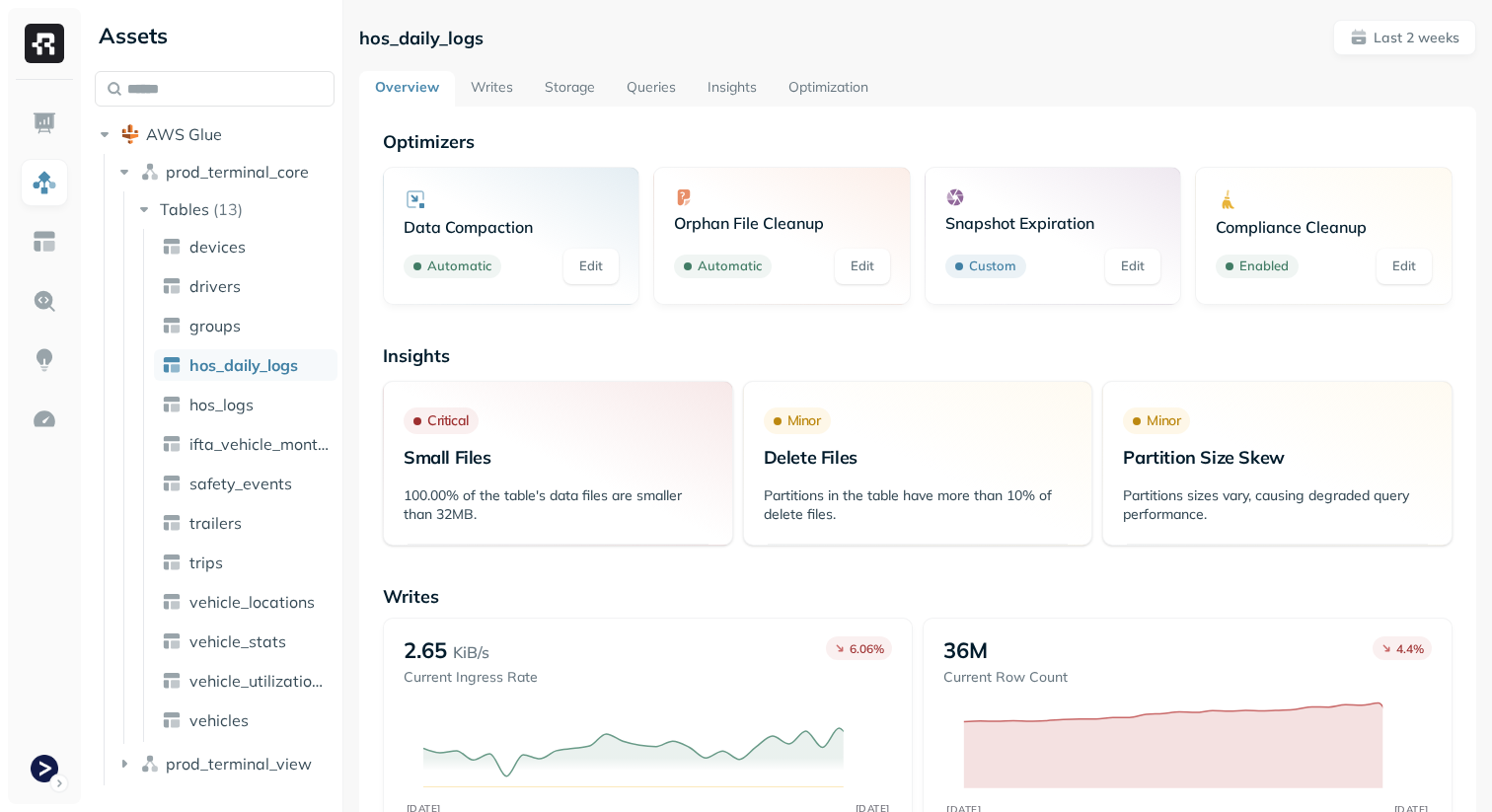
click at [578, 88] on link "Storage" at bounding box center [569, 89] width 82 height 36
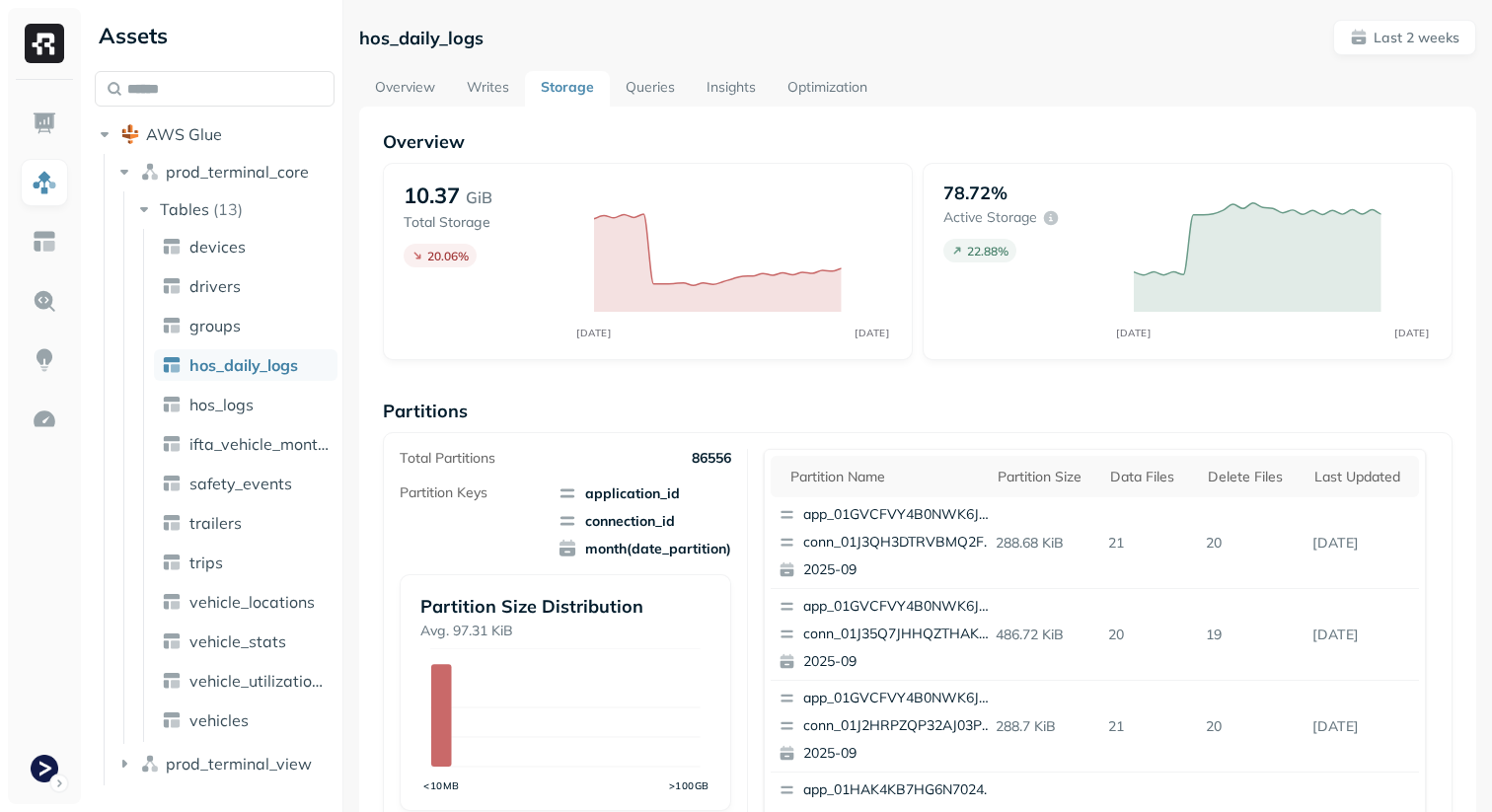
click at [736, 423] on div "Partitions Total Partitions 86556 Partition Keys application_id connection_id m…" at bounding box center [918, 659] width 1070 height 520
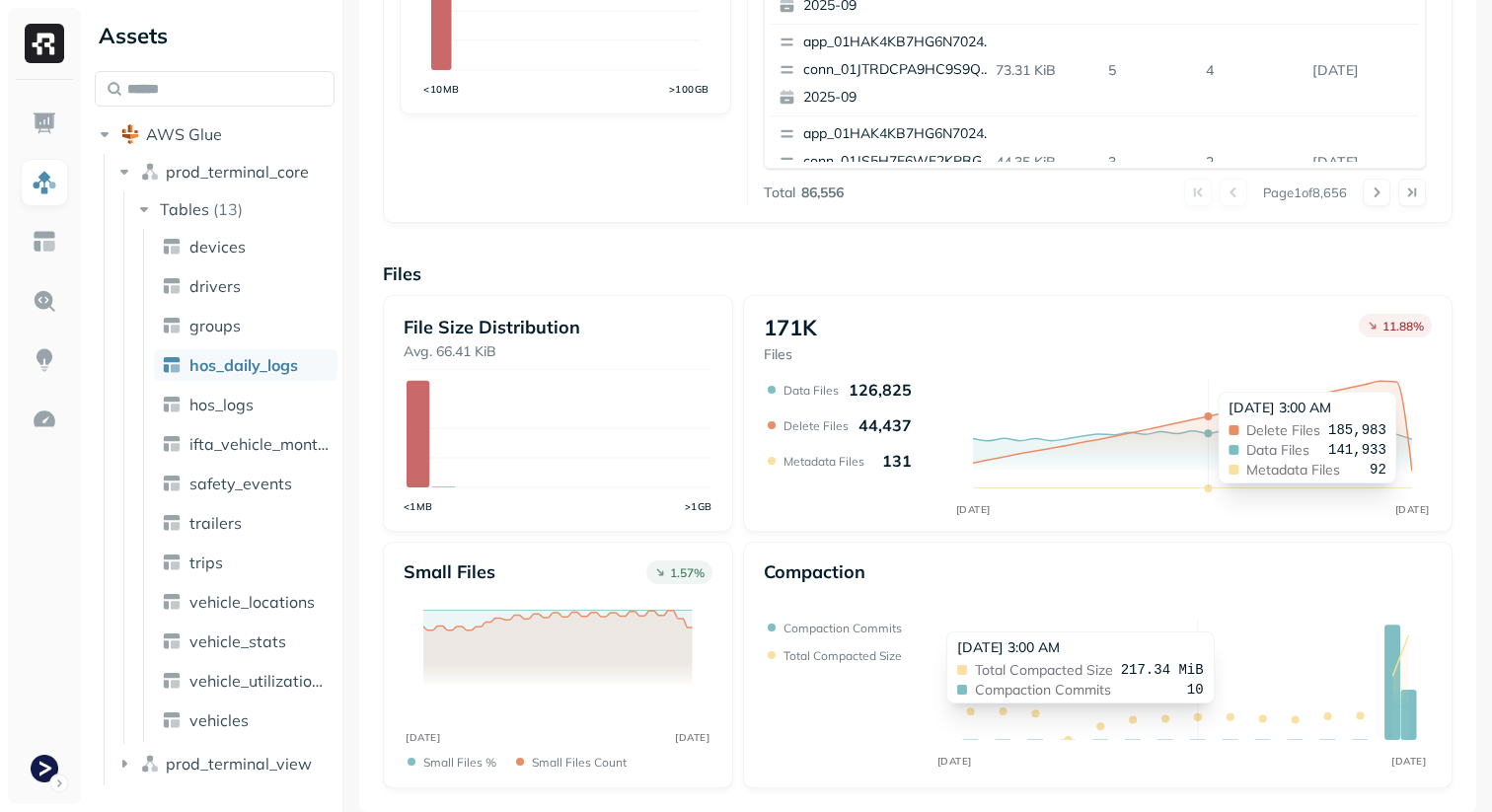
scroll to position [329, 0]
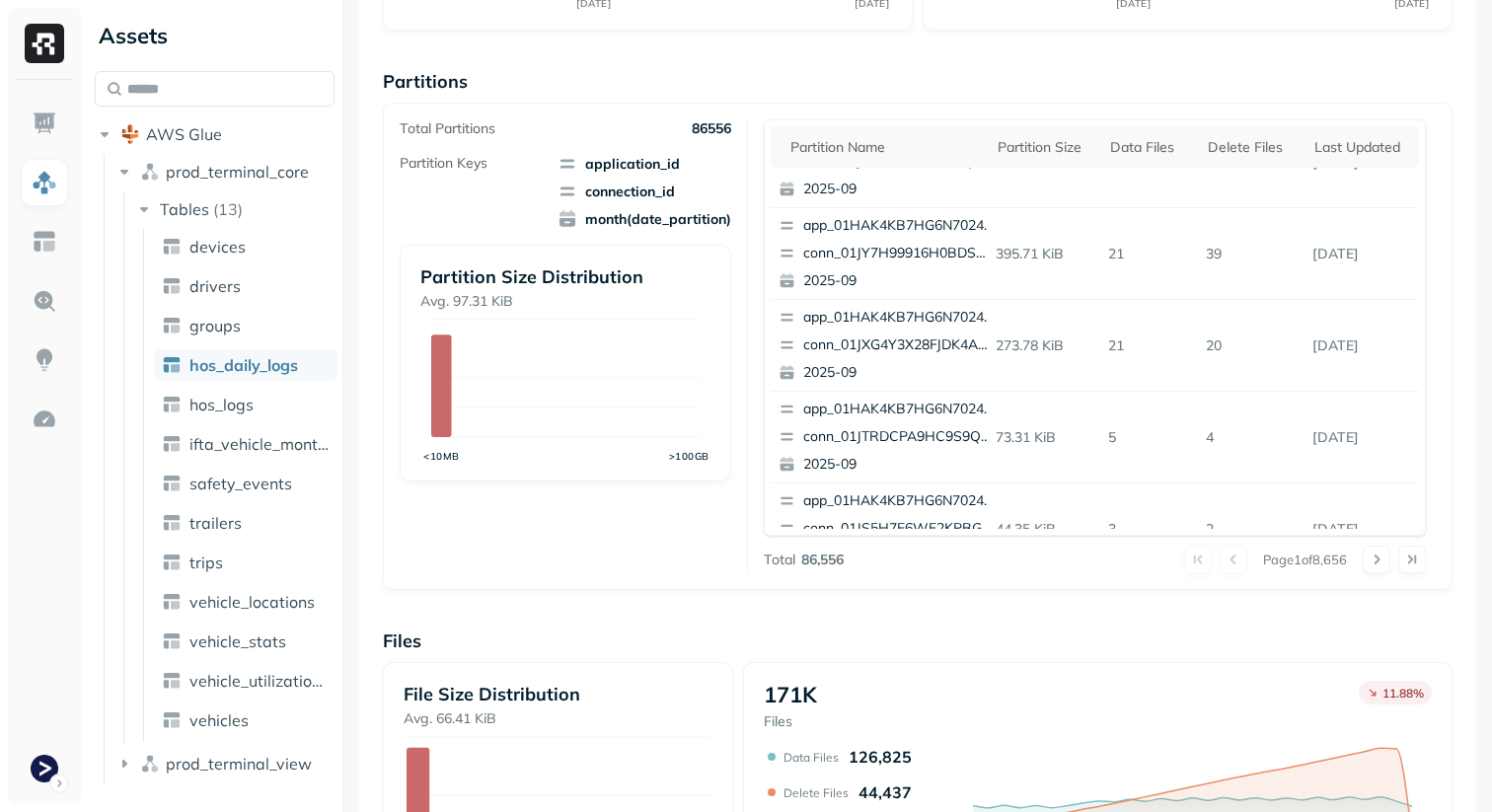
click at [1197, 647] on p "Files" at bounding box center [918, 640] width 1070 height 23
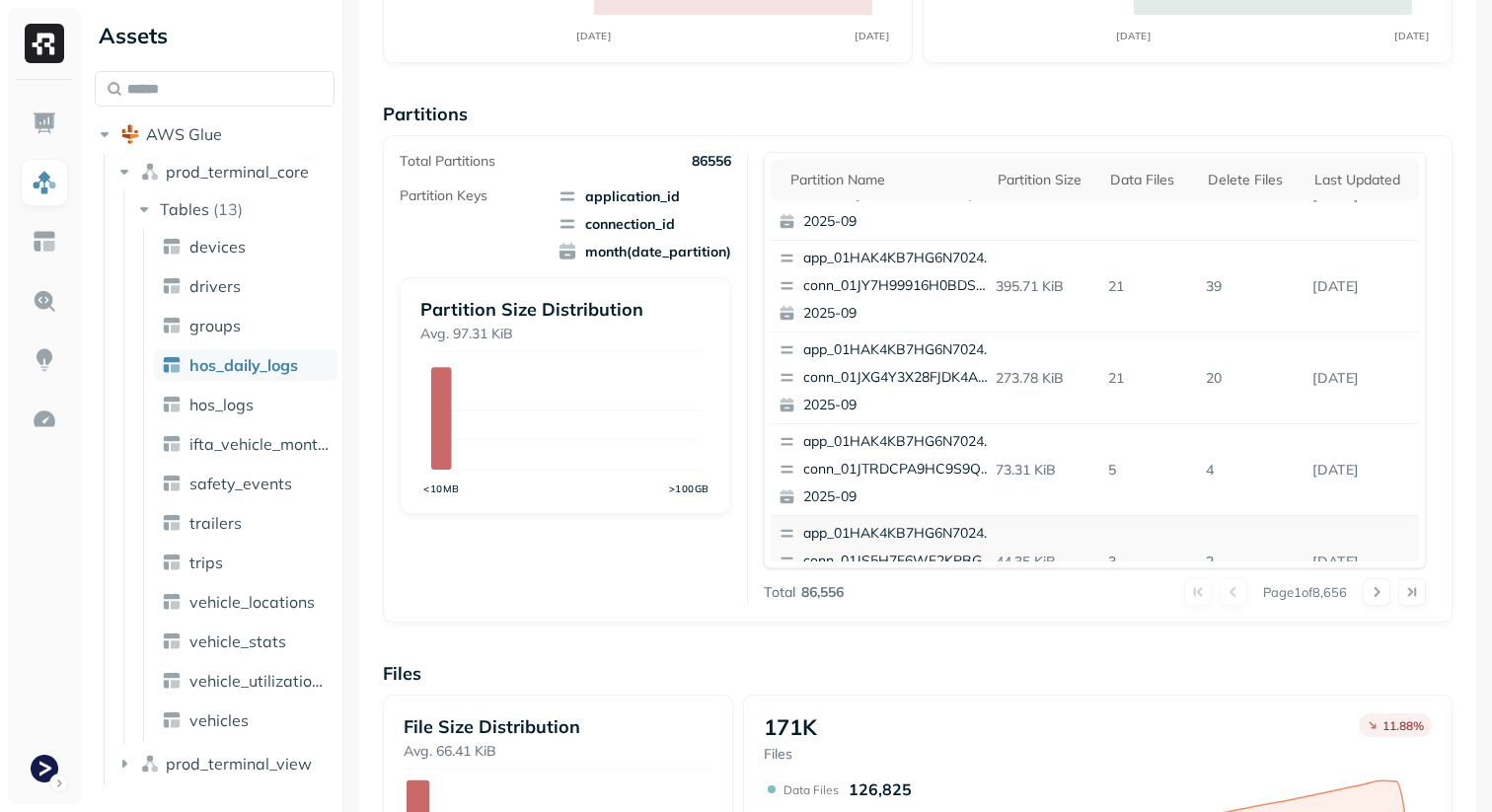
scroll to position [0, 0]
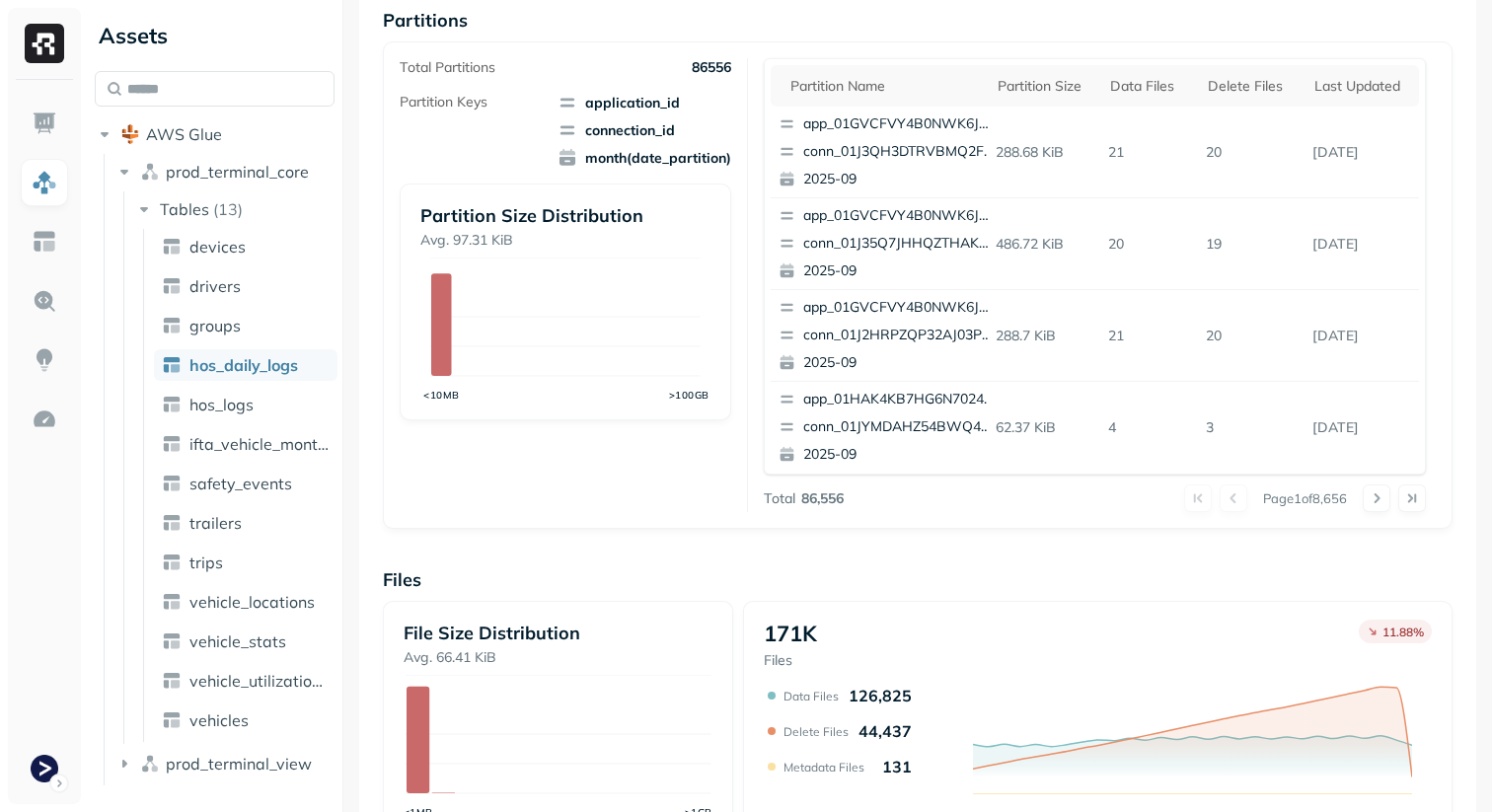
scroll to position [489, 0]
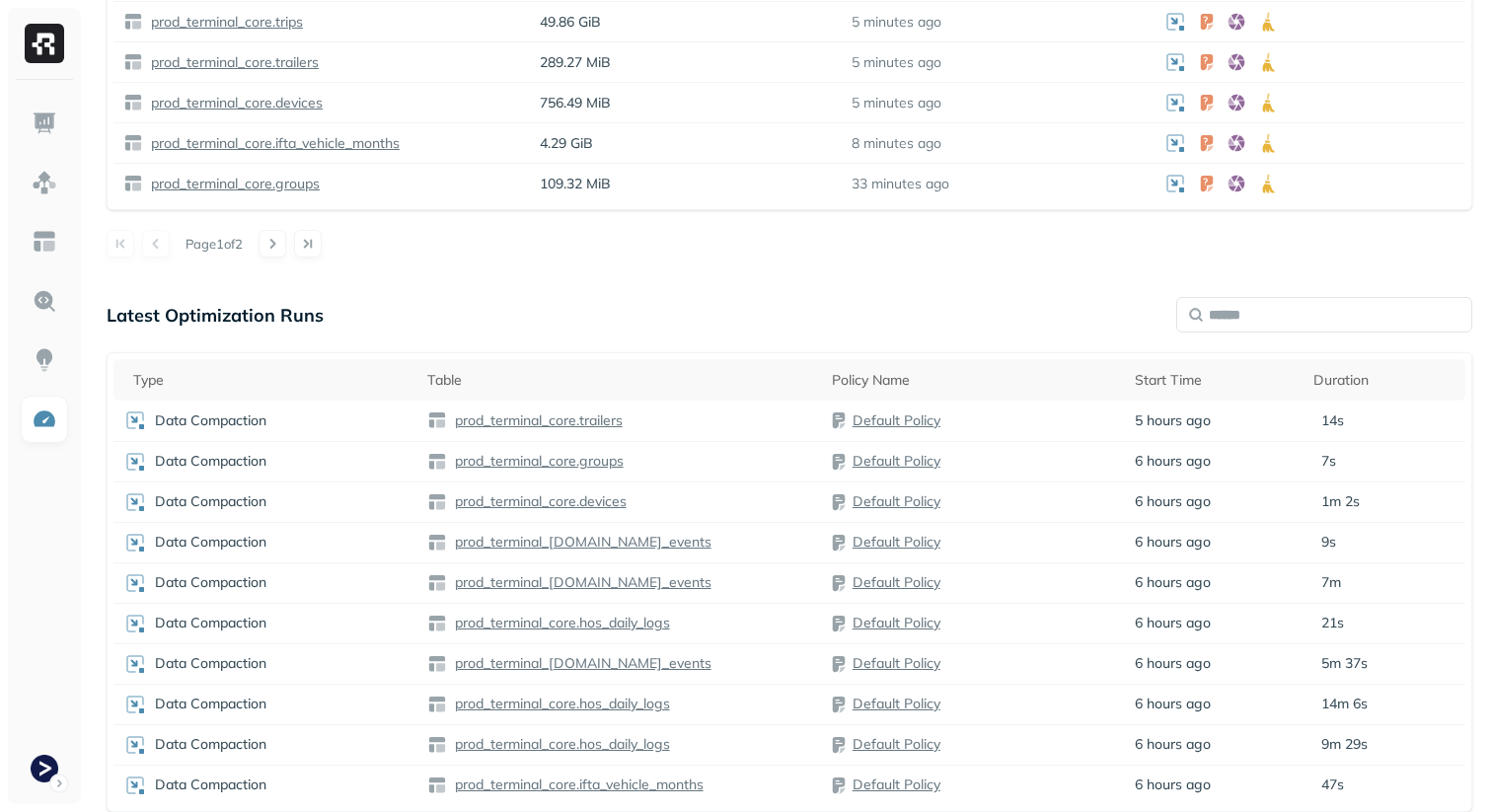
scroll to position [1043, 0]
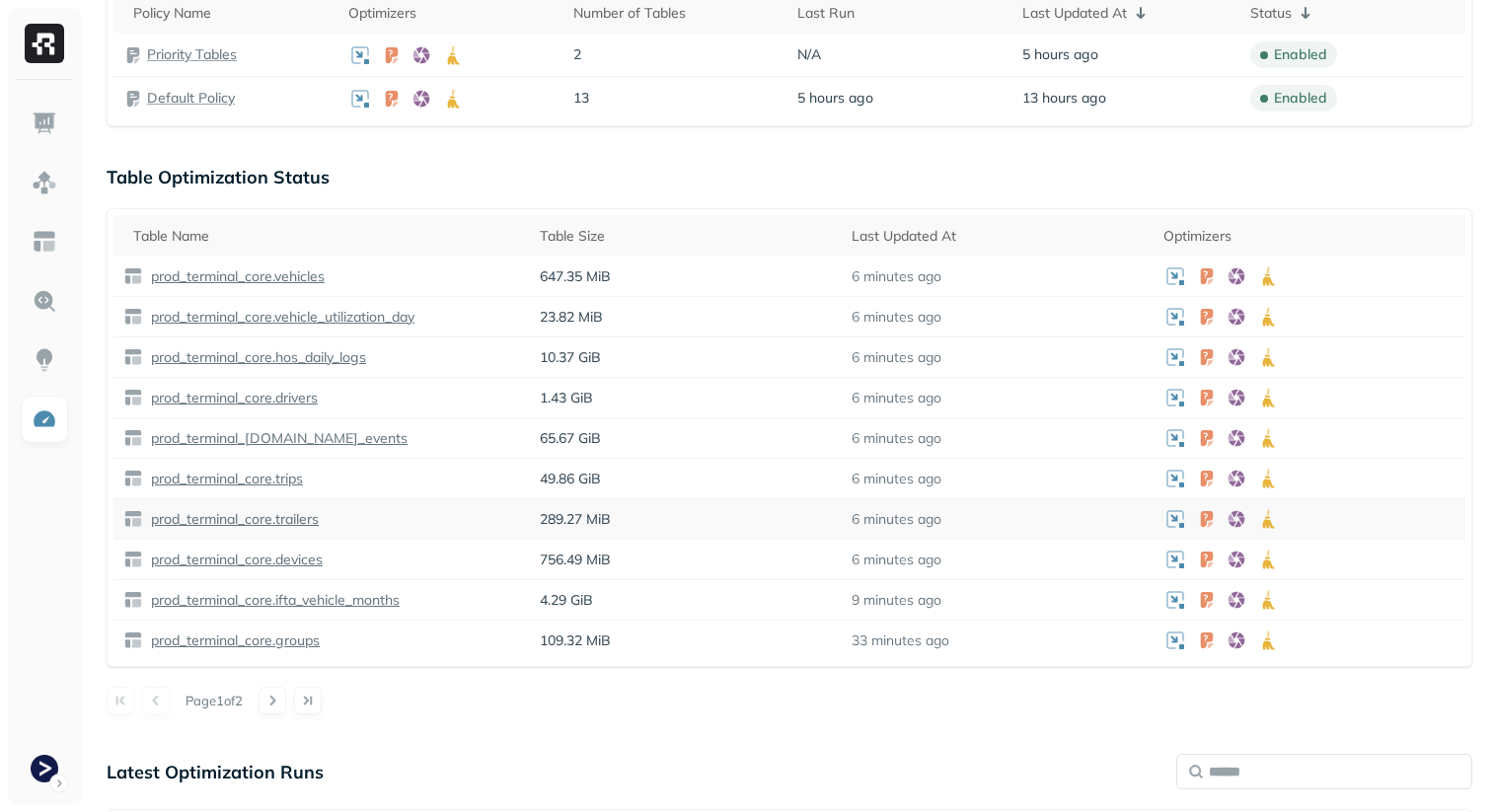
scroll to position [541, 0]
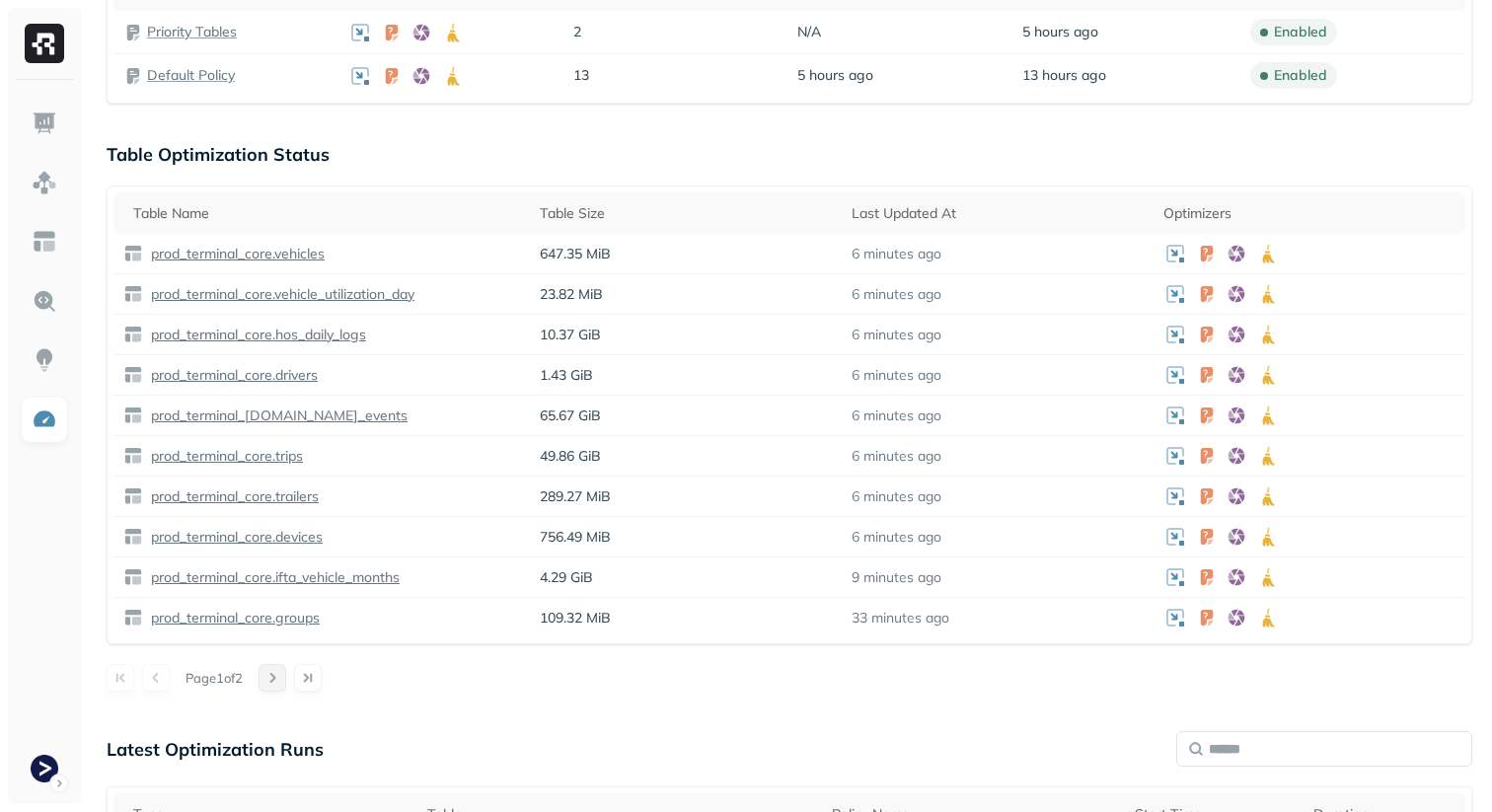
click at [287, 675] on button at bounding box center [273, 678] width 28 height 28
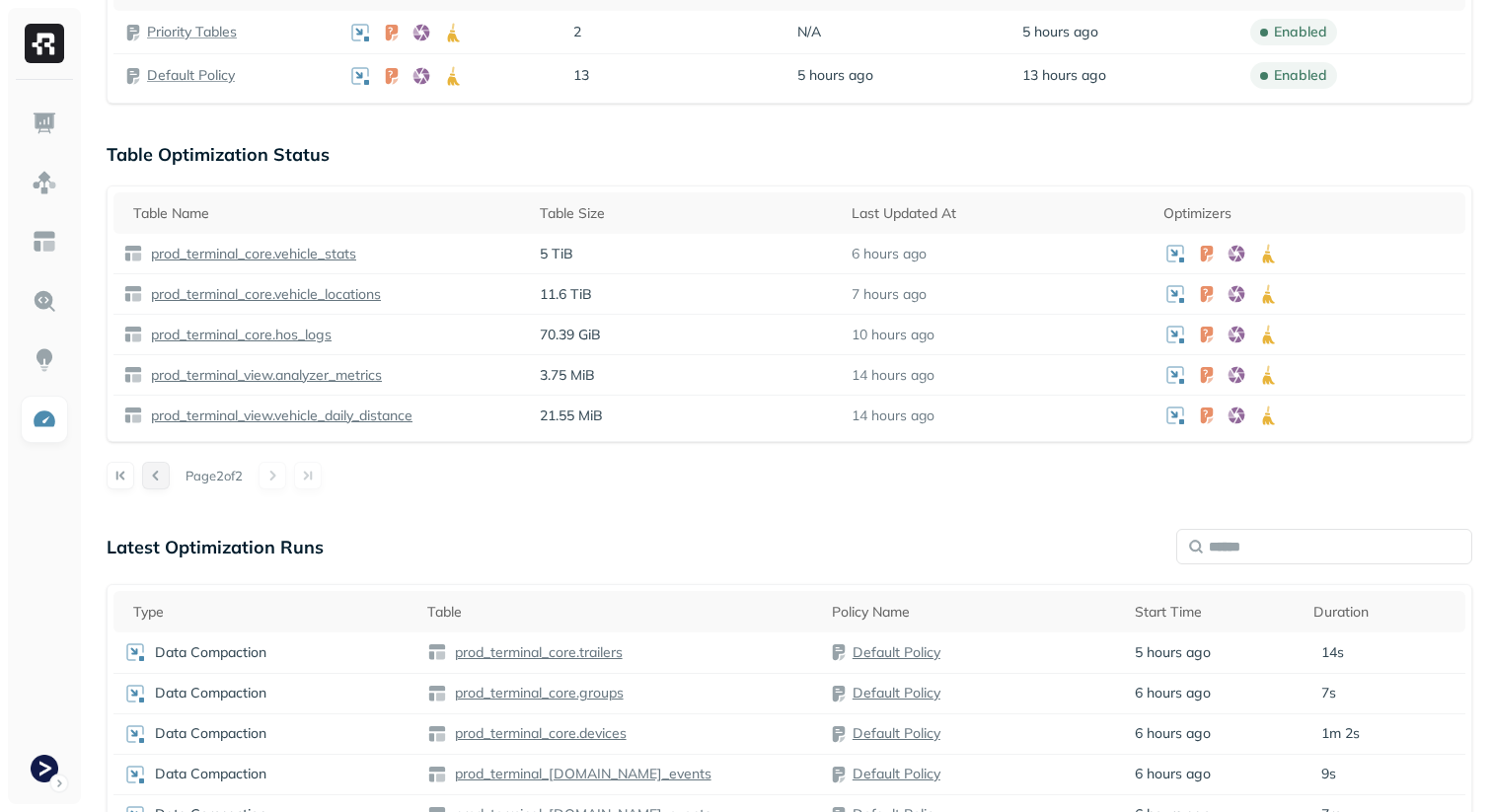
click at [165, 482] on button at bounding box center [156, 476] width 28 height 28
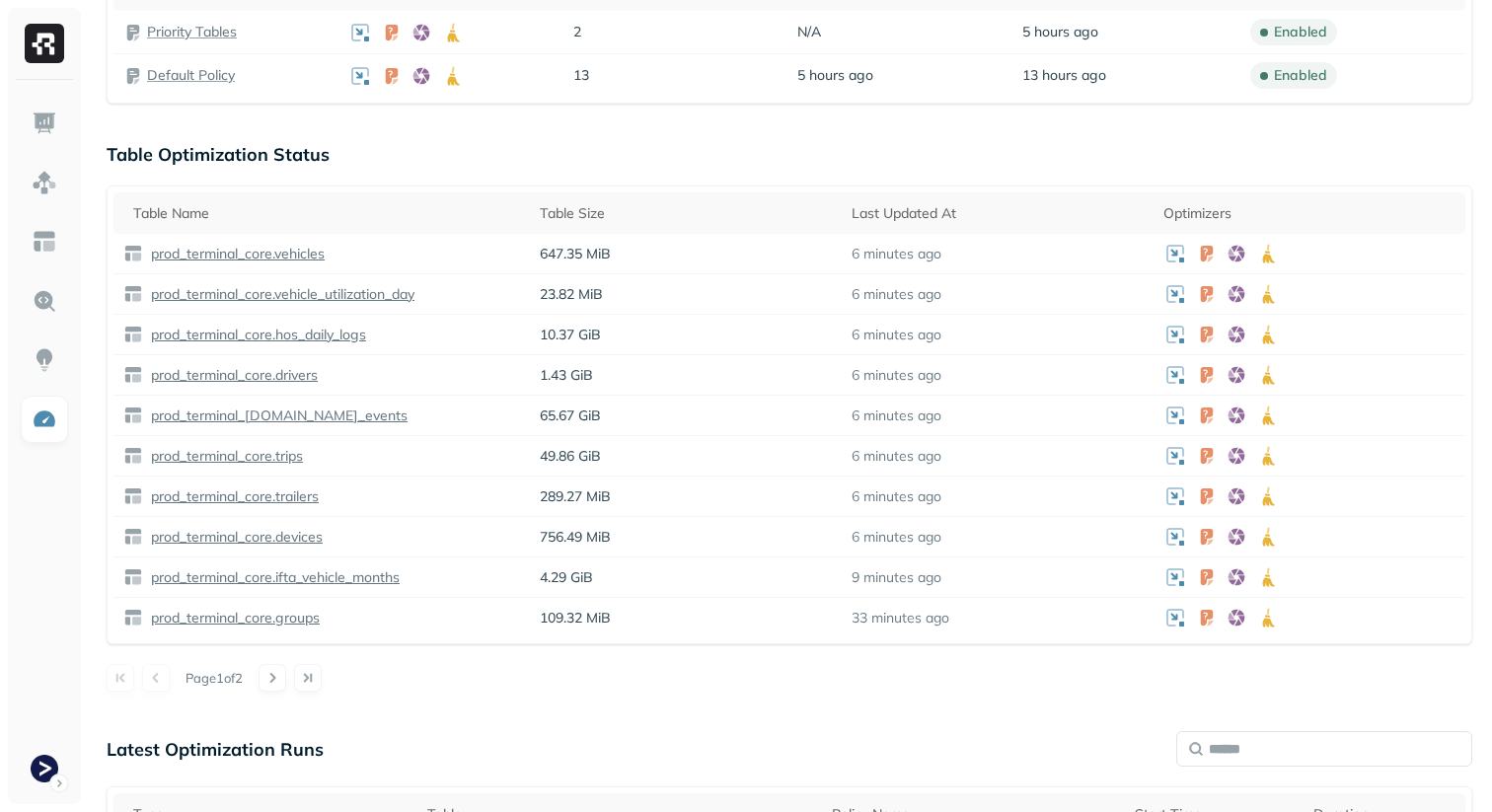
click at [844, 125] on div "Optimization New Policy Optimizers 2 POLICIES Data Compaction 15 Tables ( 100% …" at bounding box center [790, 386] width 1406 height 1855
